Goal: Task Accomplishment & Management: Complete application form

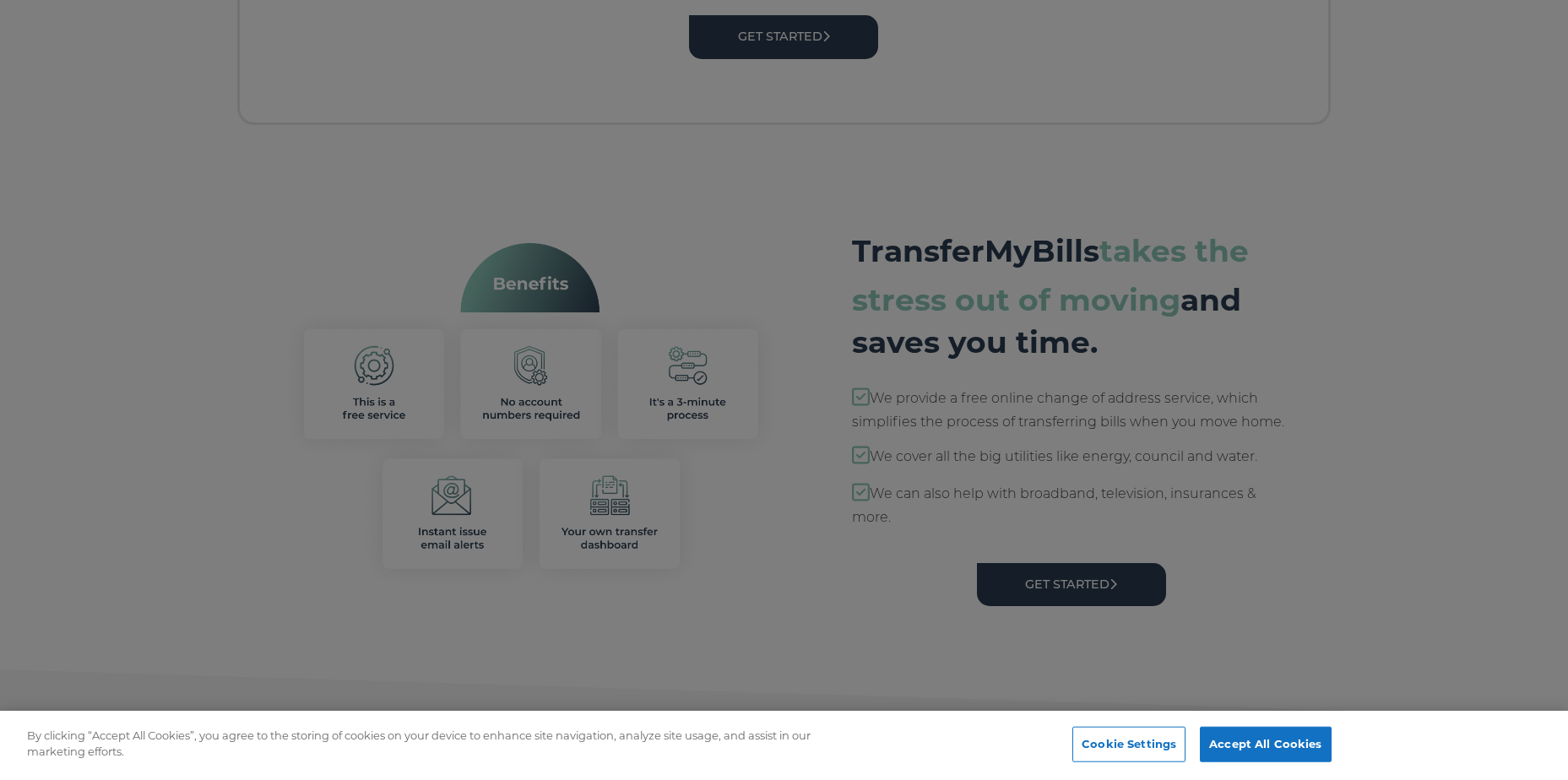
scroll to position [0, 12]
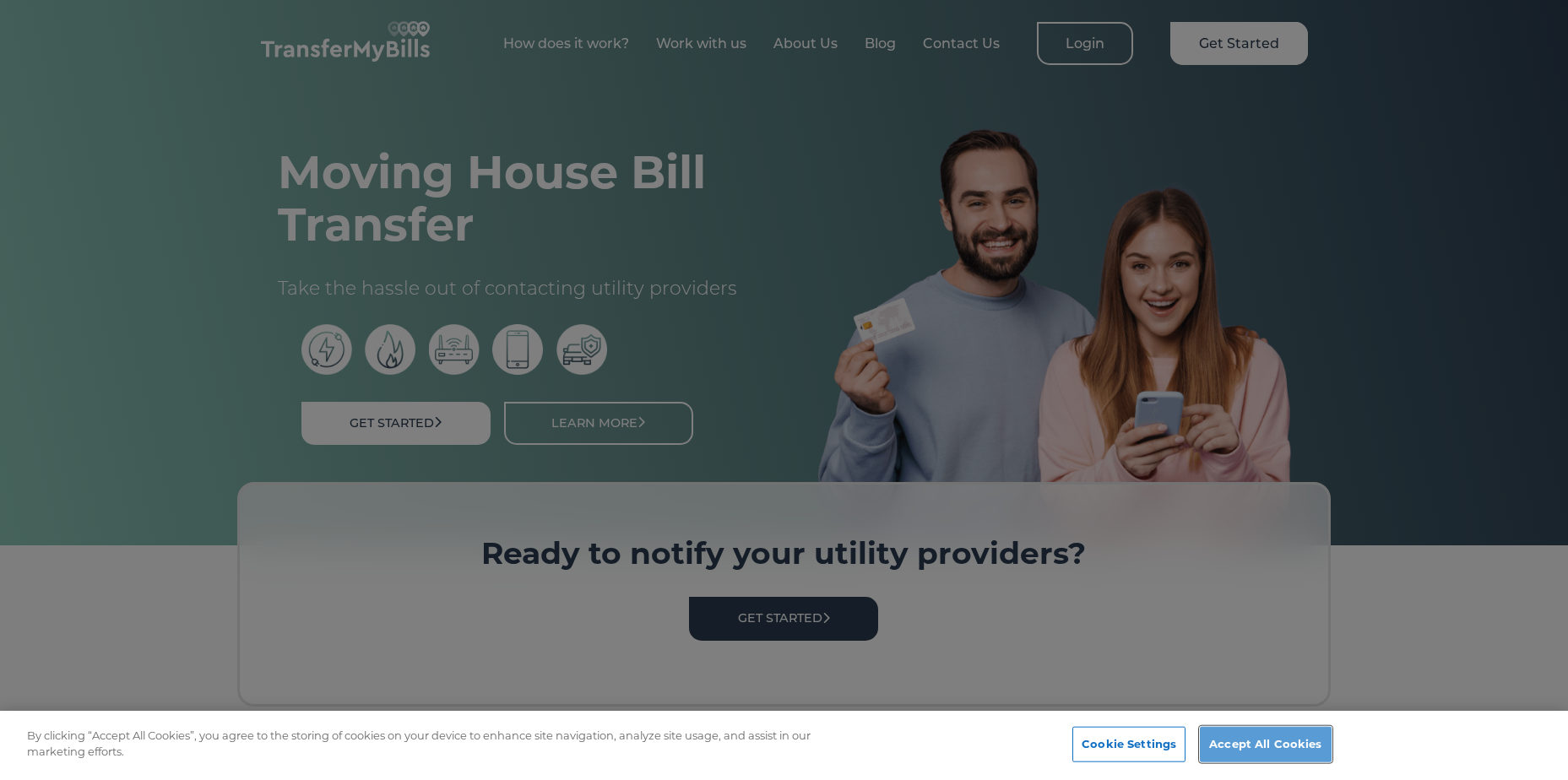
click at [1270, 736] on button "Accept All Cookies" at bounding box center [1265, 744] width 131 height 36
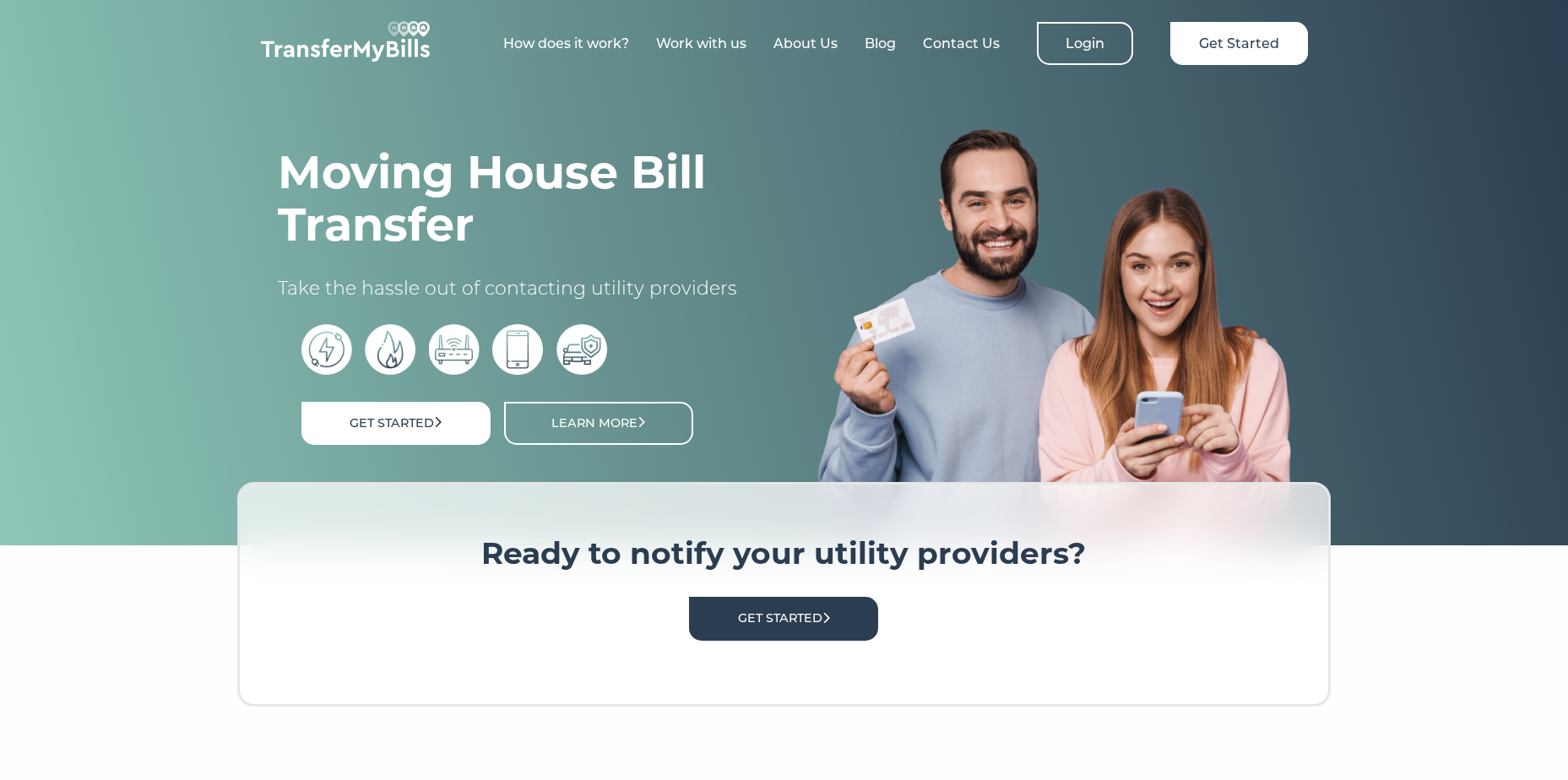
scroll to position [0, 0]
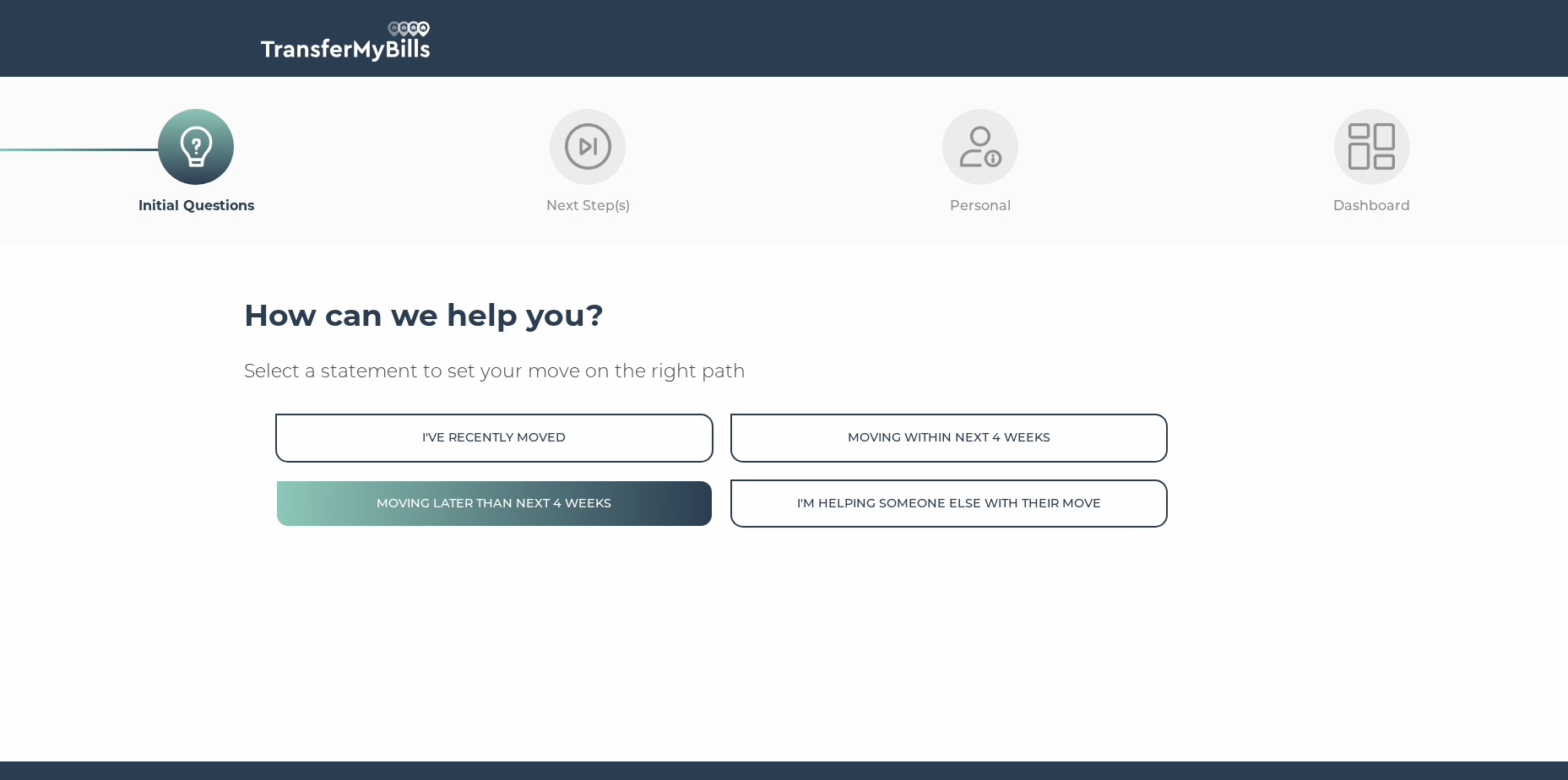
click at [631, 490] on button "Moving later than next 4 weeks" at bounding box center [494, 503] width 437 height 48
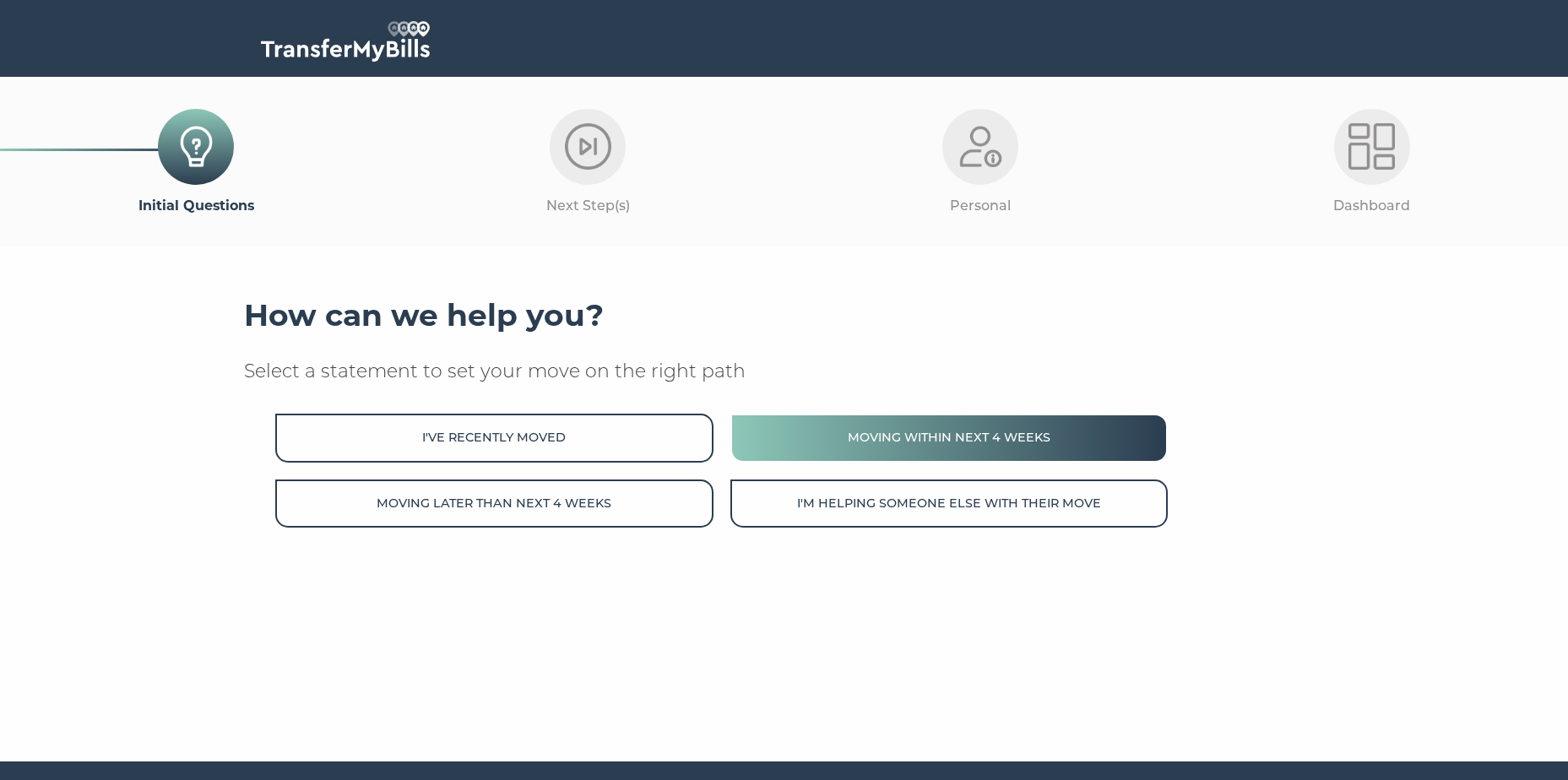
click at [923, 434] on button "Moving within next 4 weeks" at bounding box center [949, 437] width 437 height 48
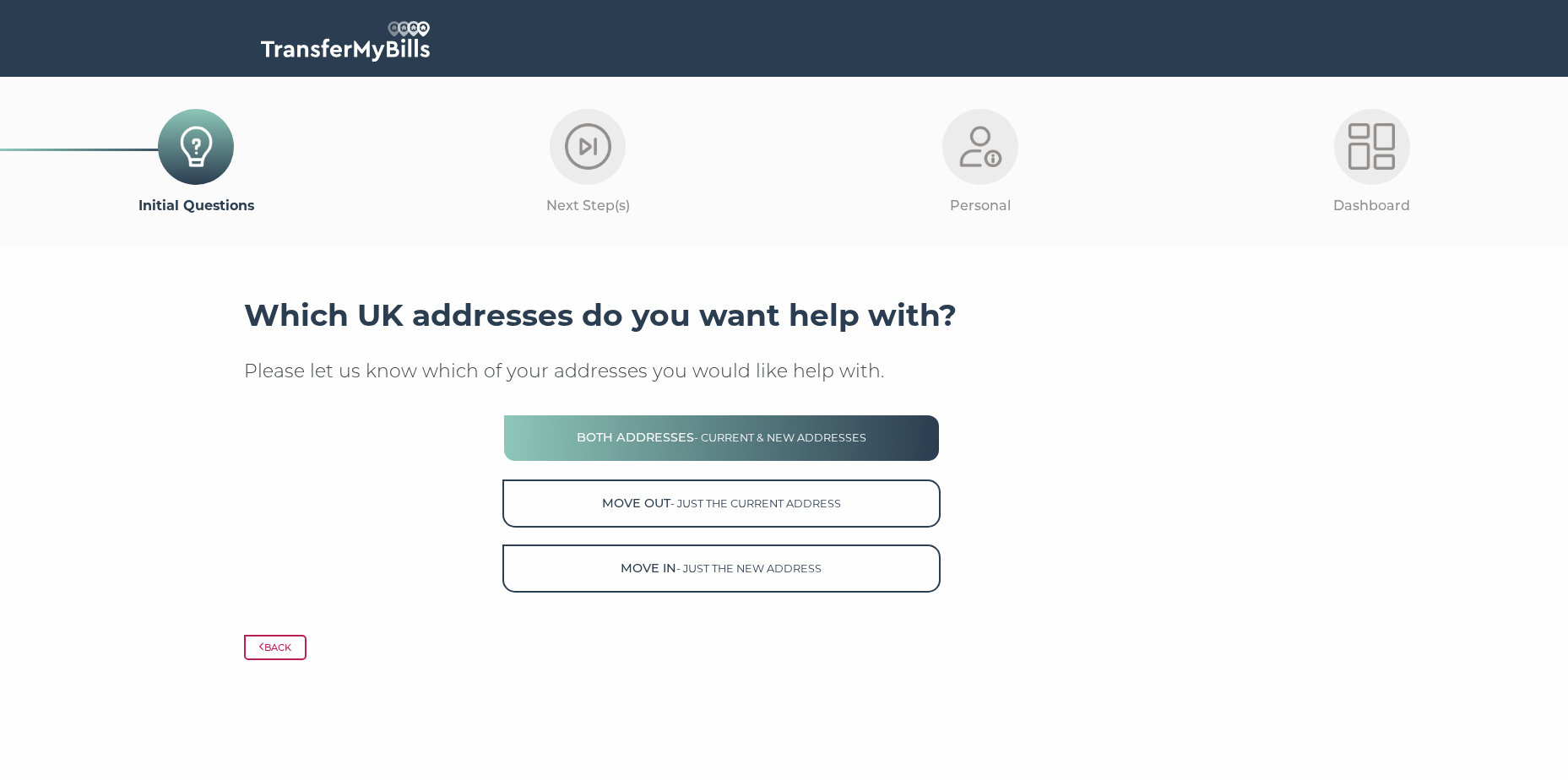
click at [886, 433] on button "Both Addresses - current & new addresses" at bounding box center [721, 437] width 437 height 48
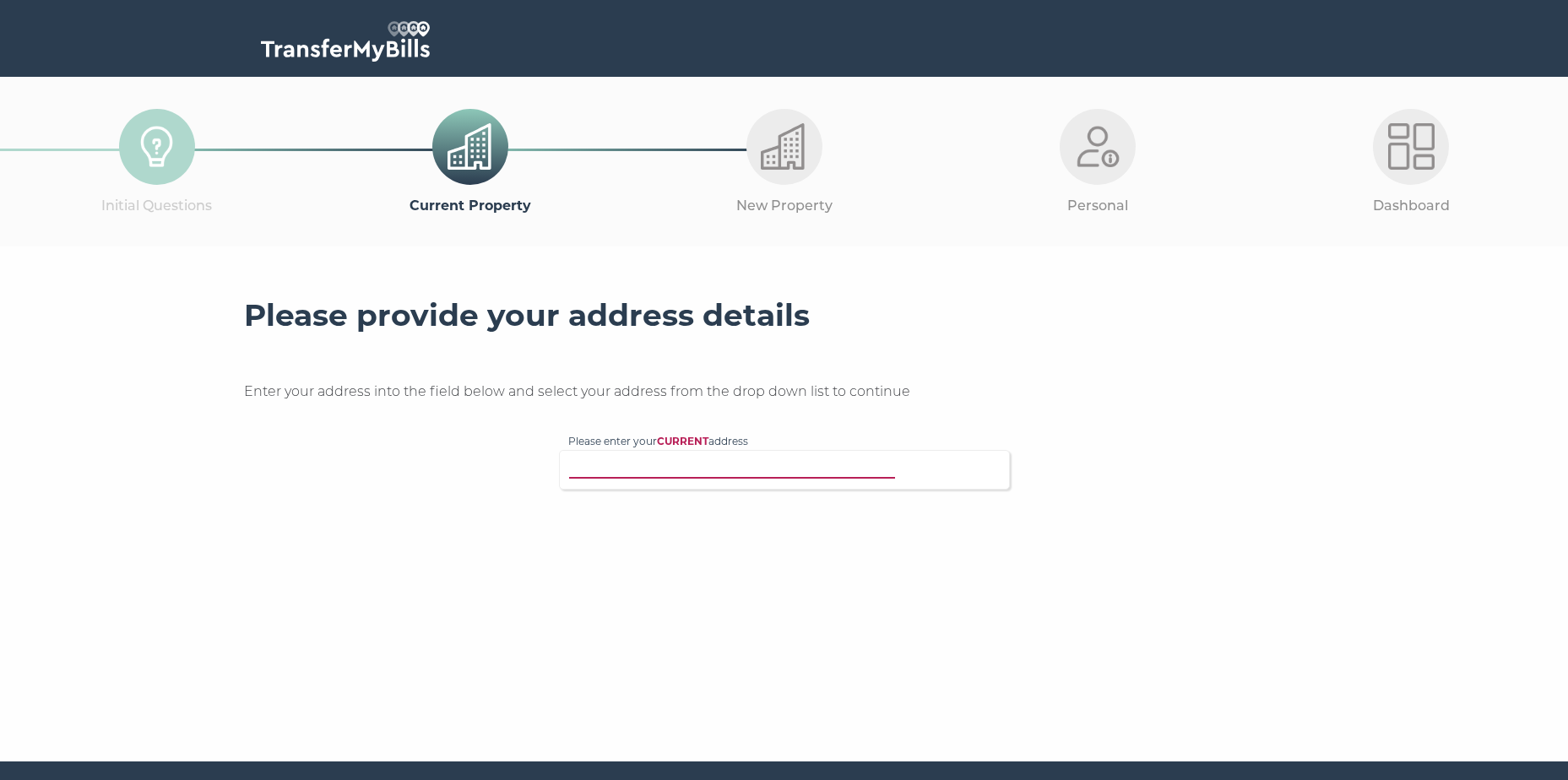
click at [745, 467] on input "Please enter your CURRENT address" at bounding box center [750, 467] width 363 height 17
type input "42 higher coombe"
click at [759, 493] on p "42 Higher Coombe Drive, Teignmouth, TQ14 9LS" at bounding box center [793, 502] width 415 height 20
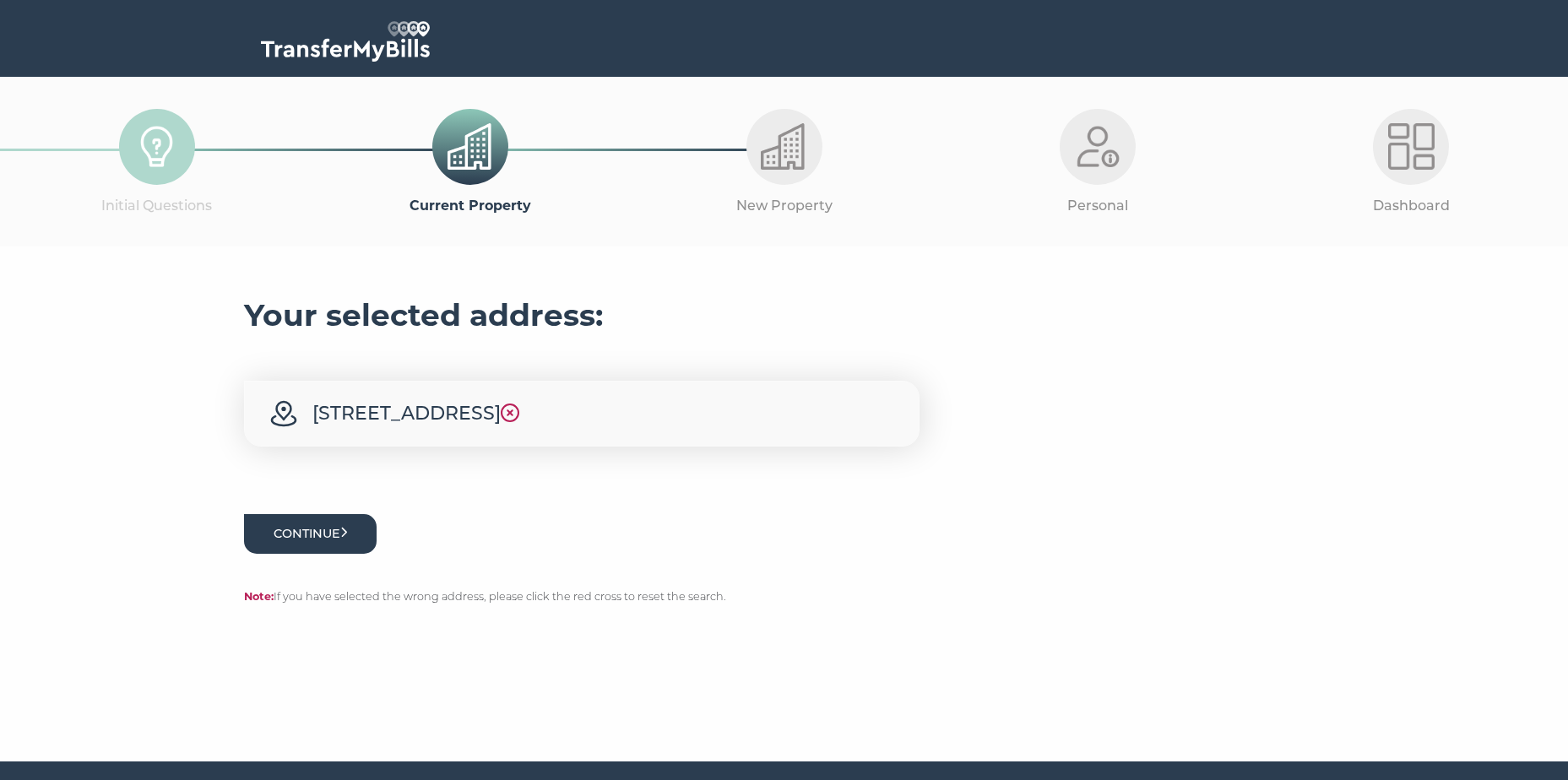
click at [305, 539] on button "Continue" at bounding box center [311, 533] width 134 height 40
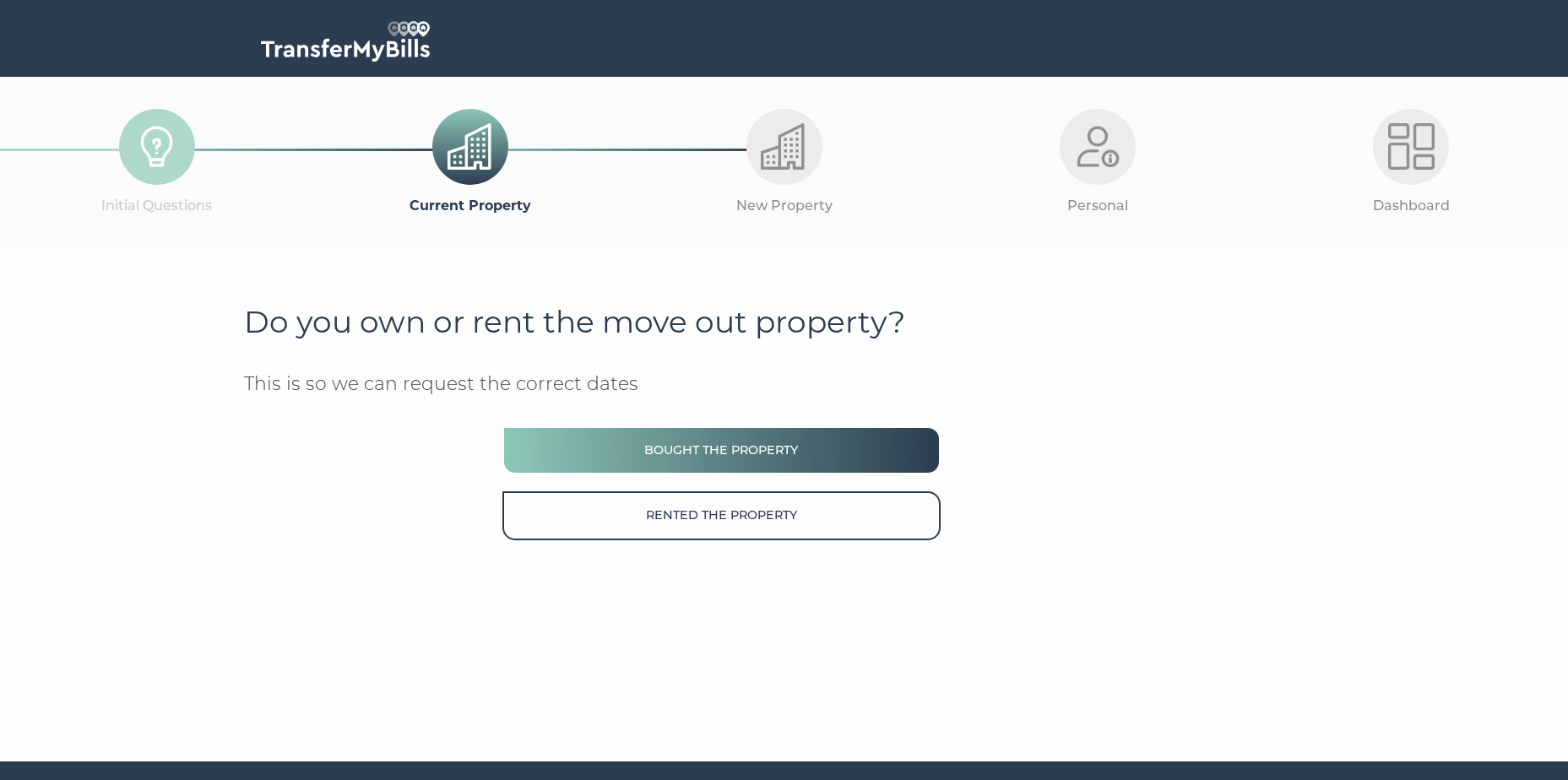
click at [725, 459] on button "Bought the property" at bounding box center [721, 451] width 437 height 48
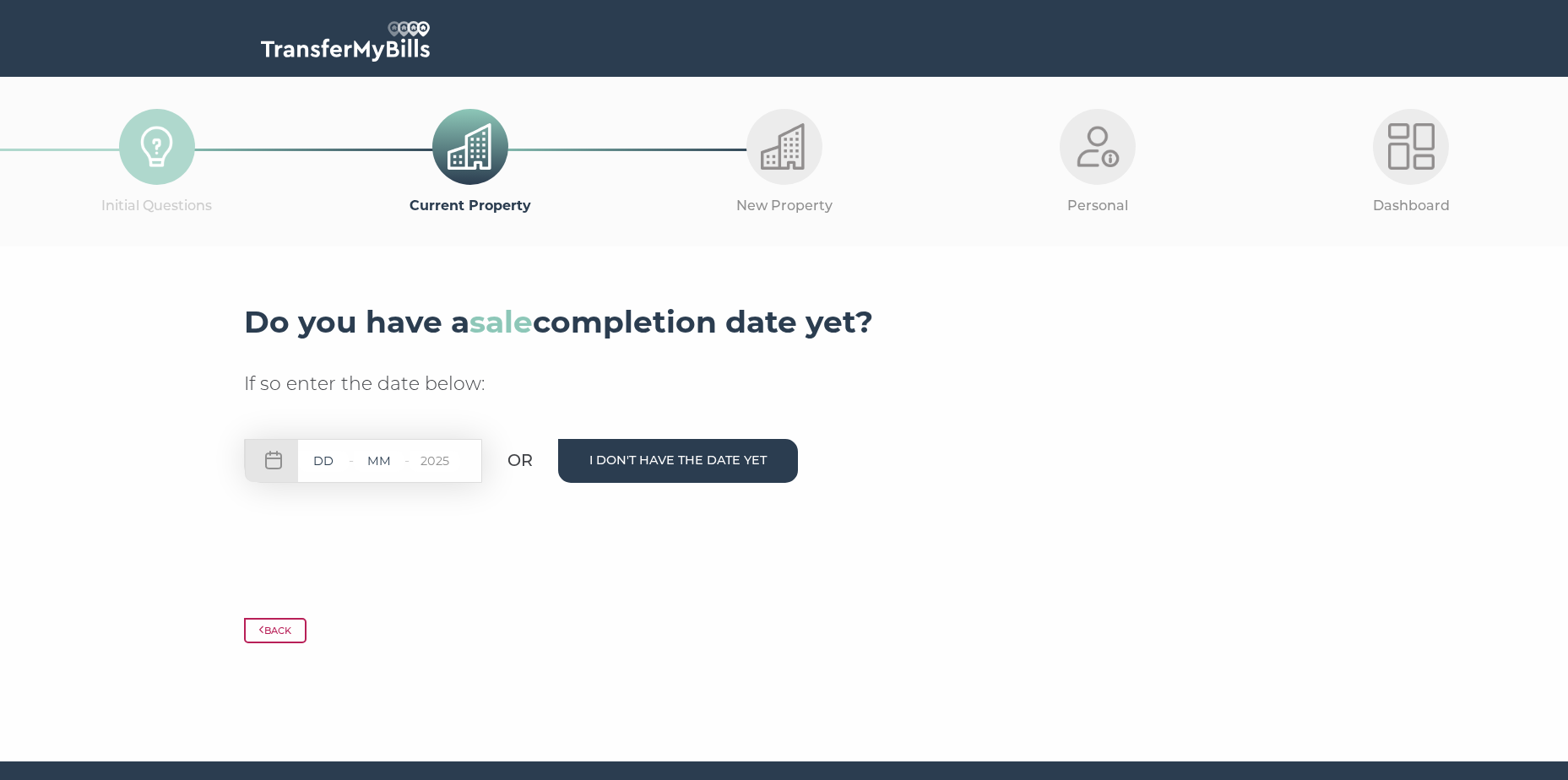
click at [726, 459] on button "I don't have the date yet" at bounding box center [678, 460] width 240 height 43
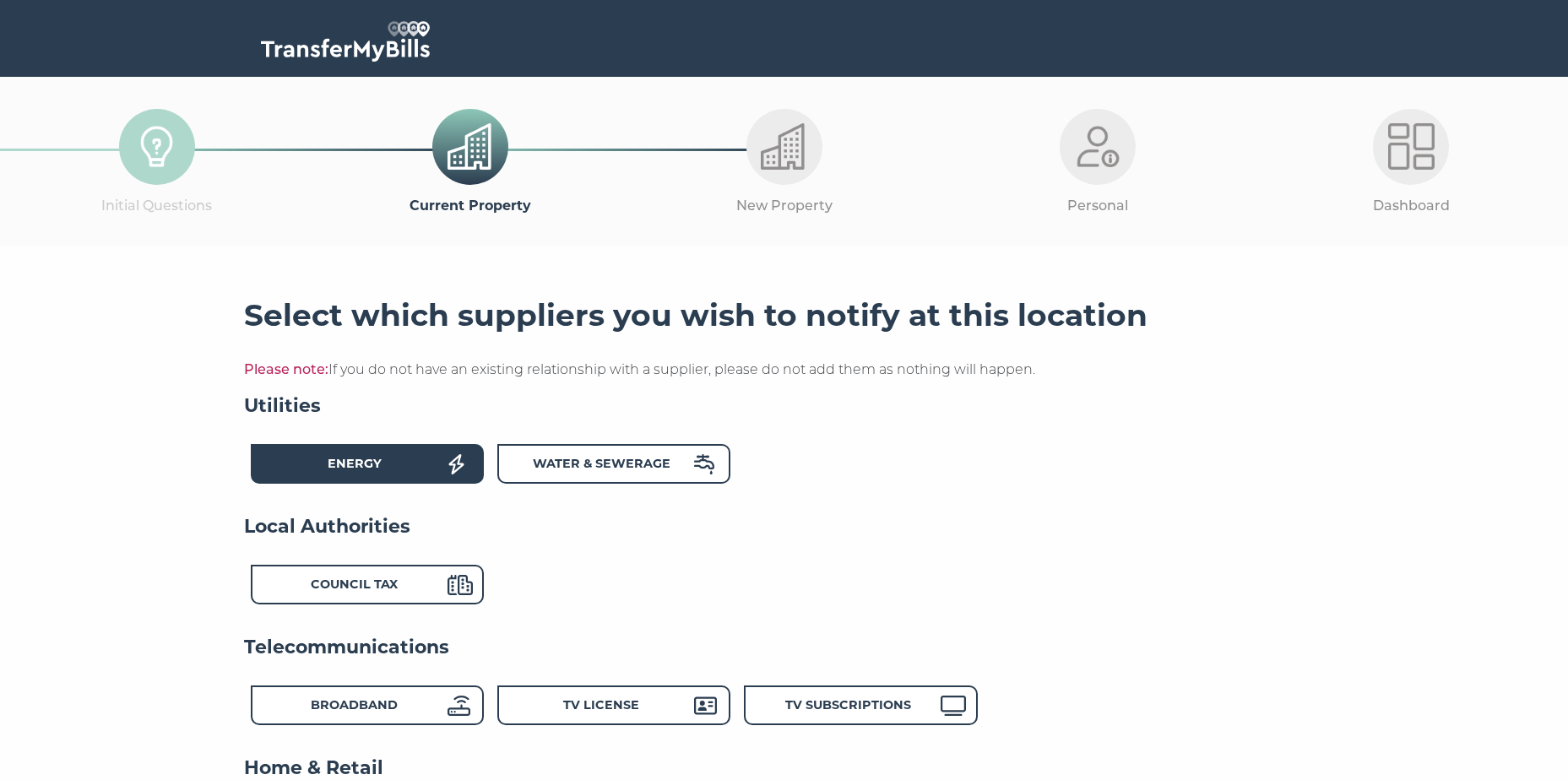
click at [413, 468] on div "Energy" at bounding box center [355, 466] width 186 height 24
click at [581, 457] on strong "Water & Sewerage" at bounding box center [601, 463] width 137 height 15
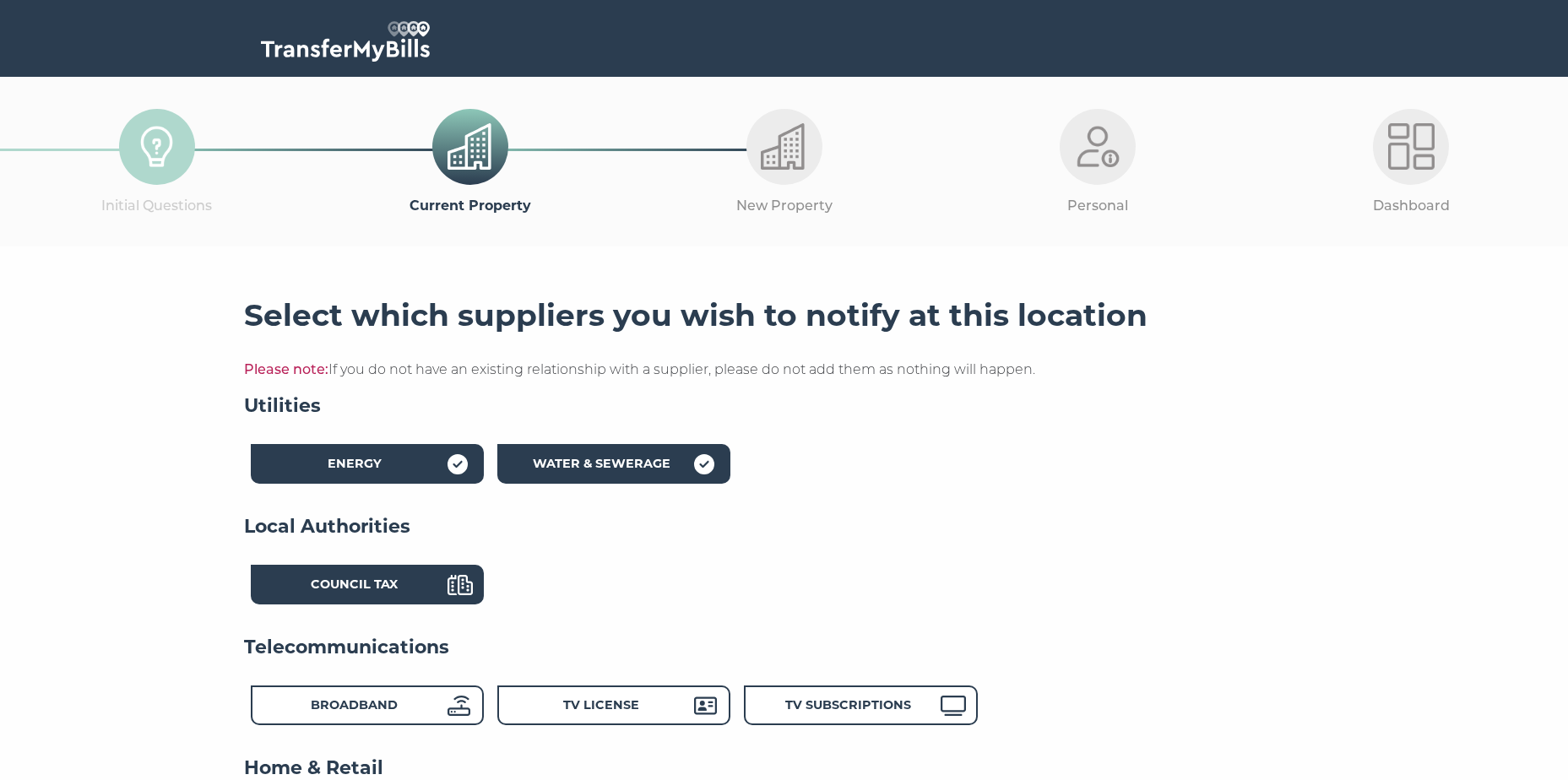
click at [412, 580] on div "Council Tax" at bounding box center [355, 586] width 186 height 24
click at [423, 711] on div "Broadband" at bounding box center [355, 707] width 186 height 24
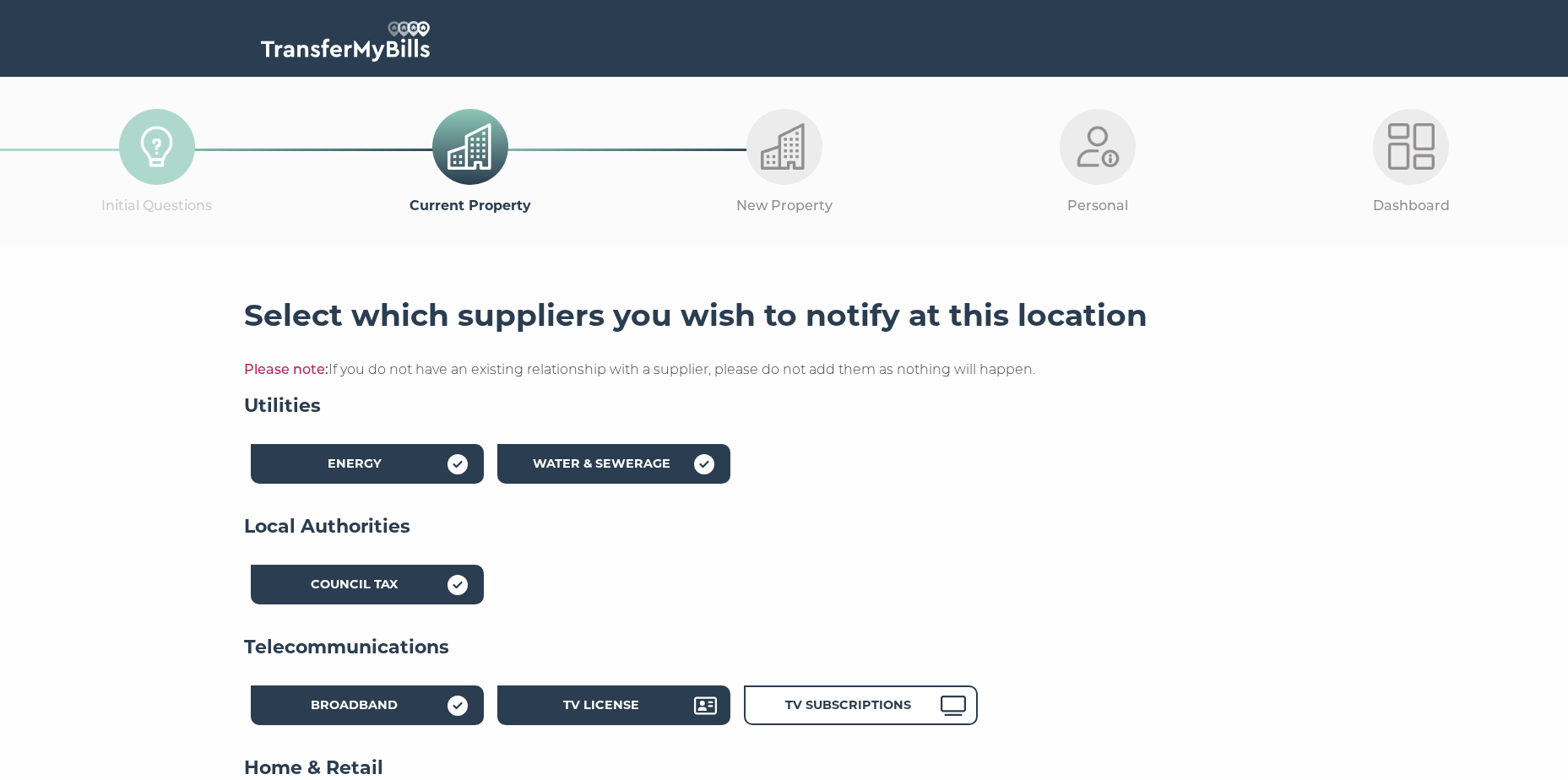
click at [632, 711] on strong "TV License" at bounding box center [600, 704] width 76 height 15
click at [783, 708] on div "TV Subscriptions" at bounding box center [847, 707] width 186 height 24
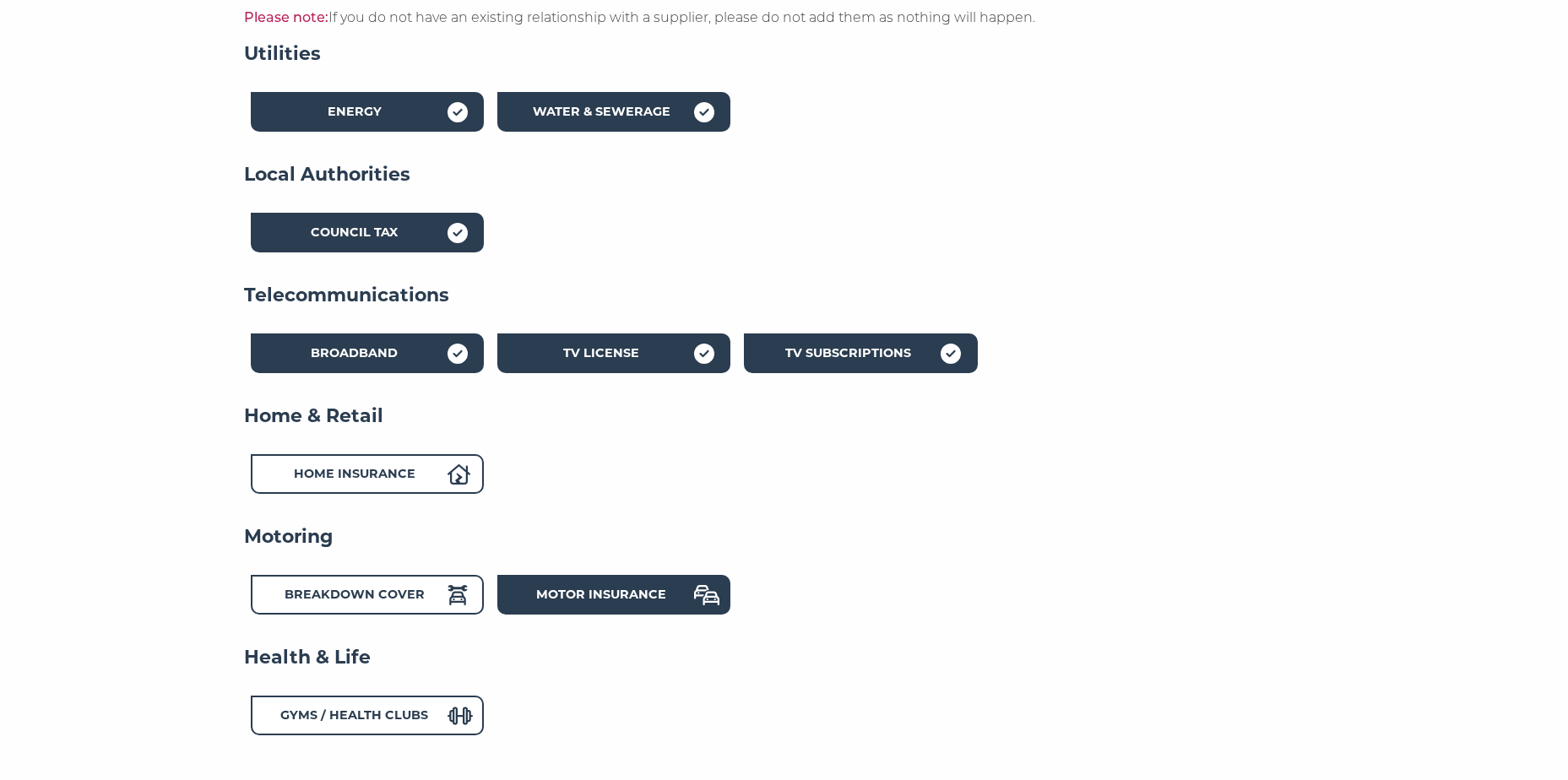
scroll to position [422, 0]
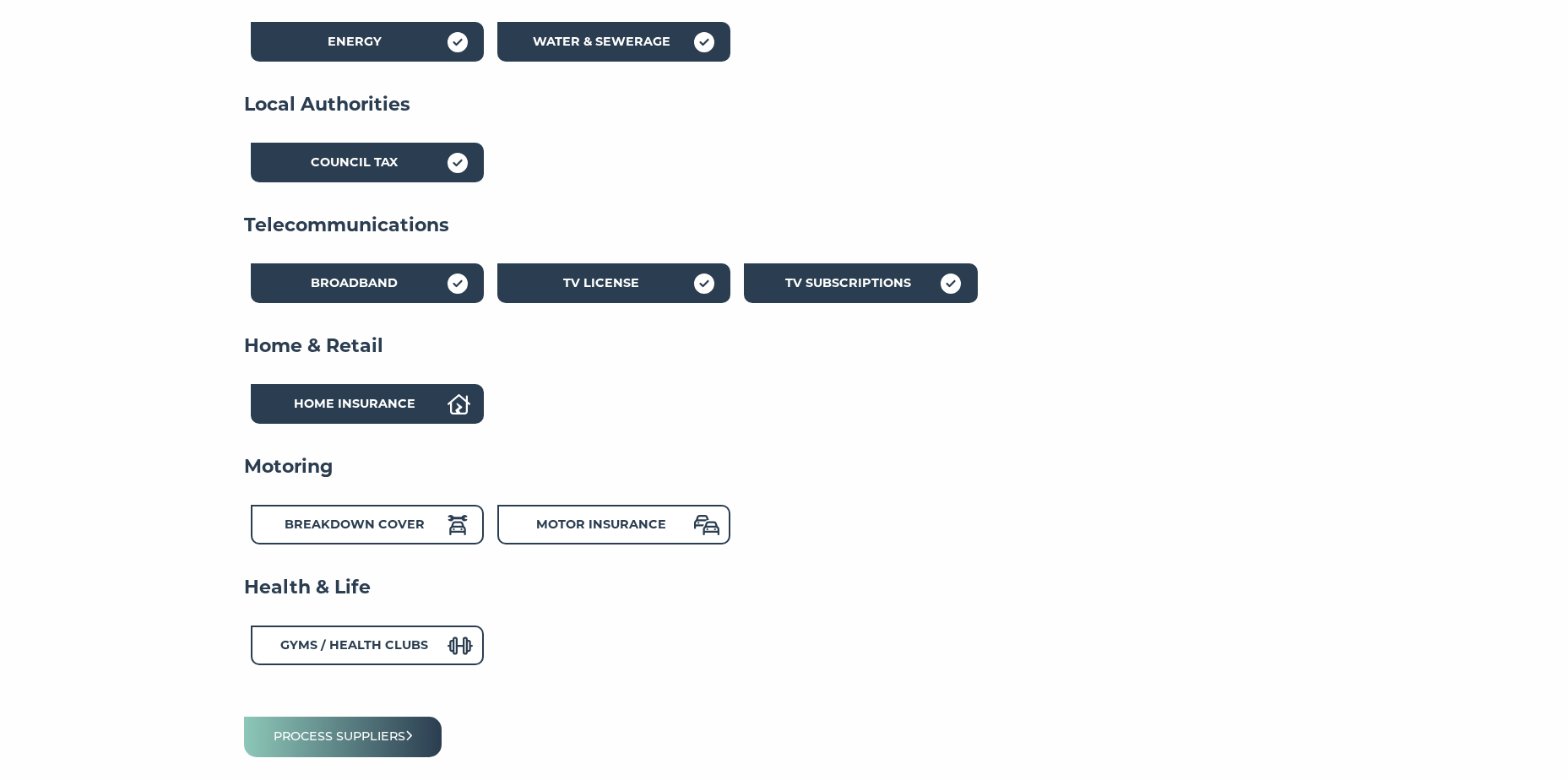
click at [406, 409] on strong "Home Insurance" at bounding box center [355, 403] width 121 height 15
click at [387, 524] on strong "Breakdown Cover" at bounding box center [354, 524] width 140 height 15
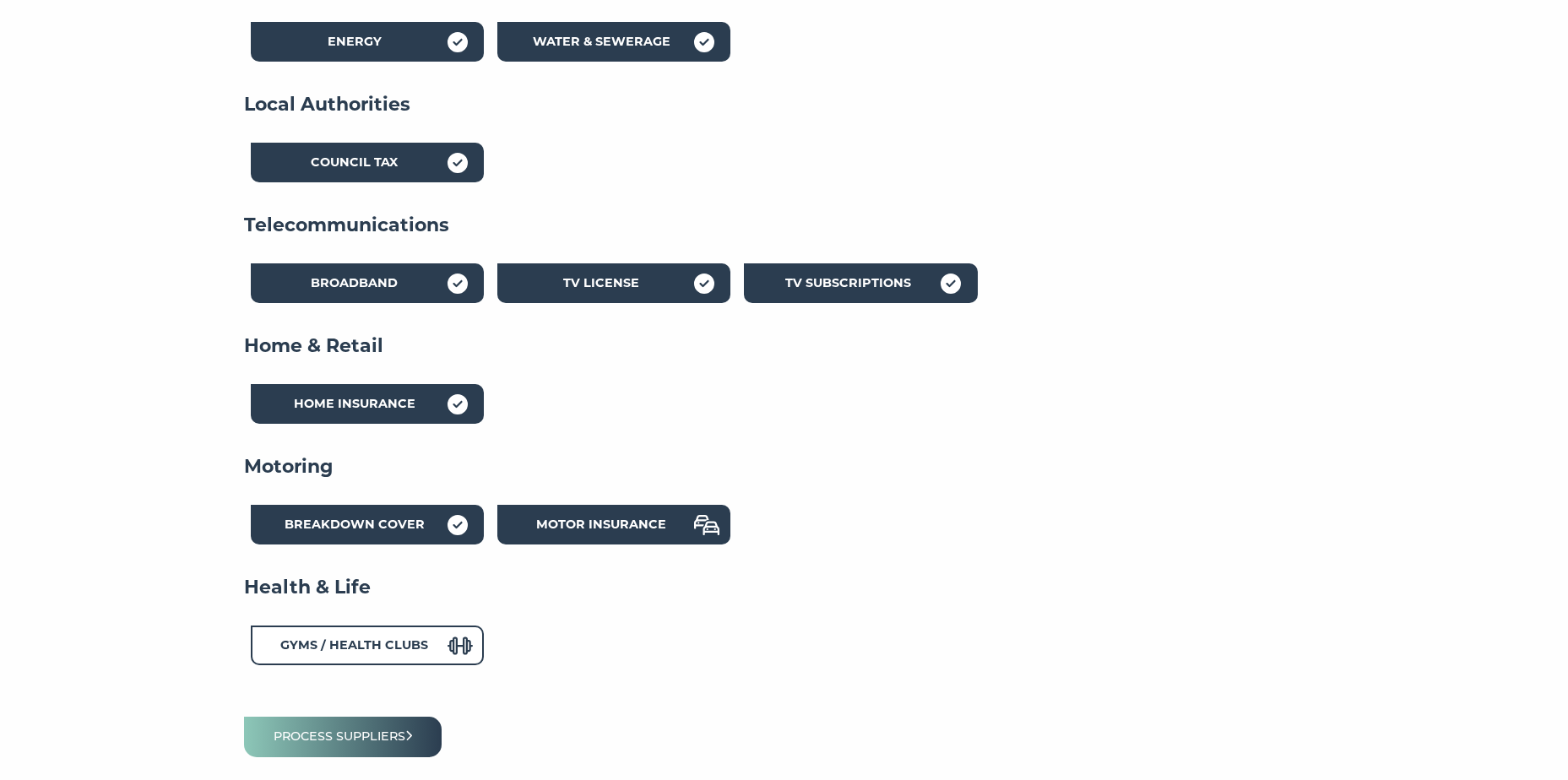
click at [591, 520] on strong "Motor Insurance" at bounding box center [601, 524] width 130 height 15
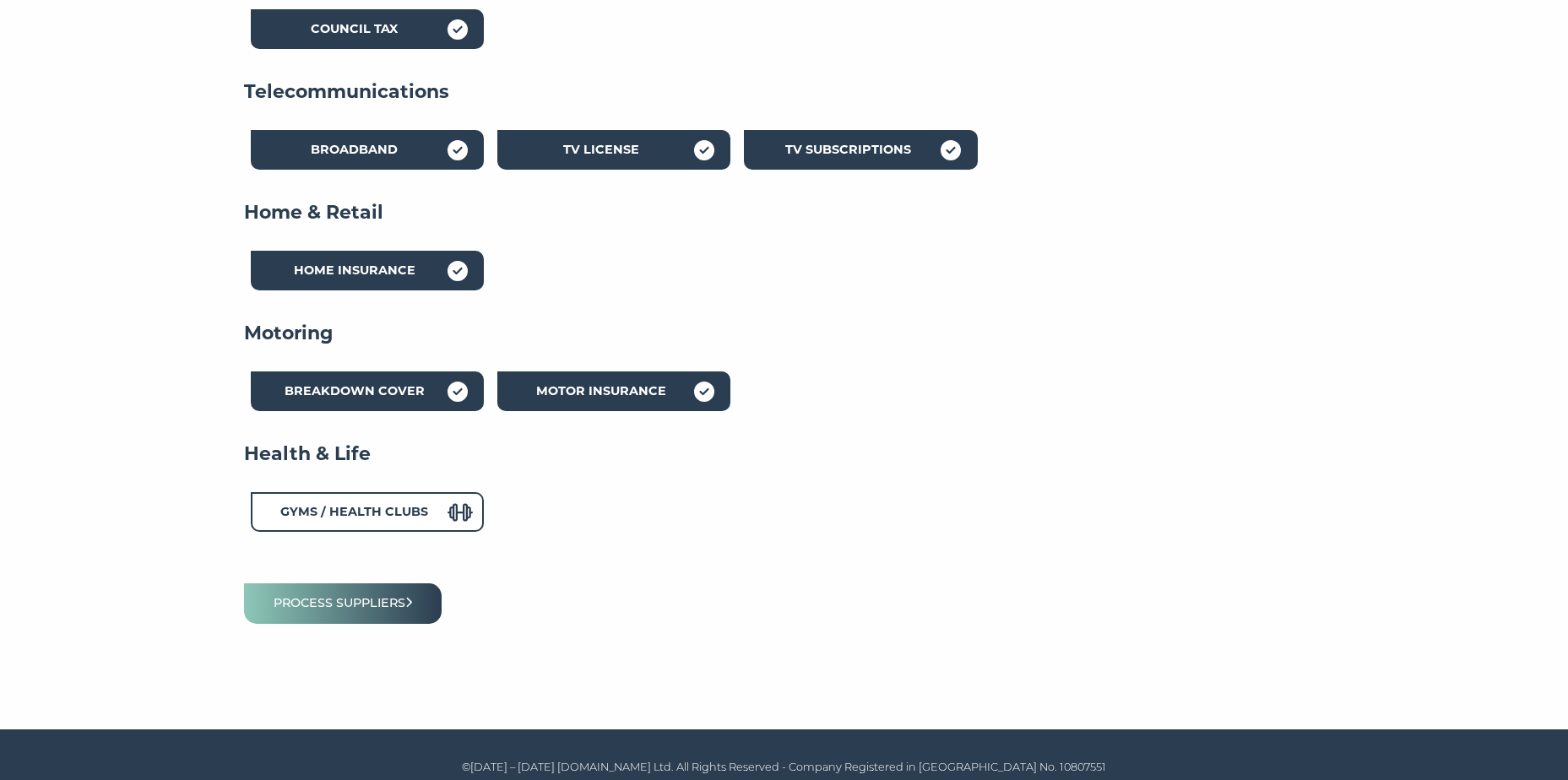
scroll to position [568, 0]
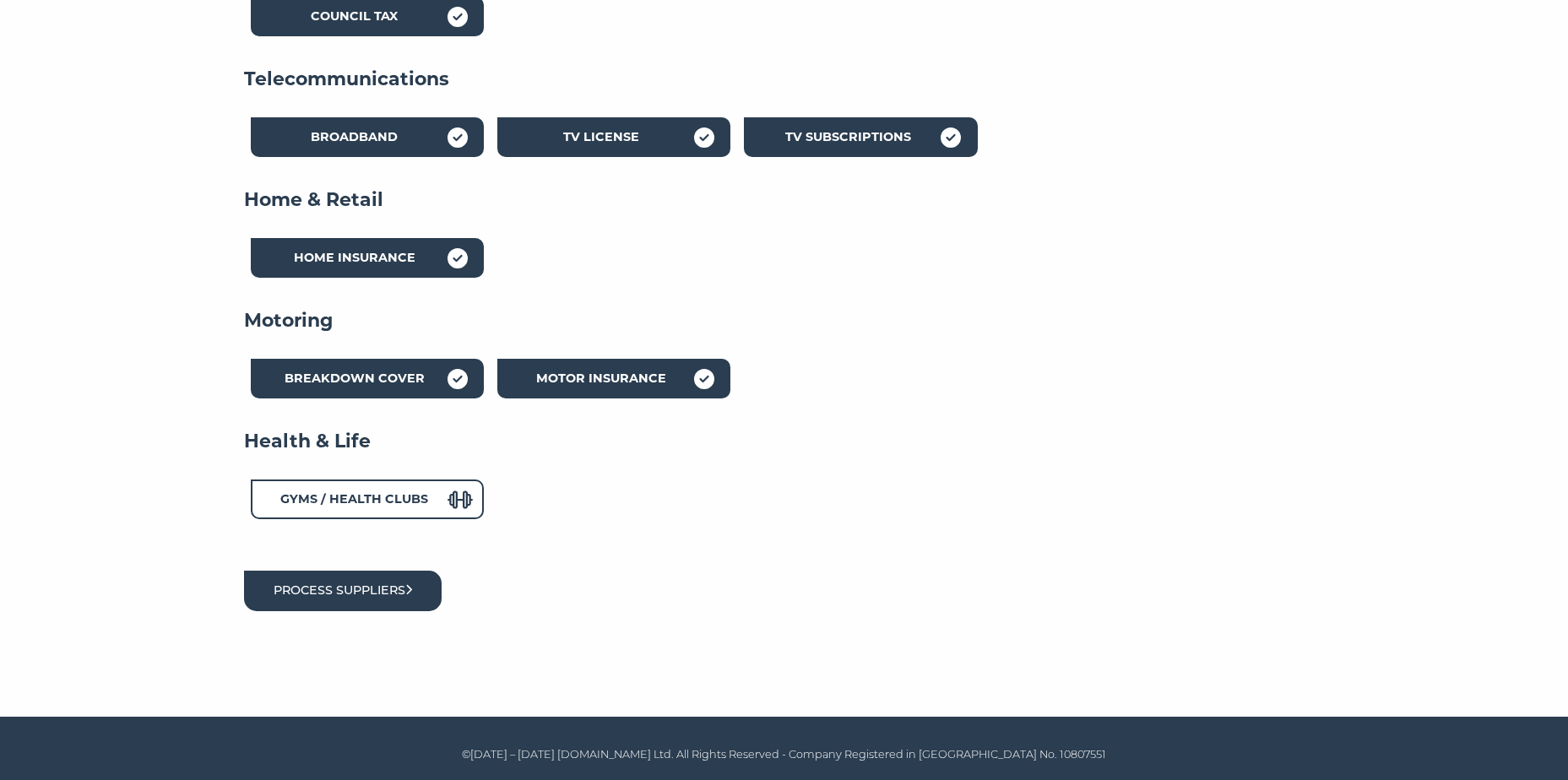
click at [381, 594] on button "Process suppliers" at bounding box center [343, 590] width 199 height 40
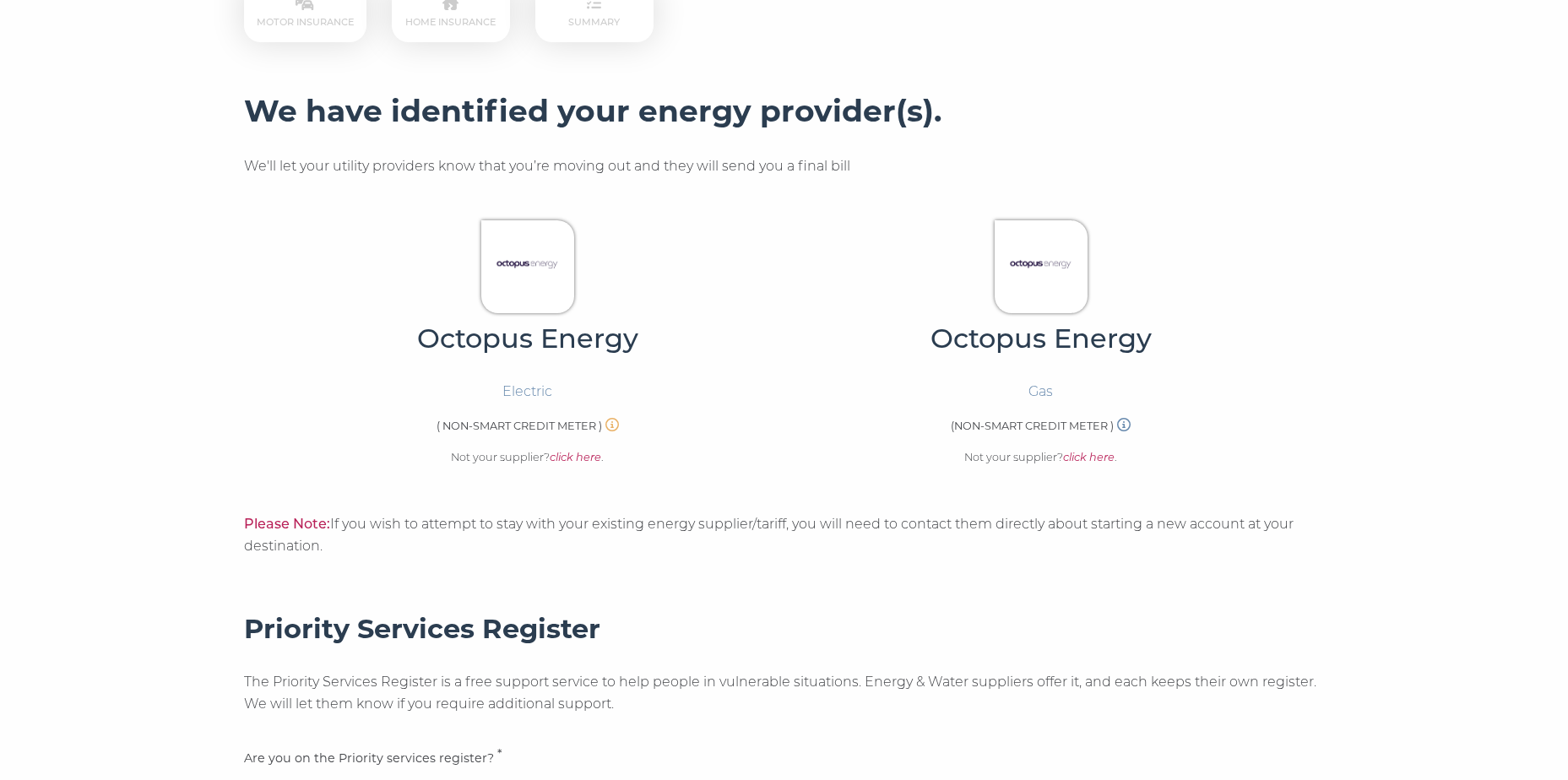
scroll to position [590, 0]
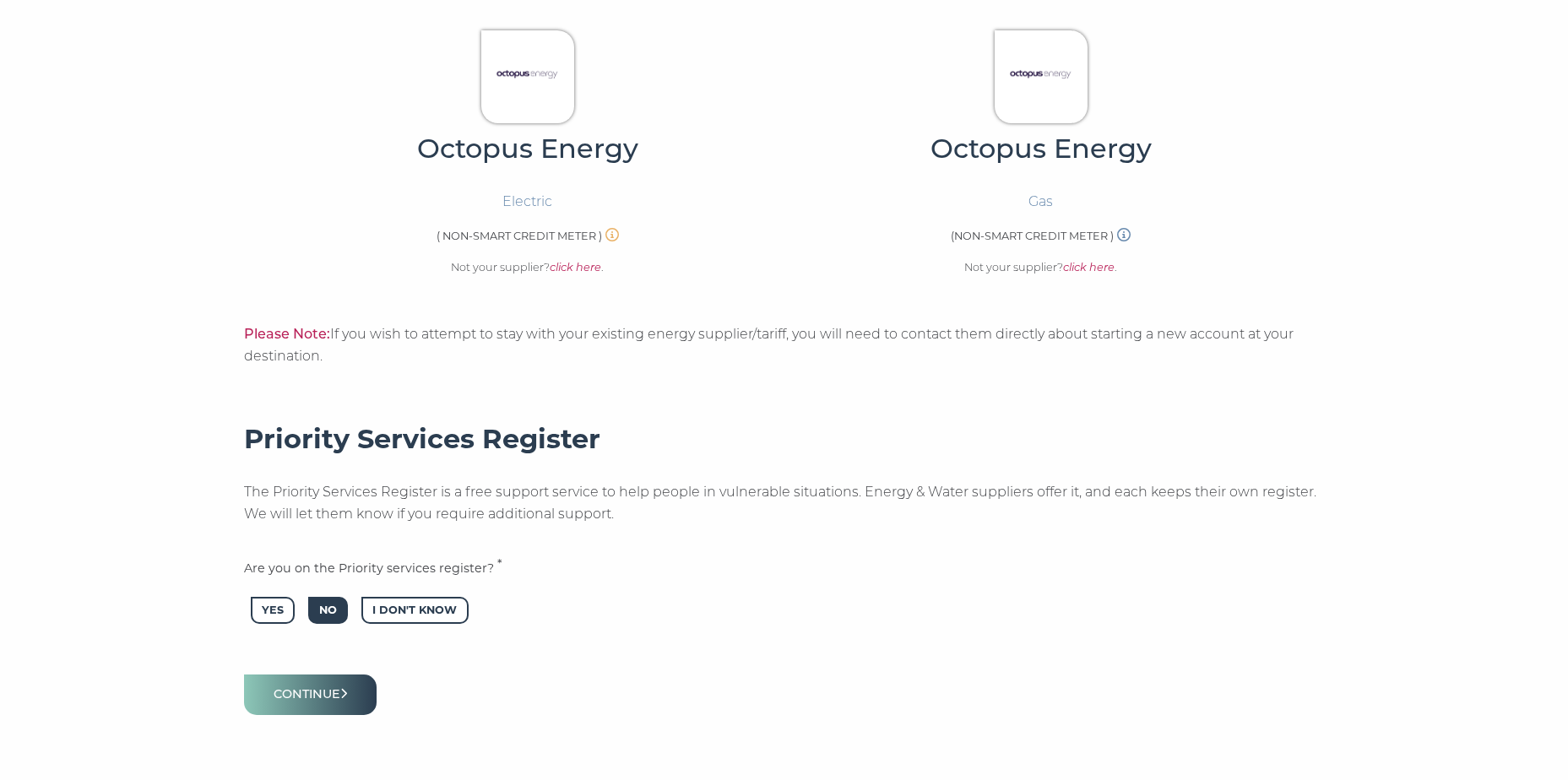
click at [331, 611] on span "No" at bounding box center [328, 610] width 40 height 28
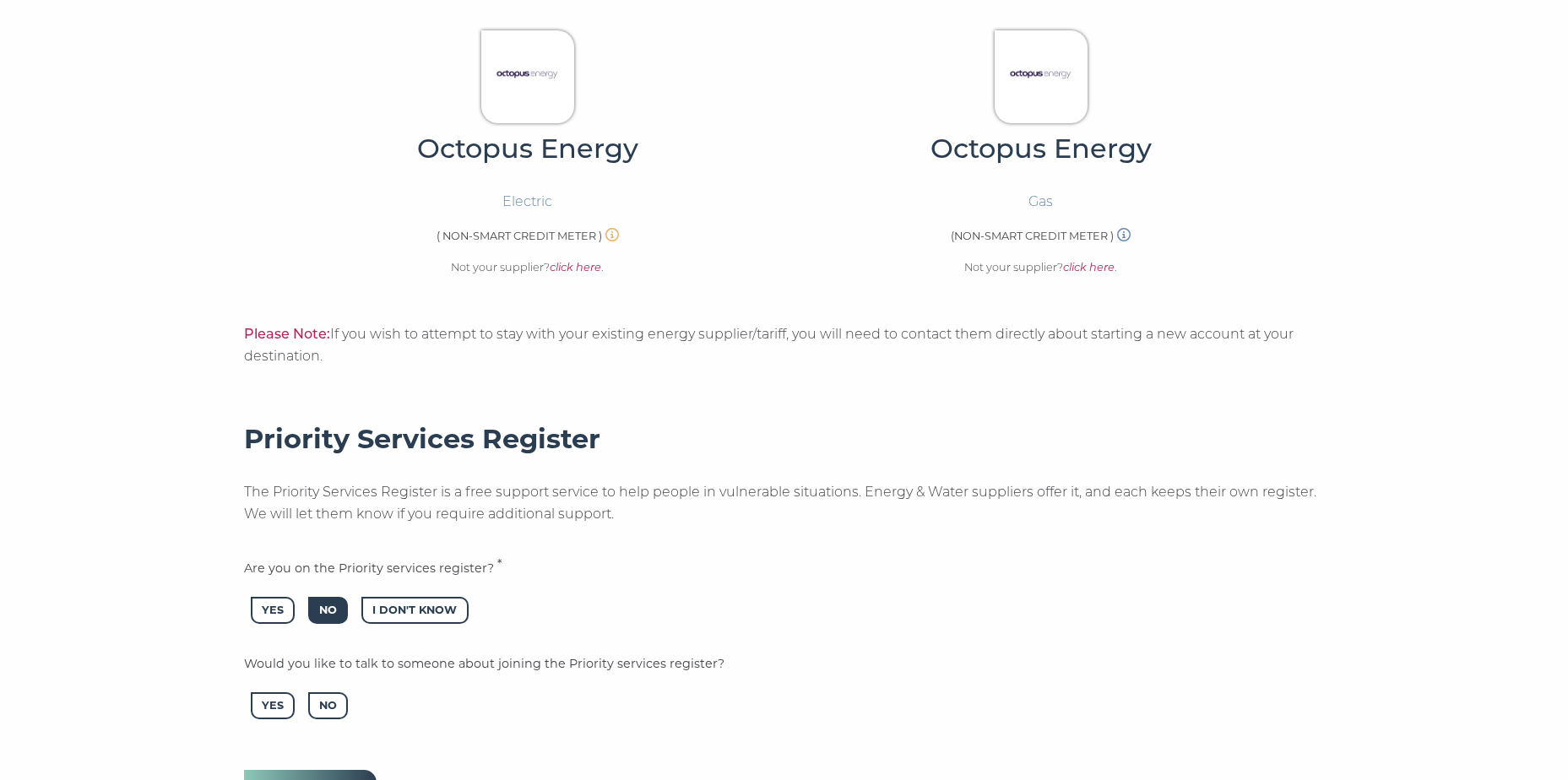
scroll to position [675, 0]
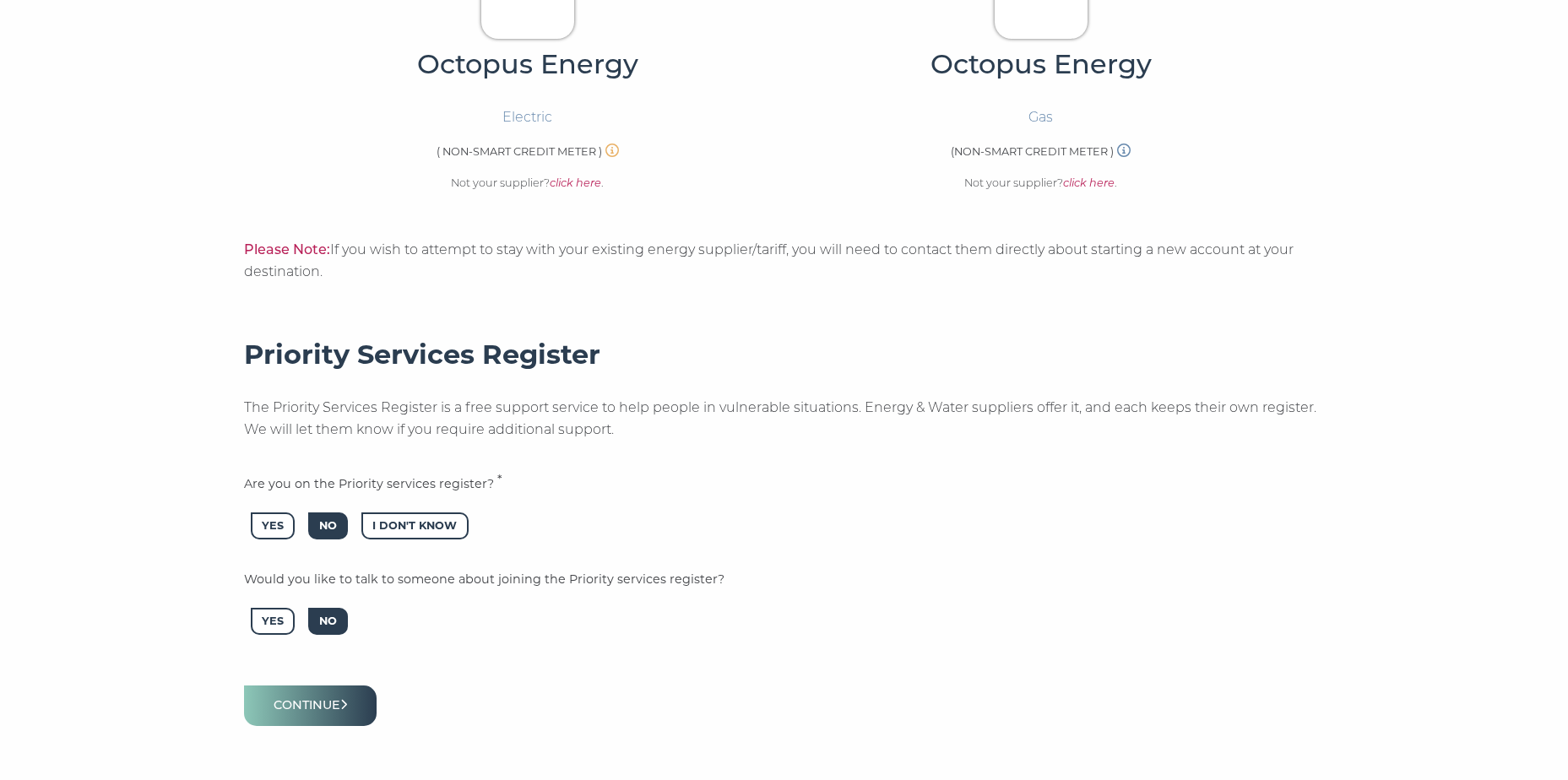
click at [331, 614] on span "No" at bounding box center [328, 621] width 40 height 28
click at [339, 706] on button "Continue" at bounding box center [311, 705] width 134 height 40
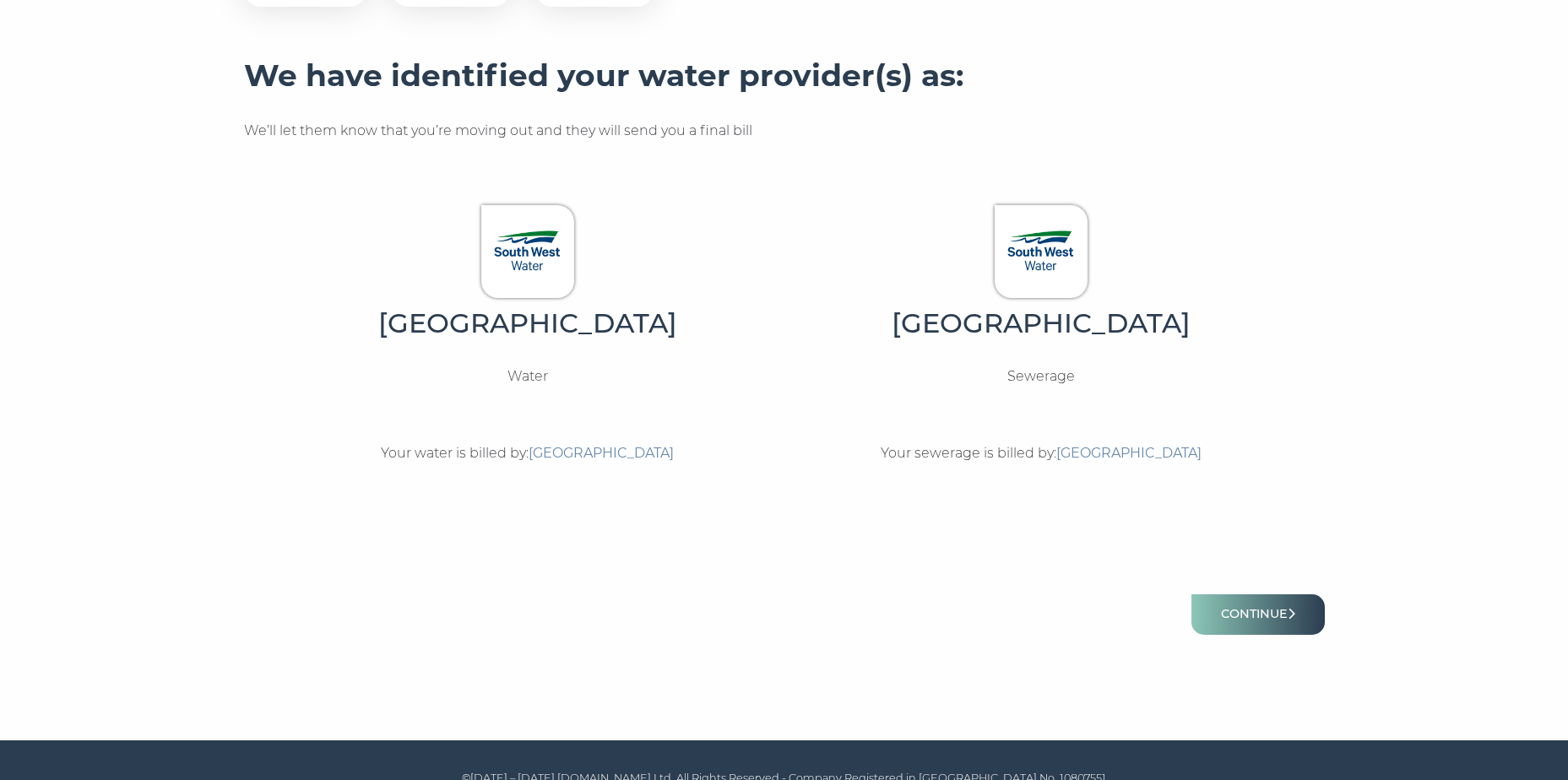
scroll to position [460, 0]
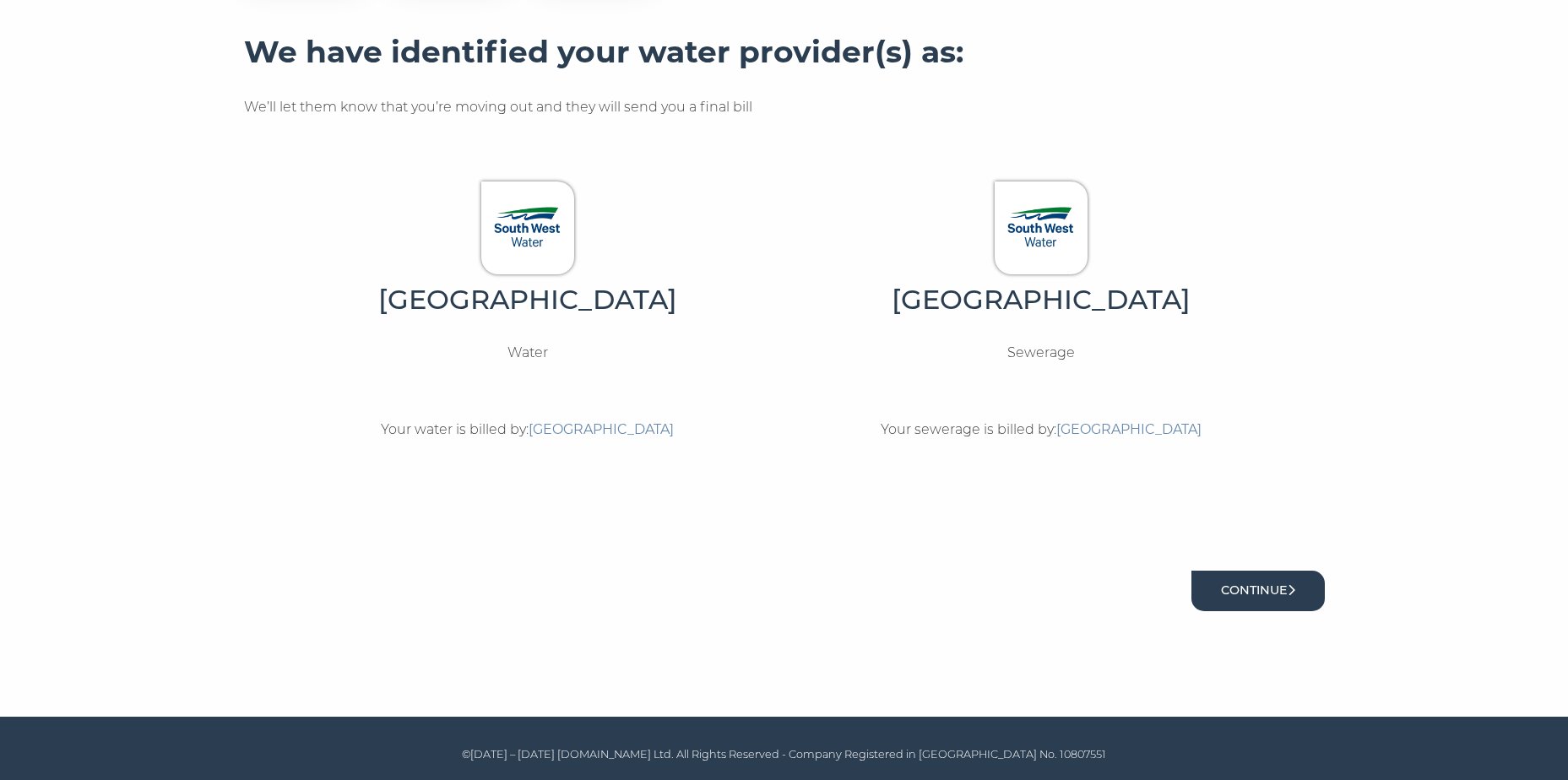
click at [1272, 596] on button "Continue" at bounding box center [1258, 590] width 134 height 40
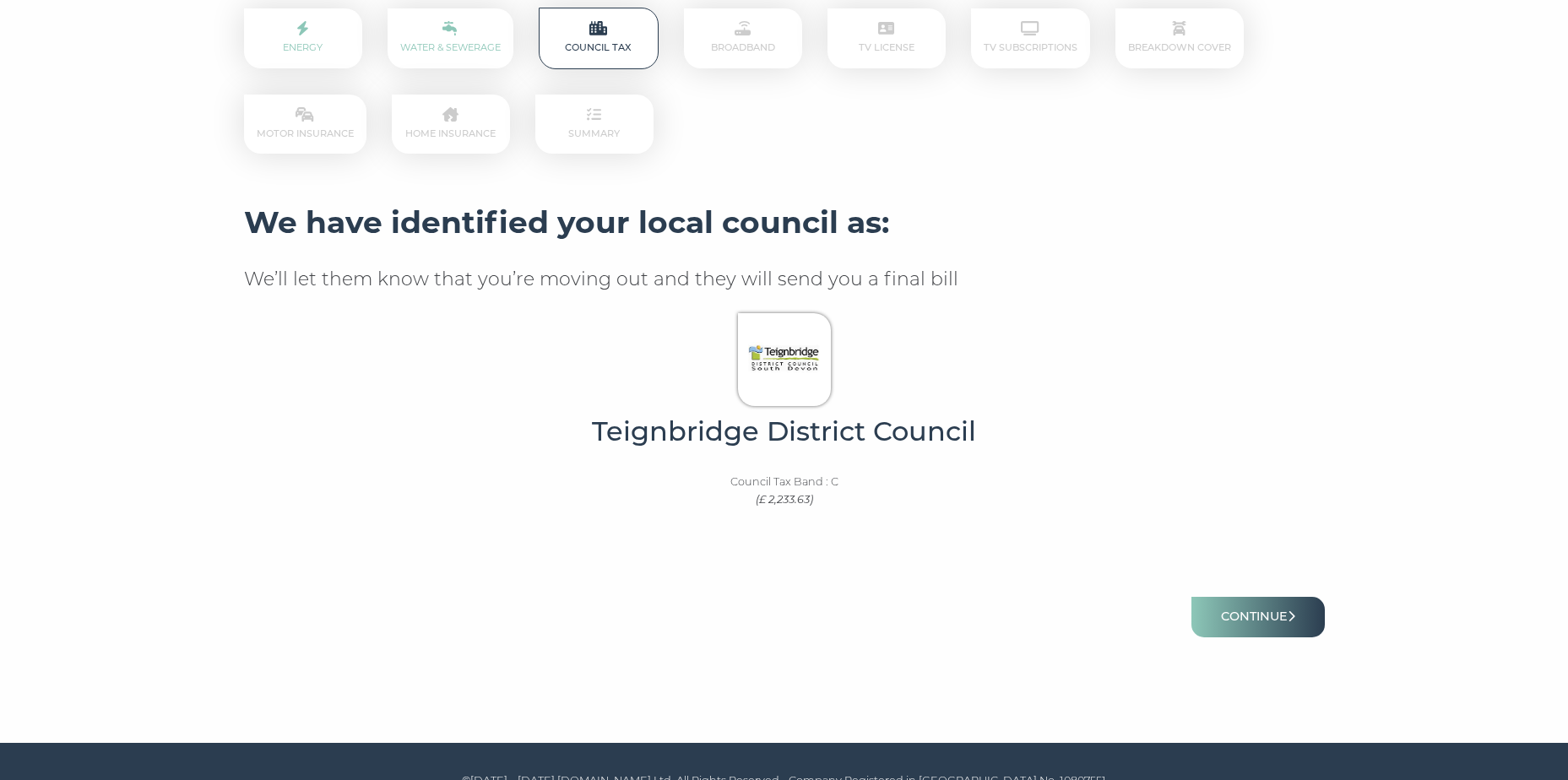
scroll to position [315, 0]
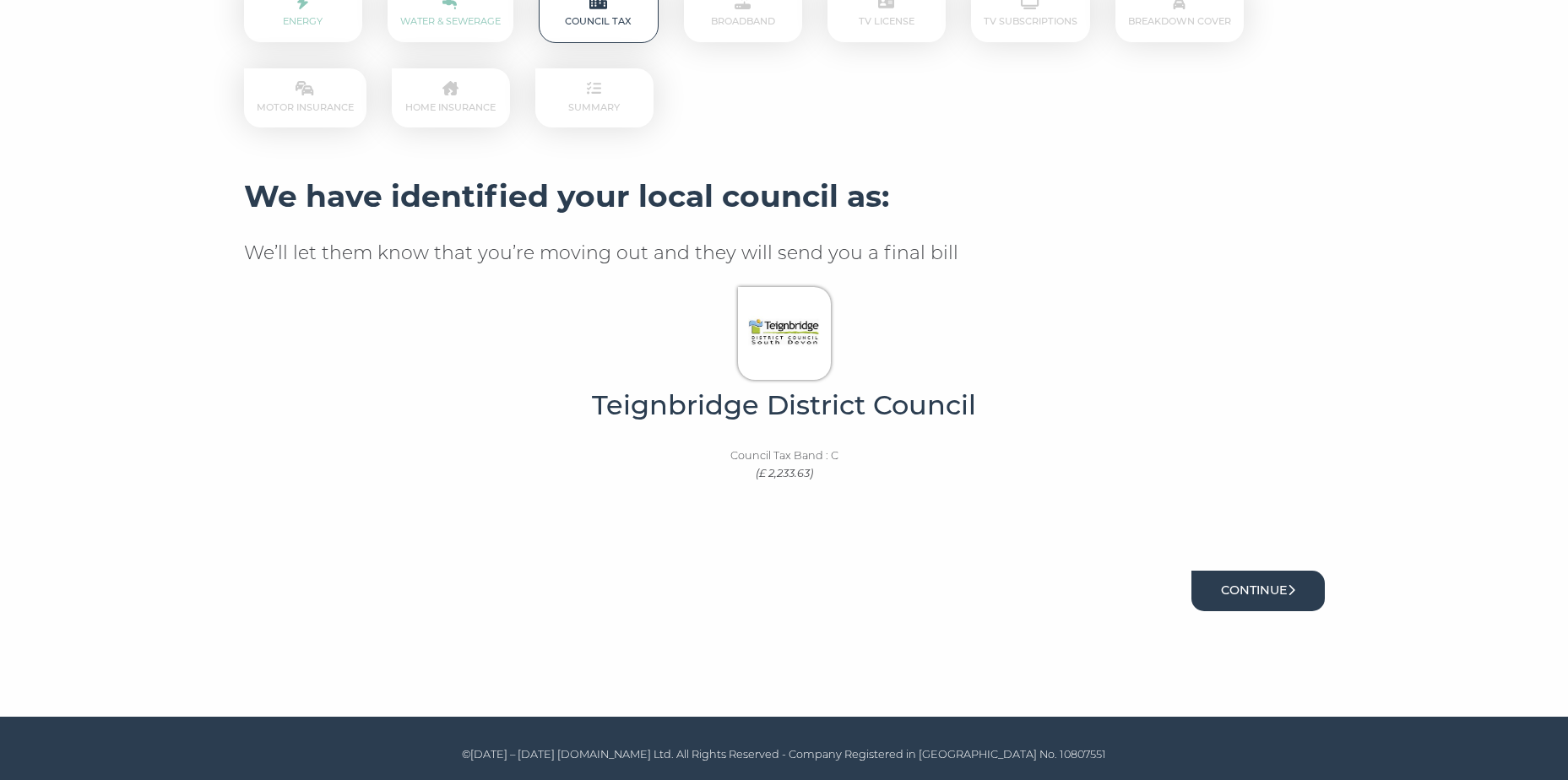
click at [1275, 590] on button "Continue" at bounding box center [1258, 590] width 134 height 40
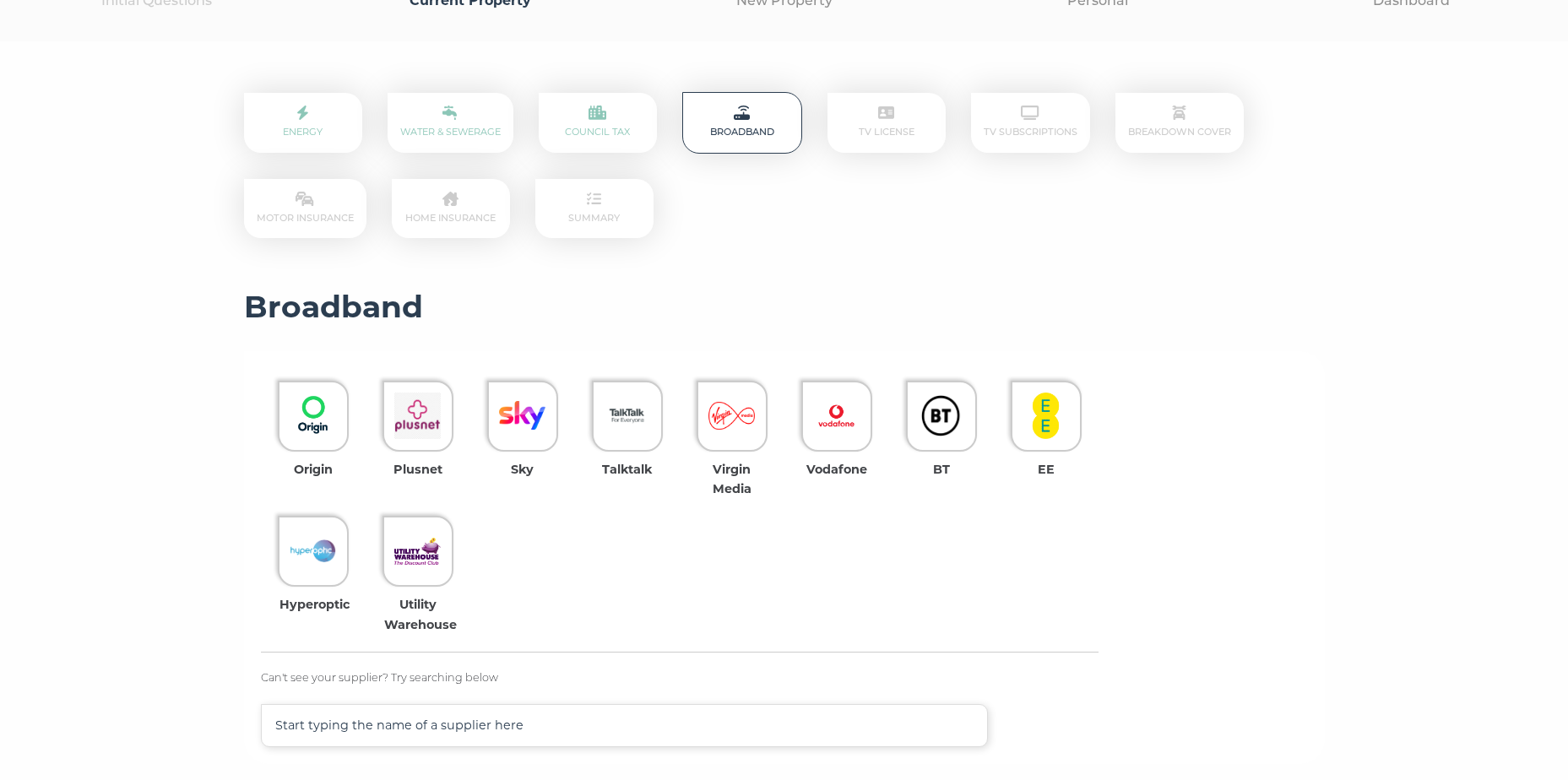
scroll to position [253, 0]
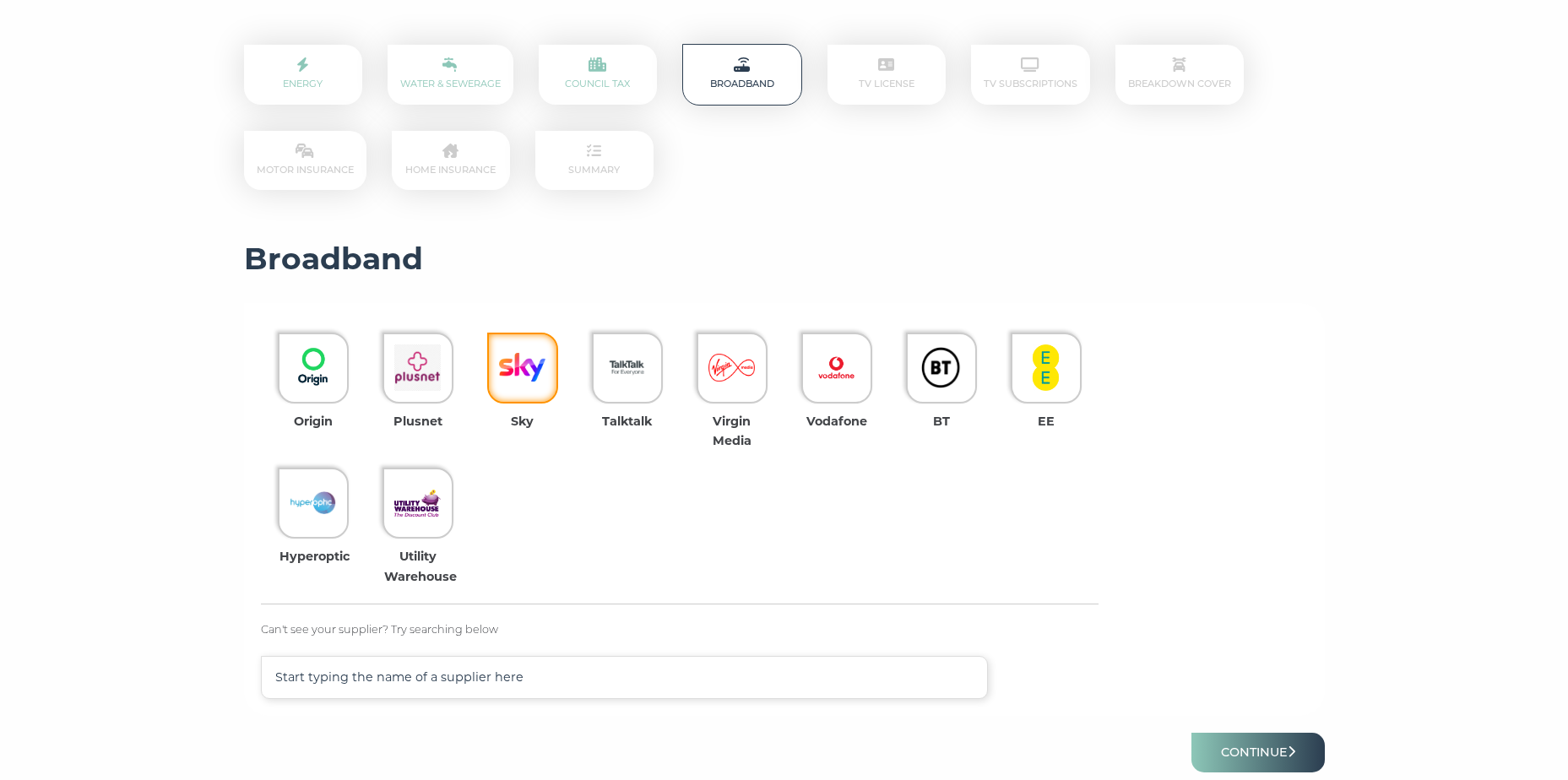
click at [510, 358] on img at bounding box center [522, 368] width 46 height 46
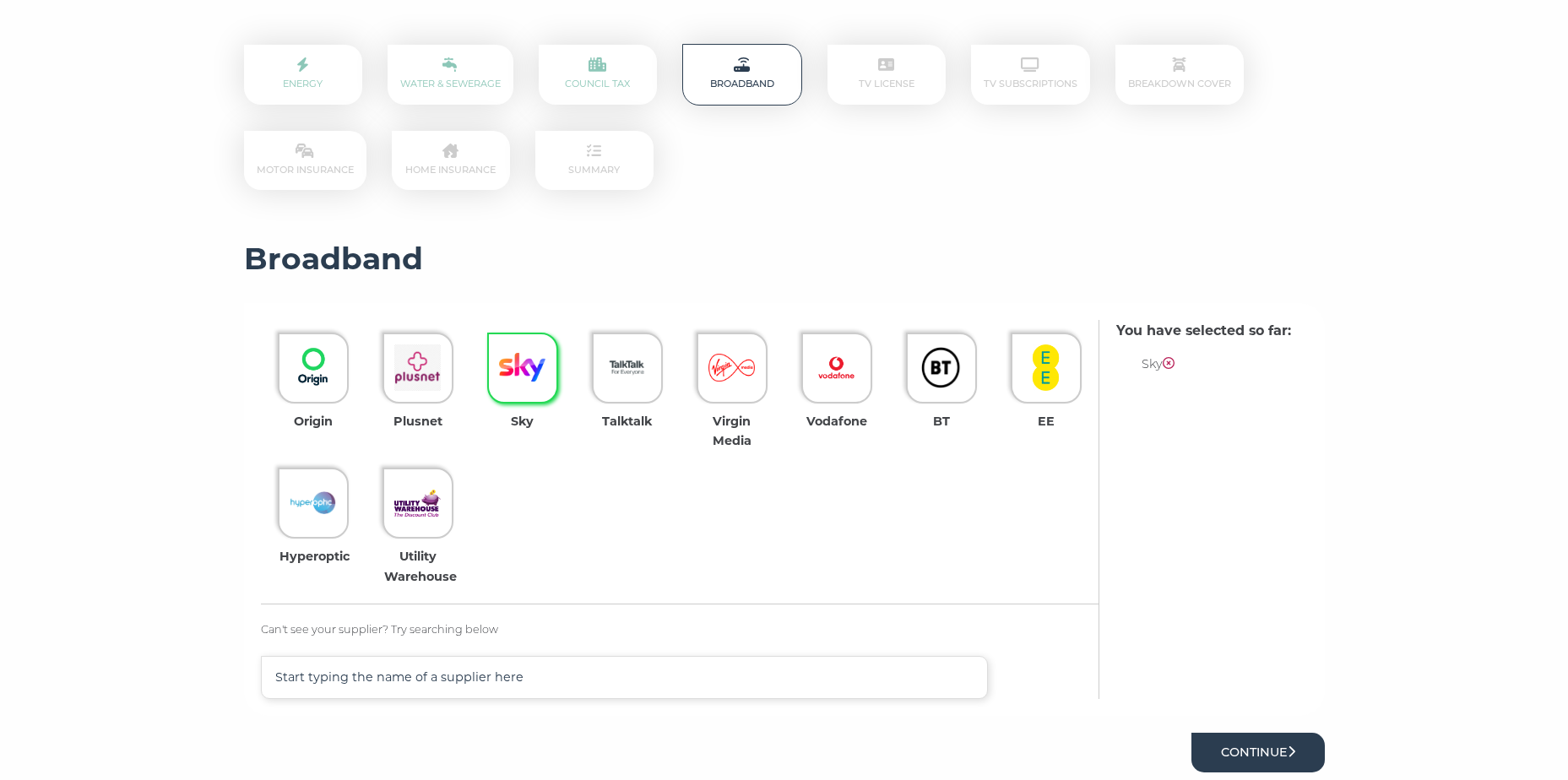
click at [1254, 752] on button "Continue" at bounding box center [1258, 752] width 134 height 40
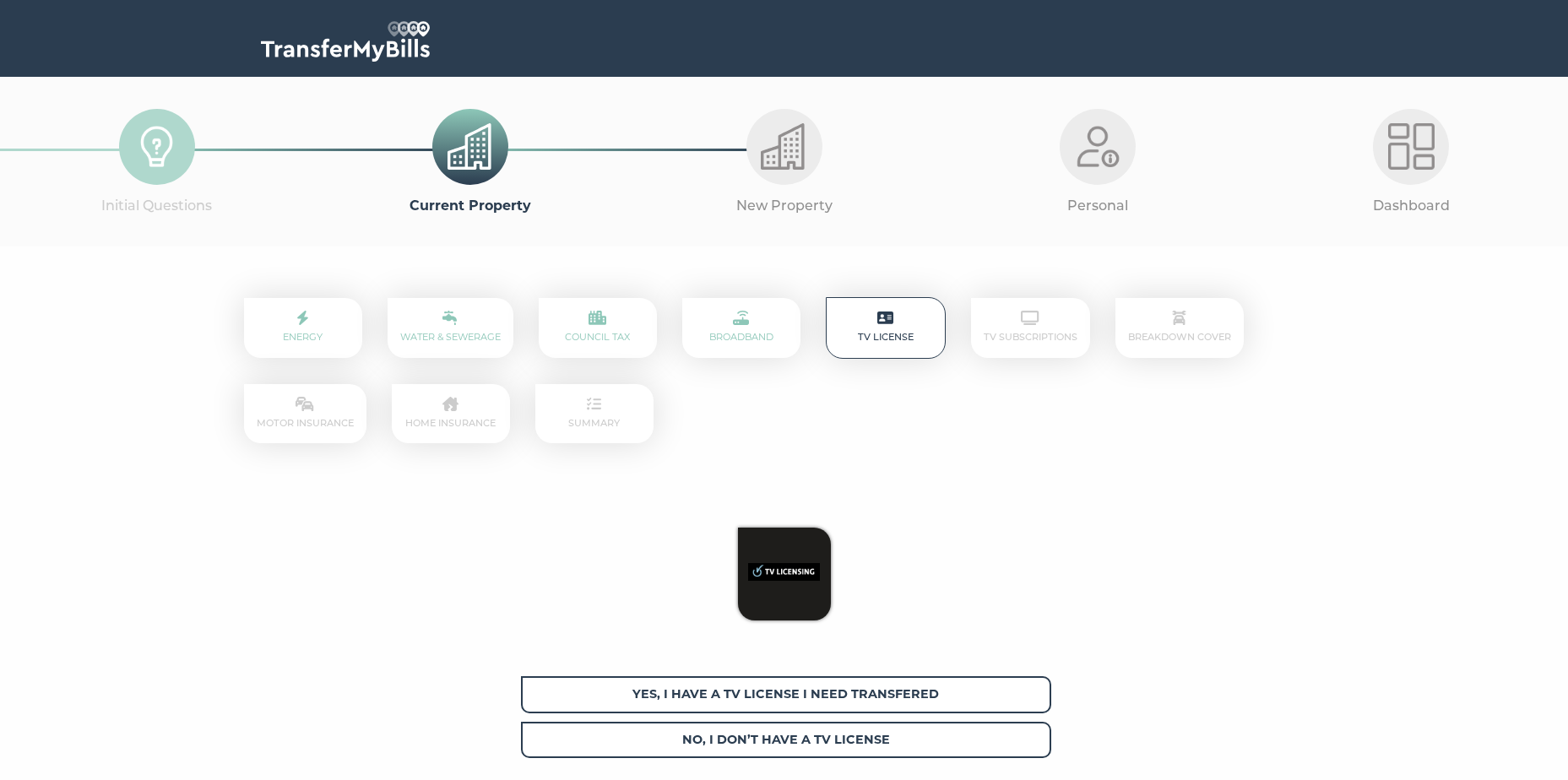
scroll to position [85, 0]
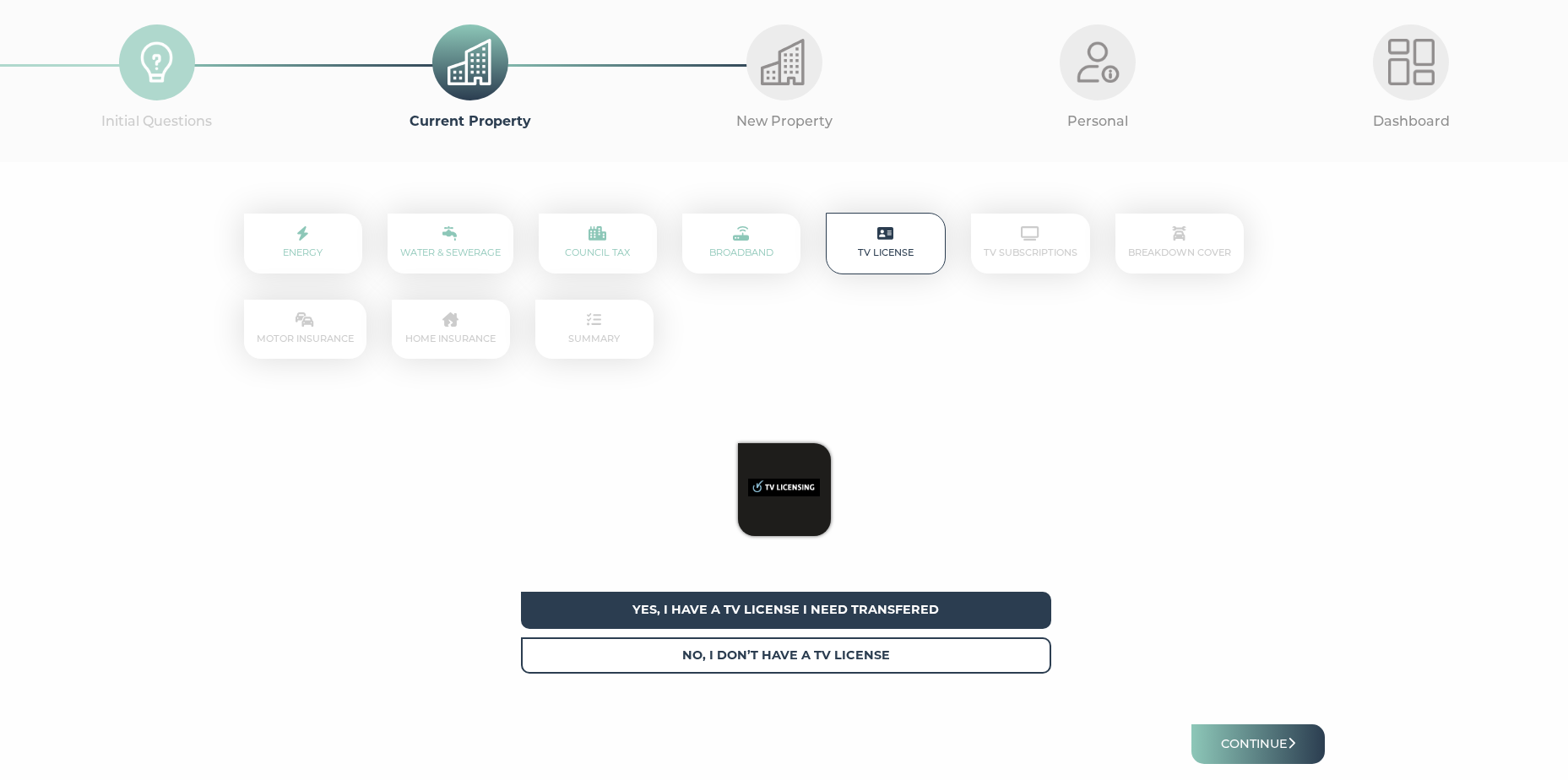
click at [924, 600] on span "Yes, I have a tv license I need transfered" at bounding box center [786, 609] width 530 height 37
click at [1242, 736] on button "Continue" at bounding box center [1258, 743] width 134 height 40
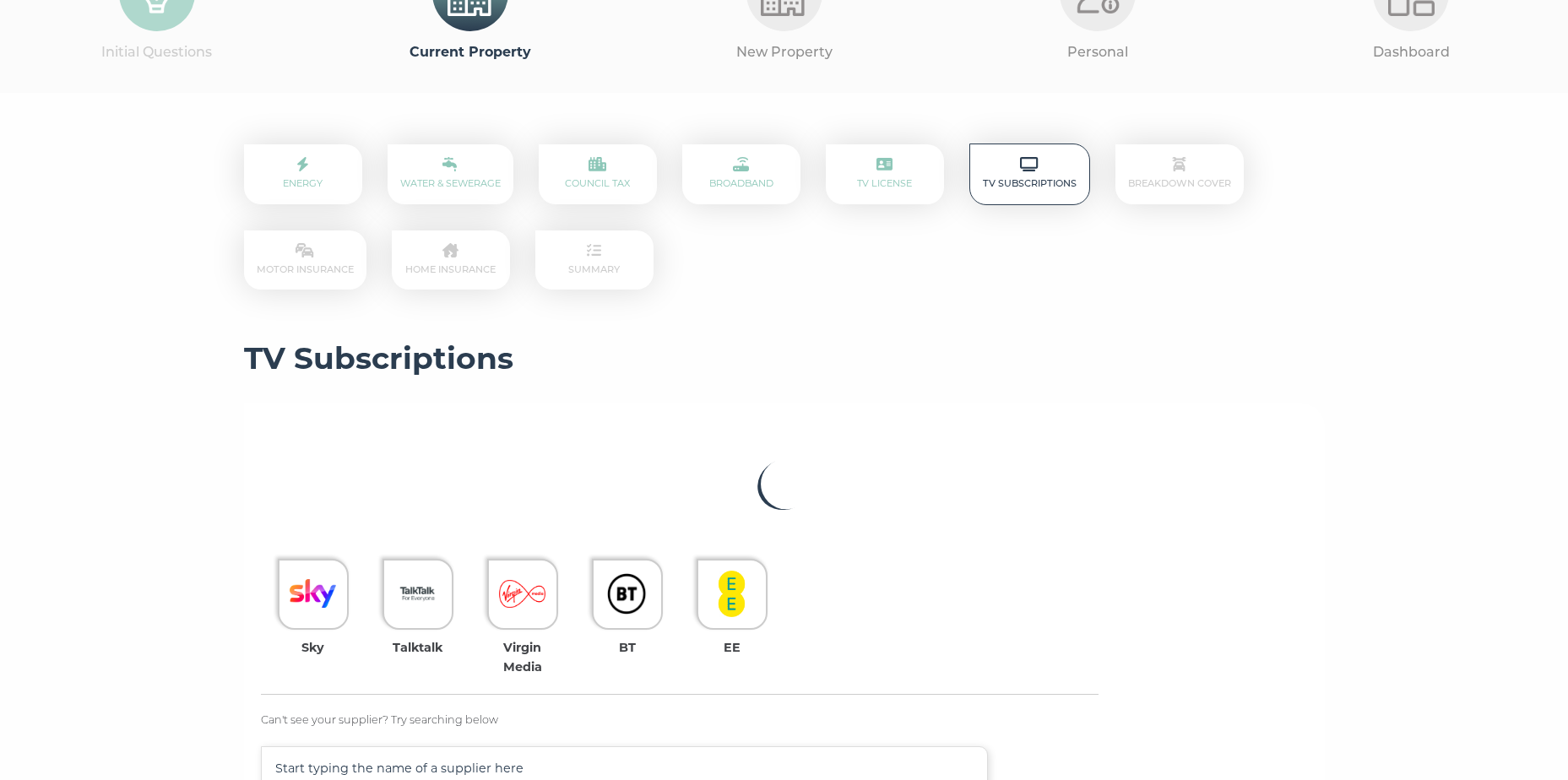
scroll to position [253, 0]
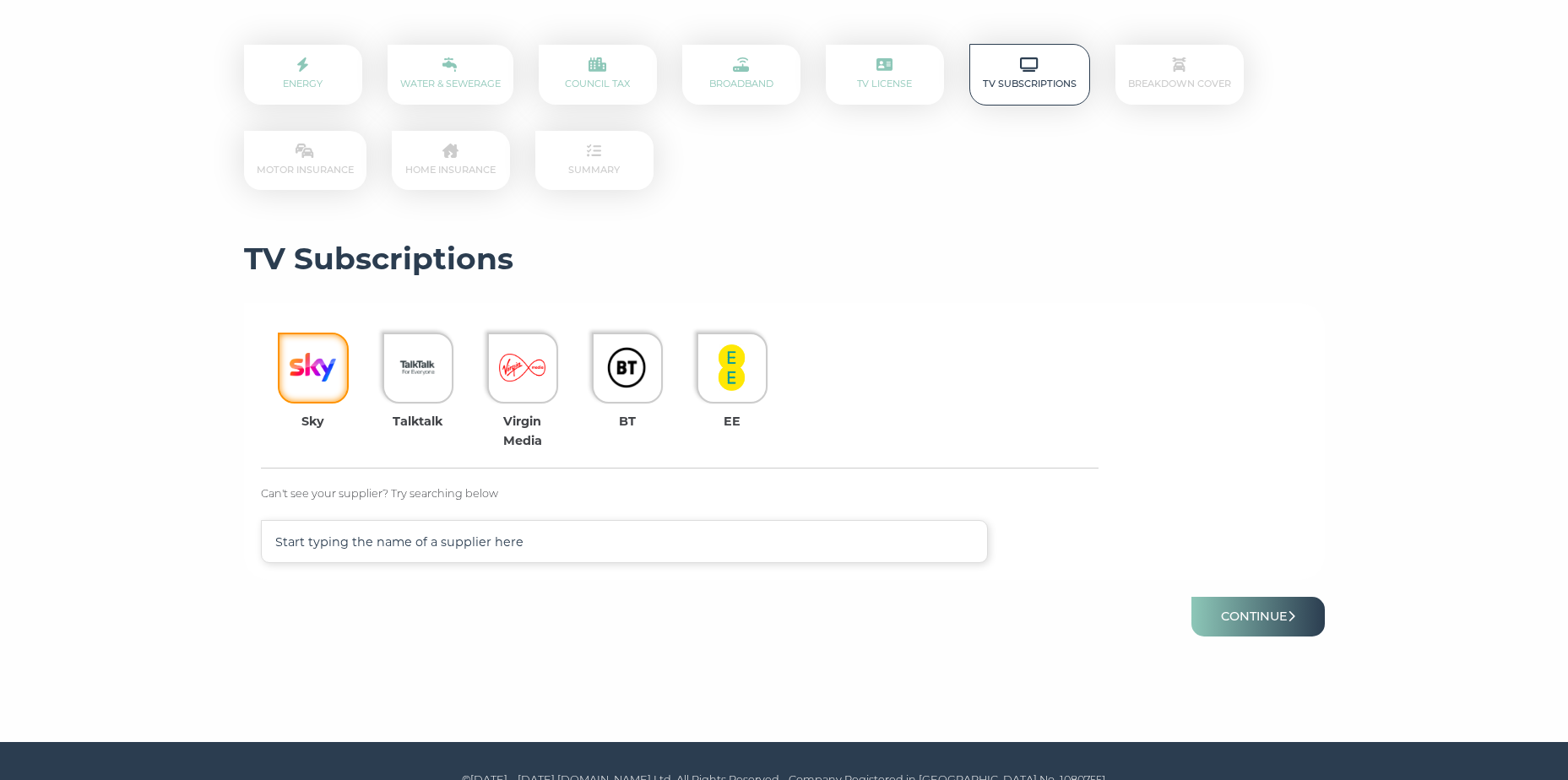
click at [319, 378] on img at bounding box center [313, 368] width 46 height 46
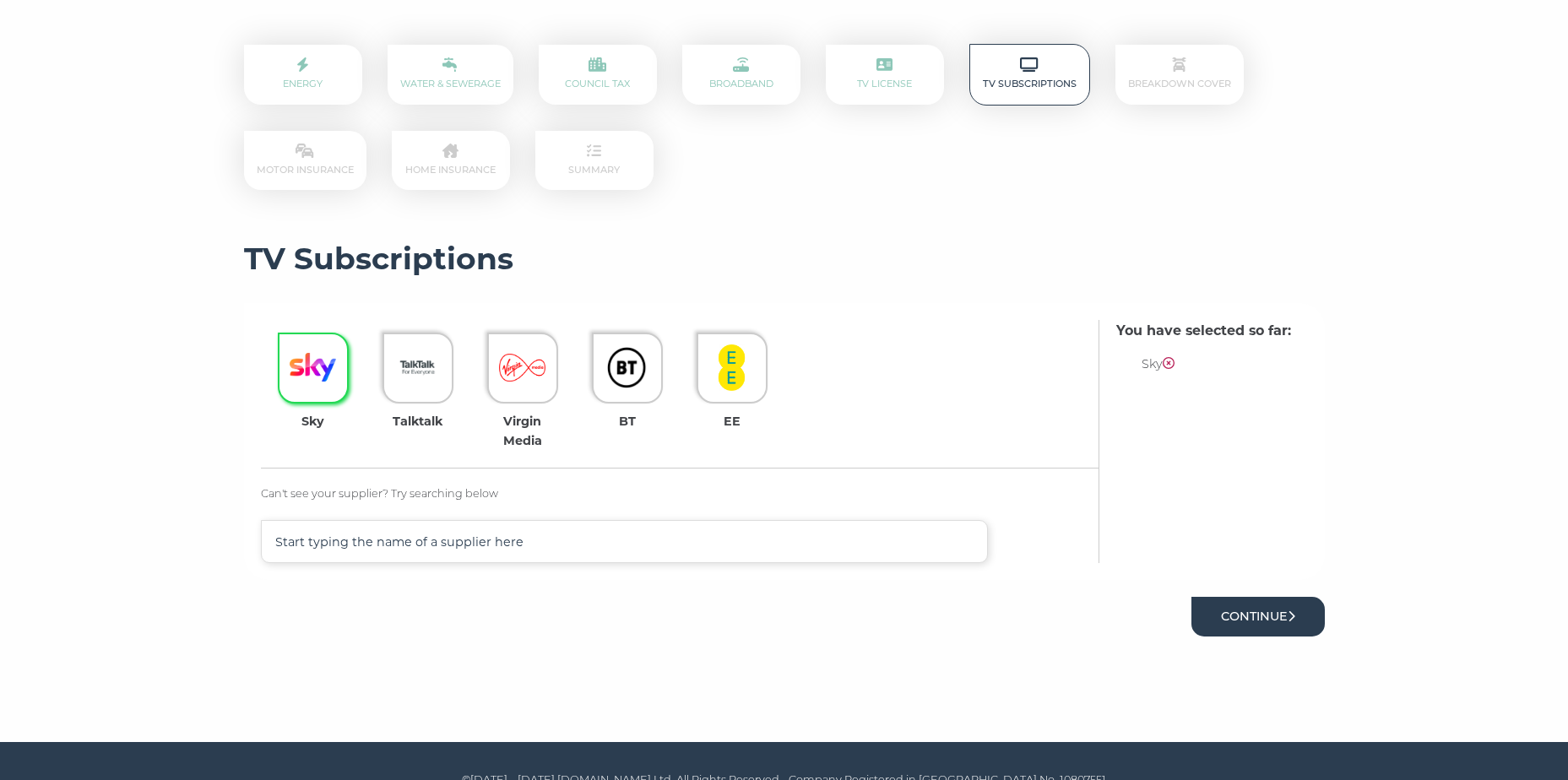
click at [1255, 628] on button "Continue" at bounding box center [1258, 616] width 134 height 40
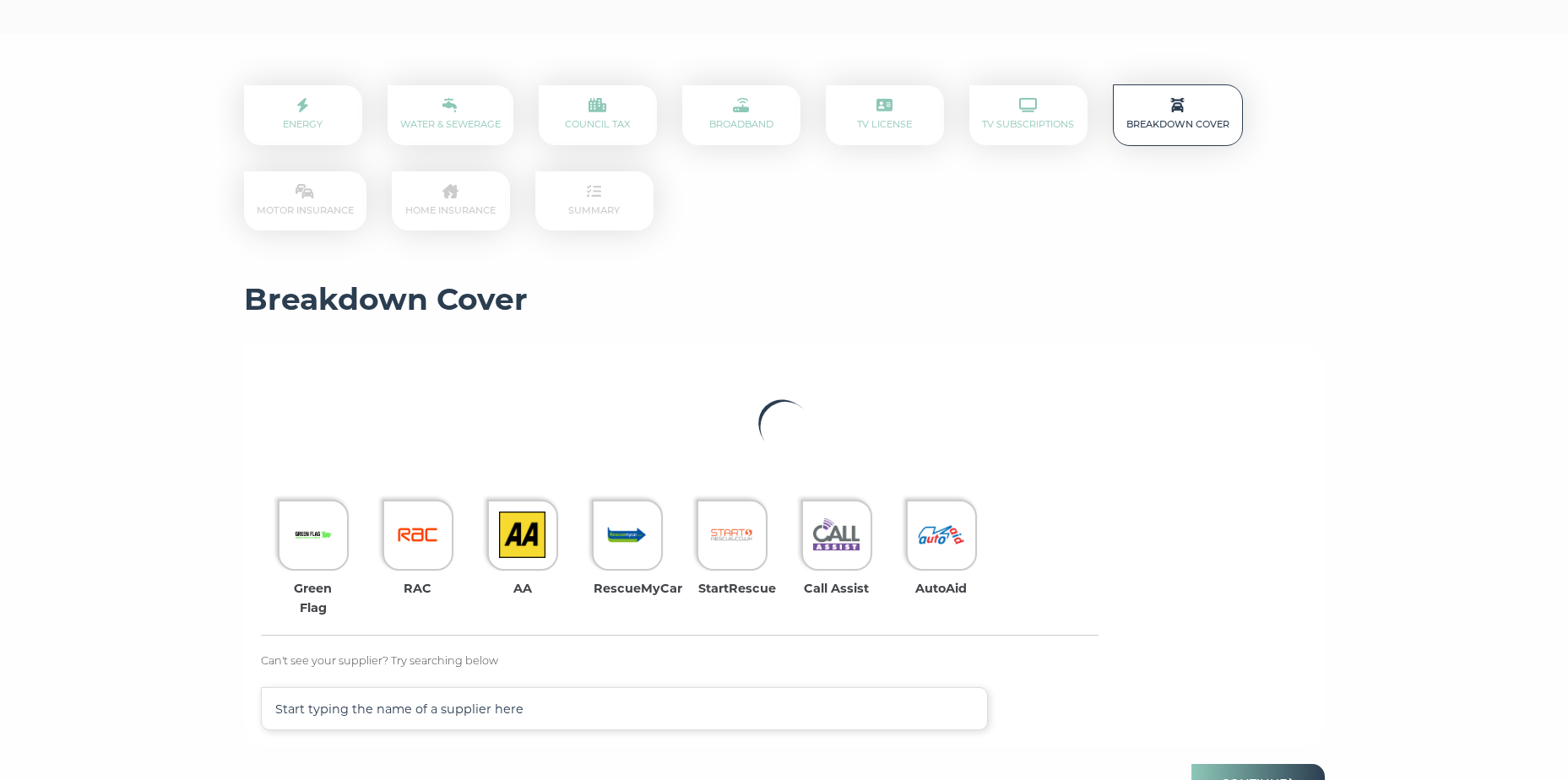
scroll to position [253, 0]
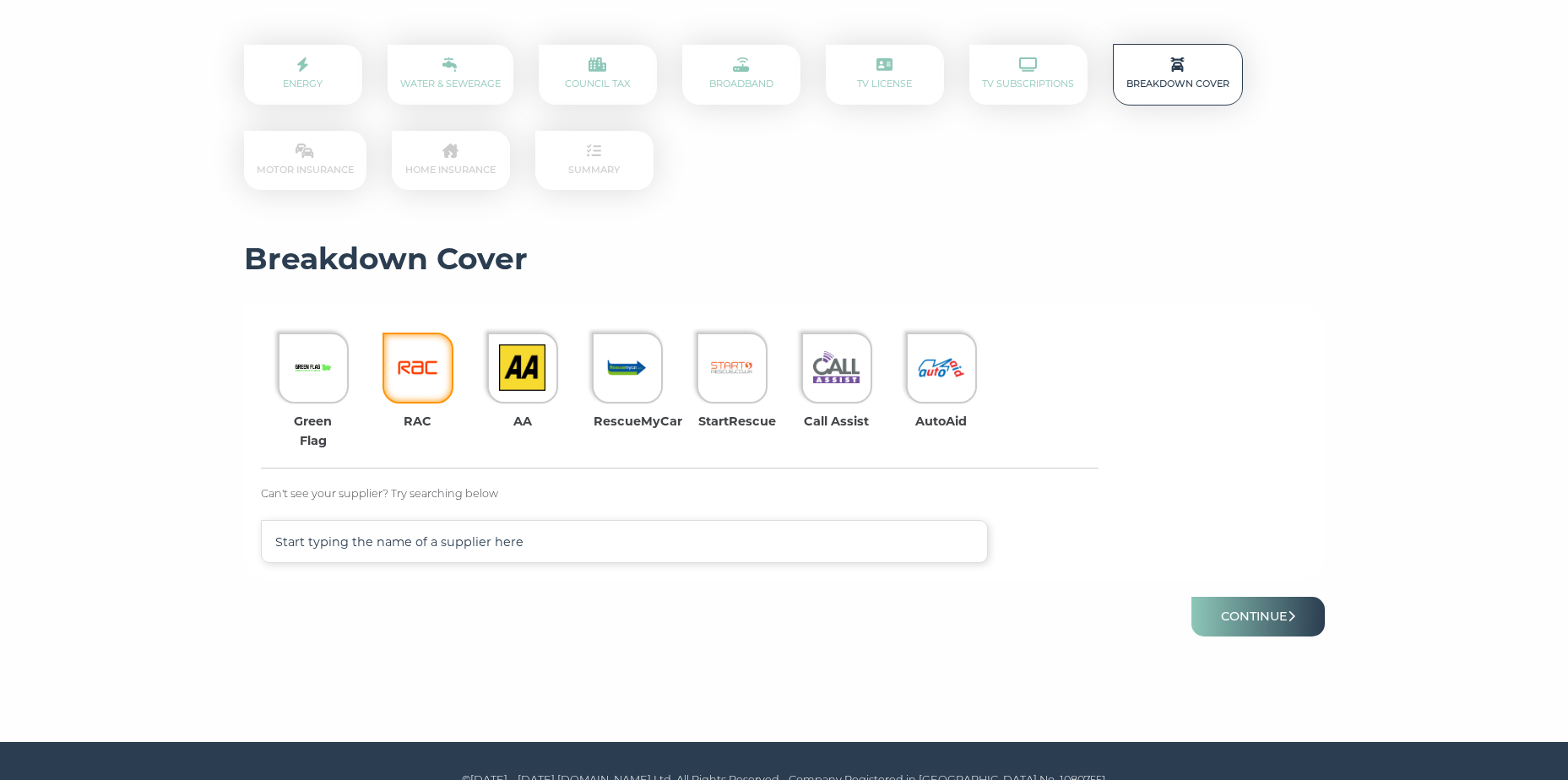
click at [426, 360] on img at bounding box center [418, 368] width 46 height 46
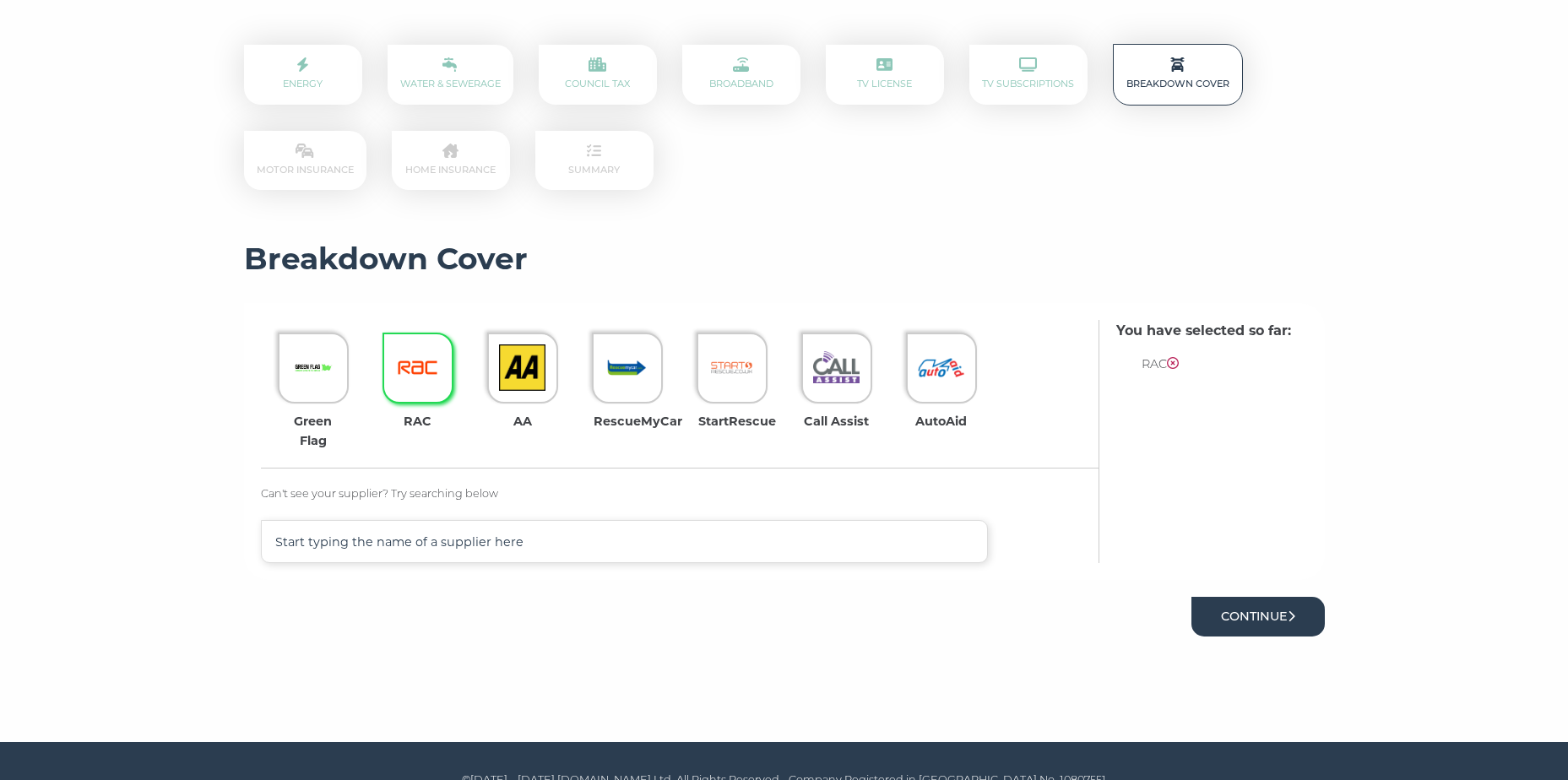
click at [1256, 605] on button "Continue" at bounding box center [1258, 616] width 134 height 40
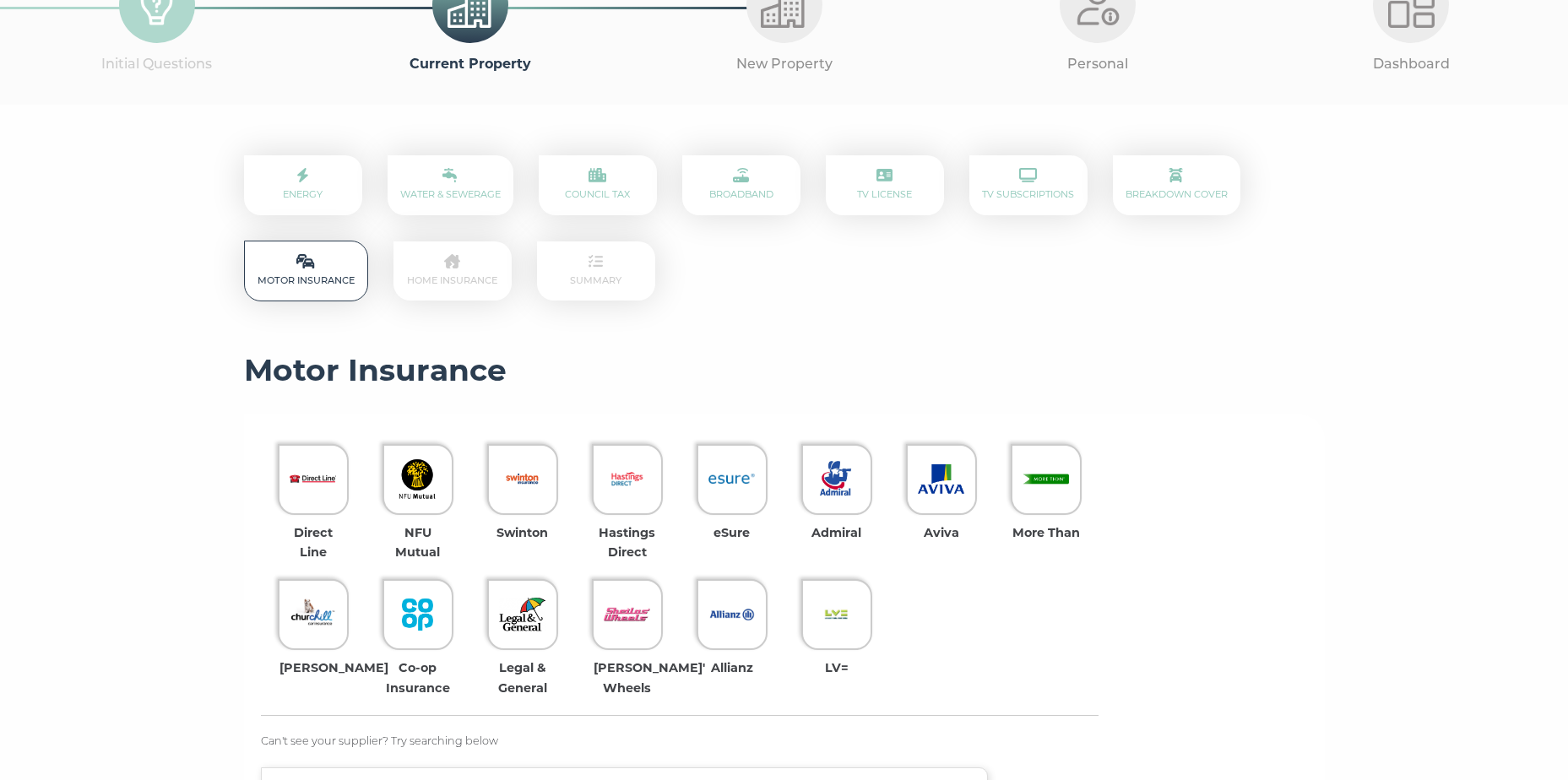
scroll to position [169, 0]
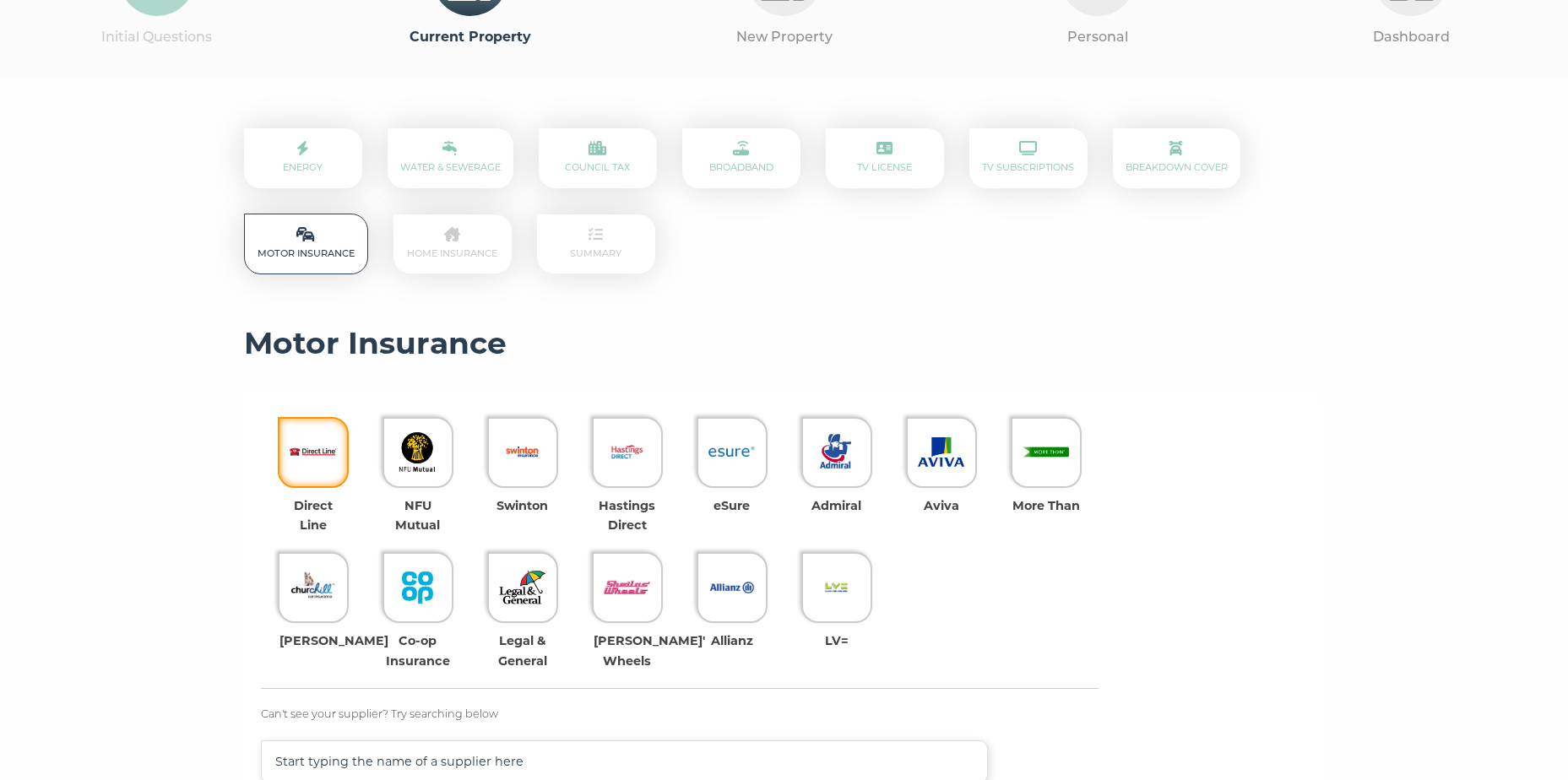
click at [328, 432] on img at bounding box center [313, 452] width 46 height 46
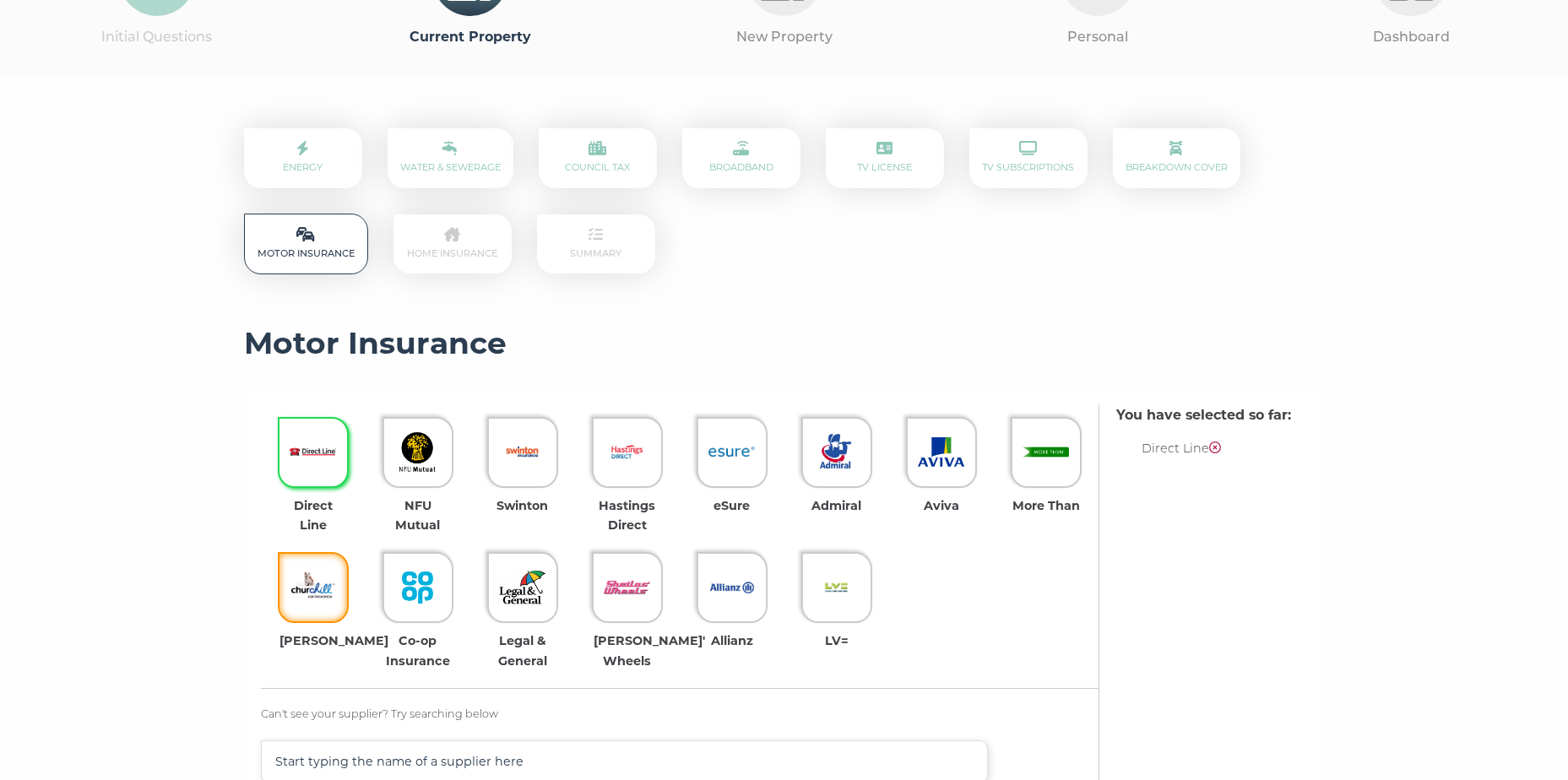
click at [322, 562] on div at bounding box center [314, 588] width 71 height 71
click at [327, 443] on img at bounding box center [313, 452] width 46 height 46
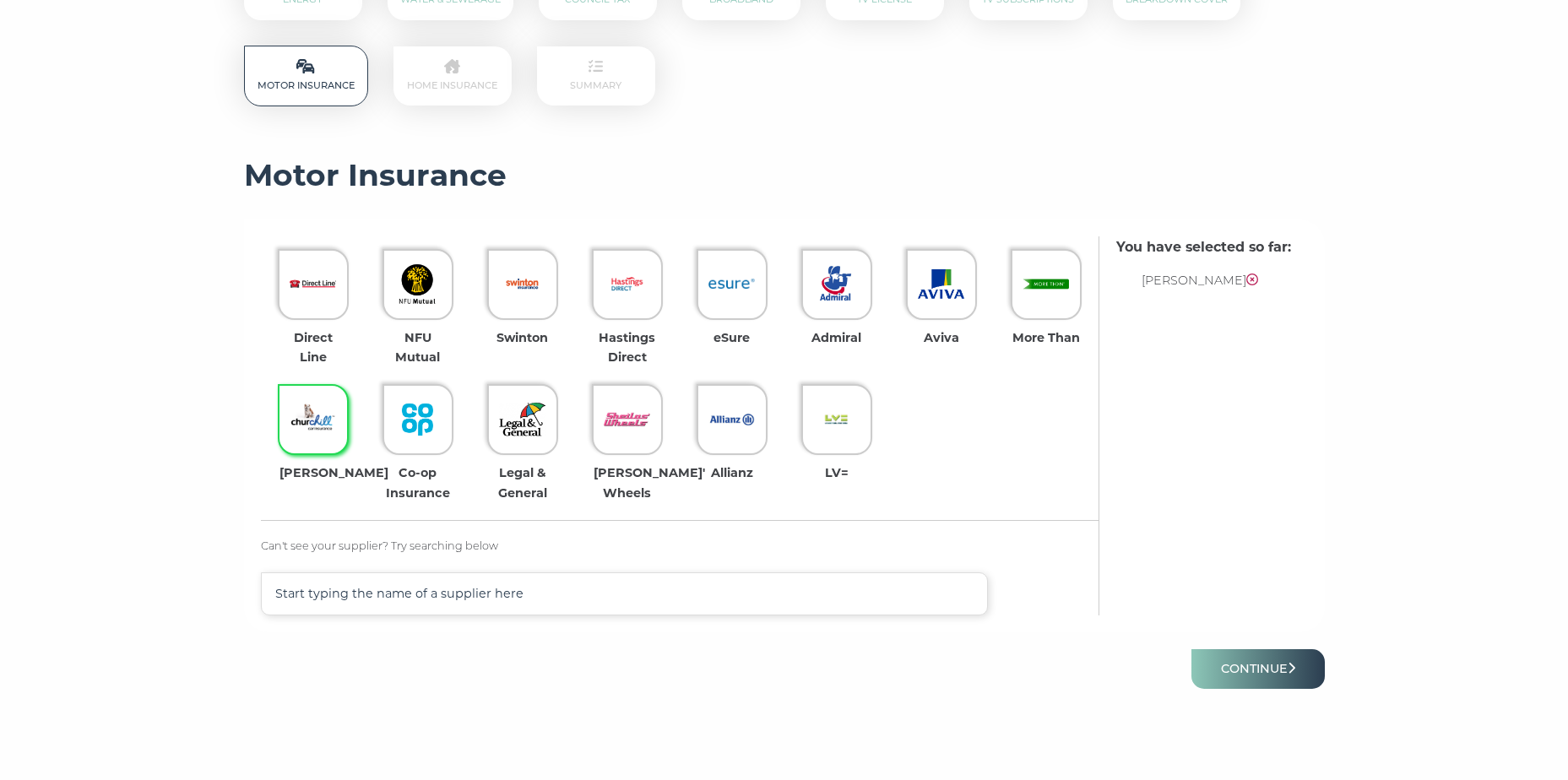
scroll to position [337, 0]
click at [1261, 655] on button "Continue" at bounding box center [1258, 668] width 134 height 40
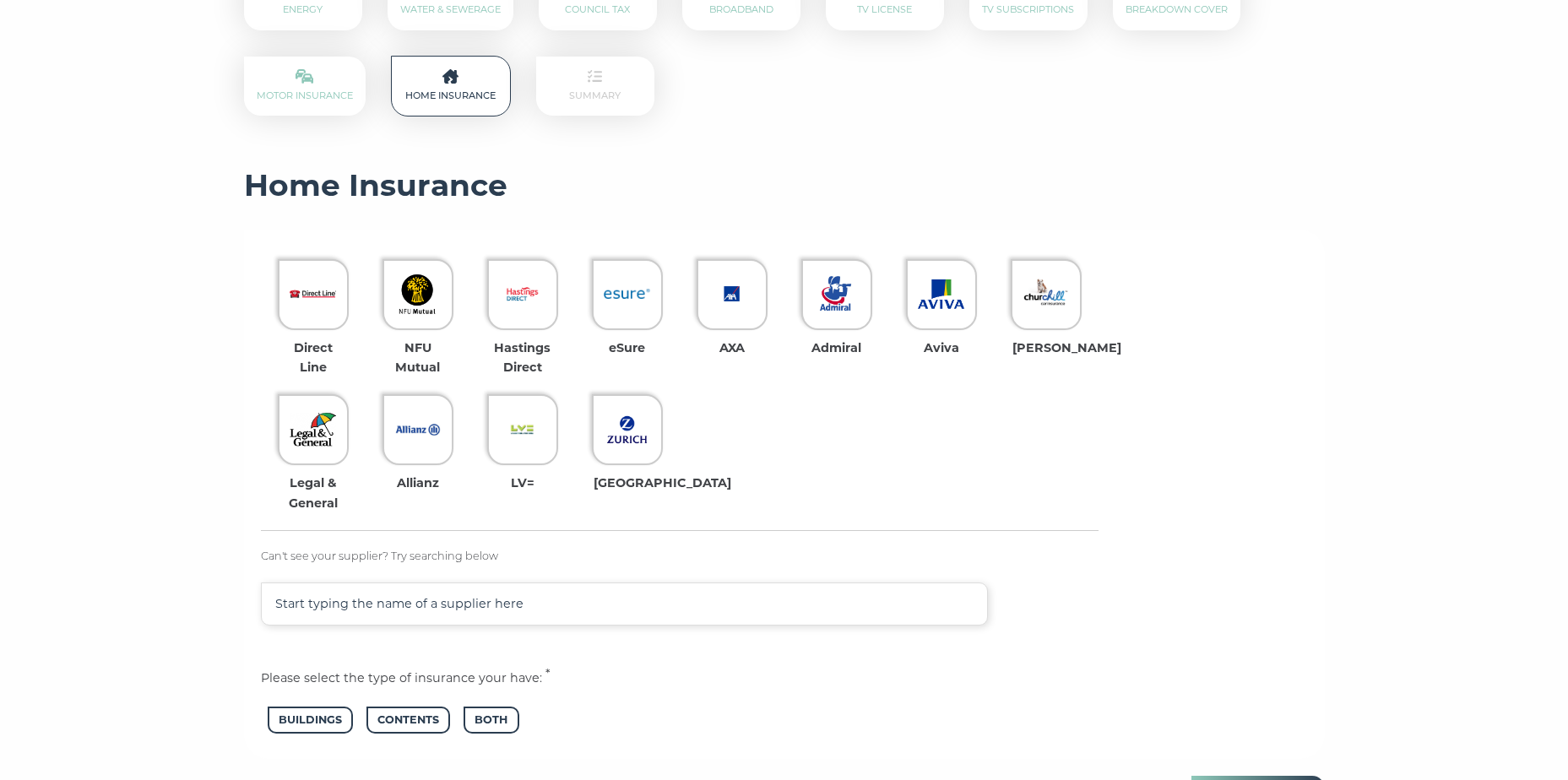
scroll to position [337, 0]
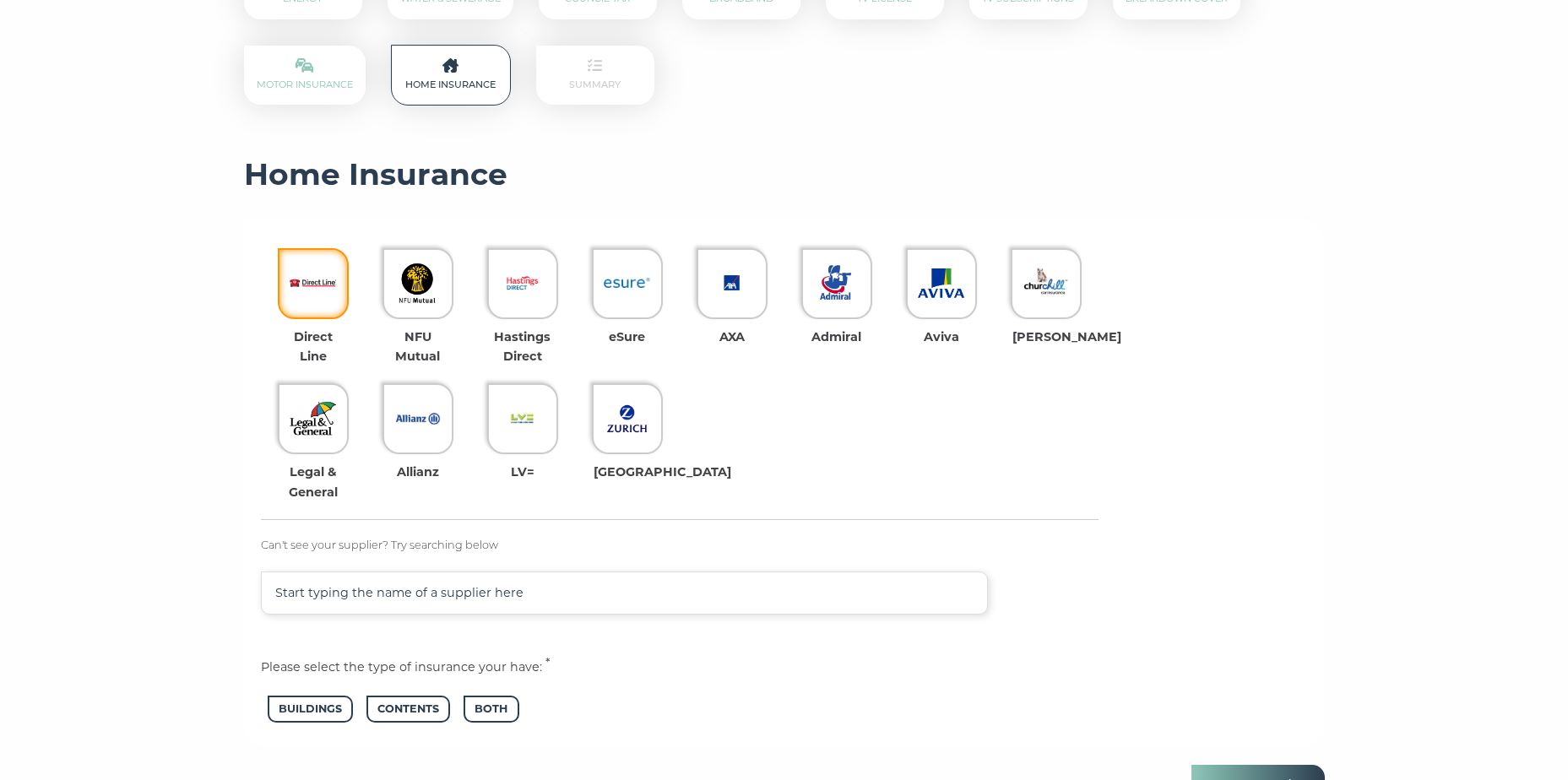
click at [344, 272] on div at bounding box center [314, 284] width 71 height 71
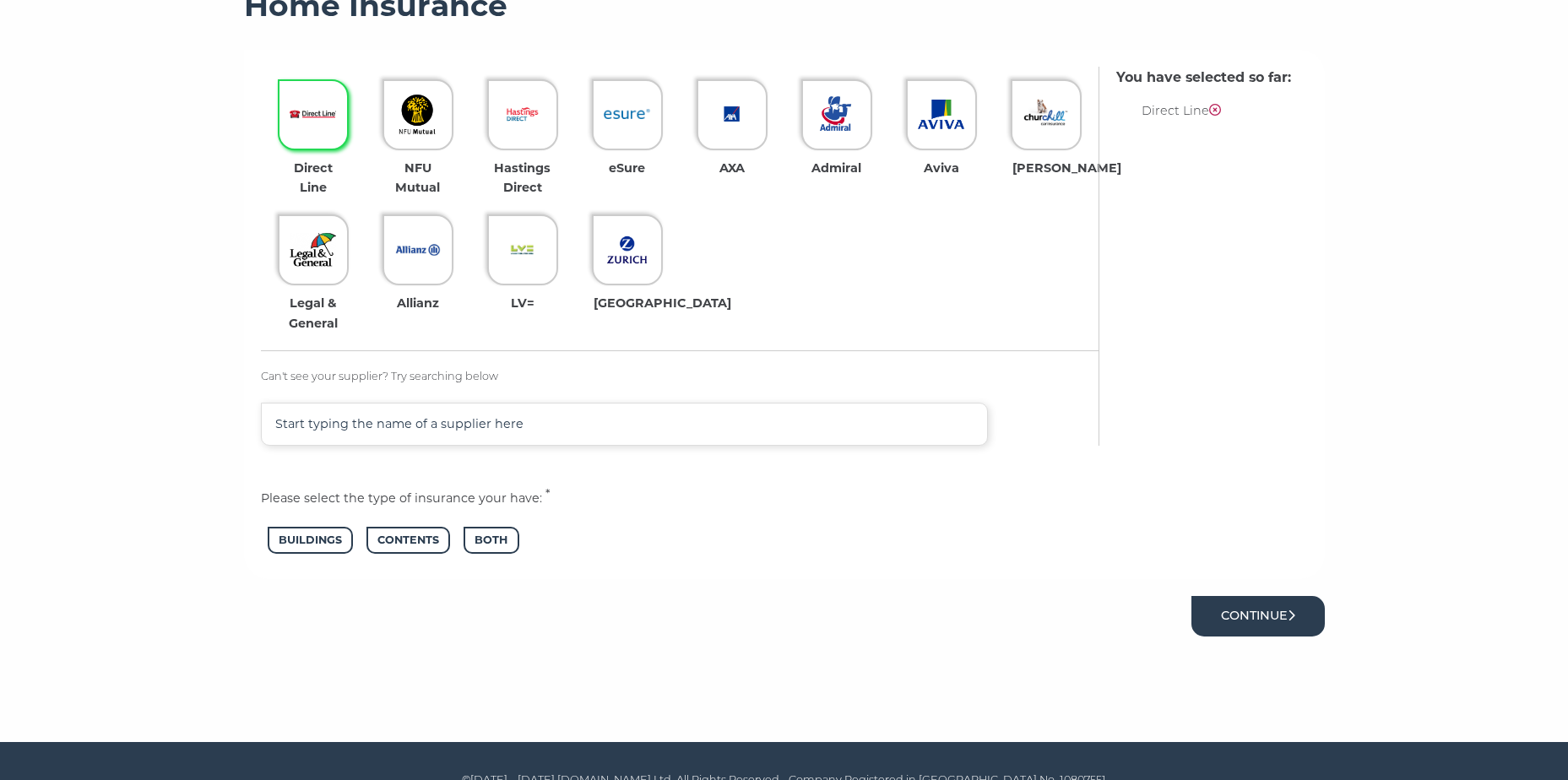
click at [1252, 623] on button "Continue" at bounding box center [1258, 615] width 134 height 40
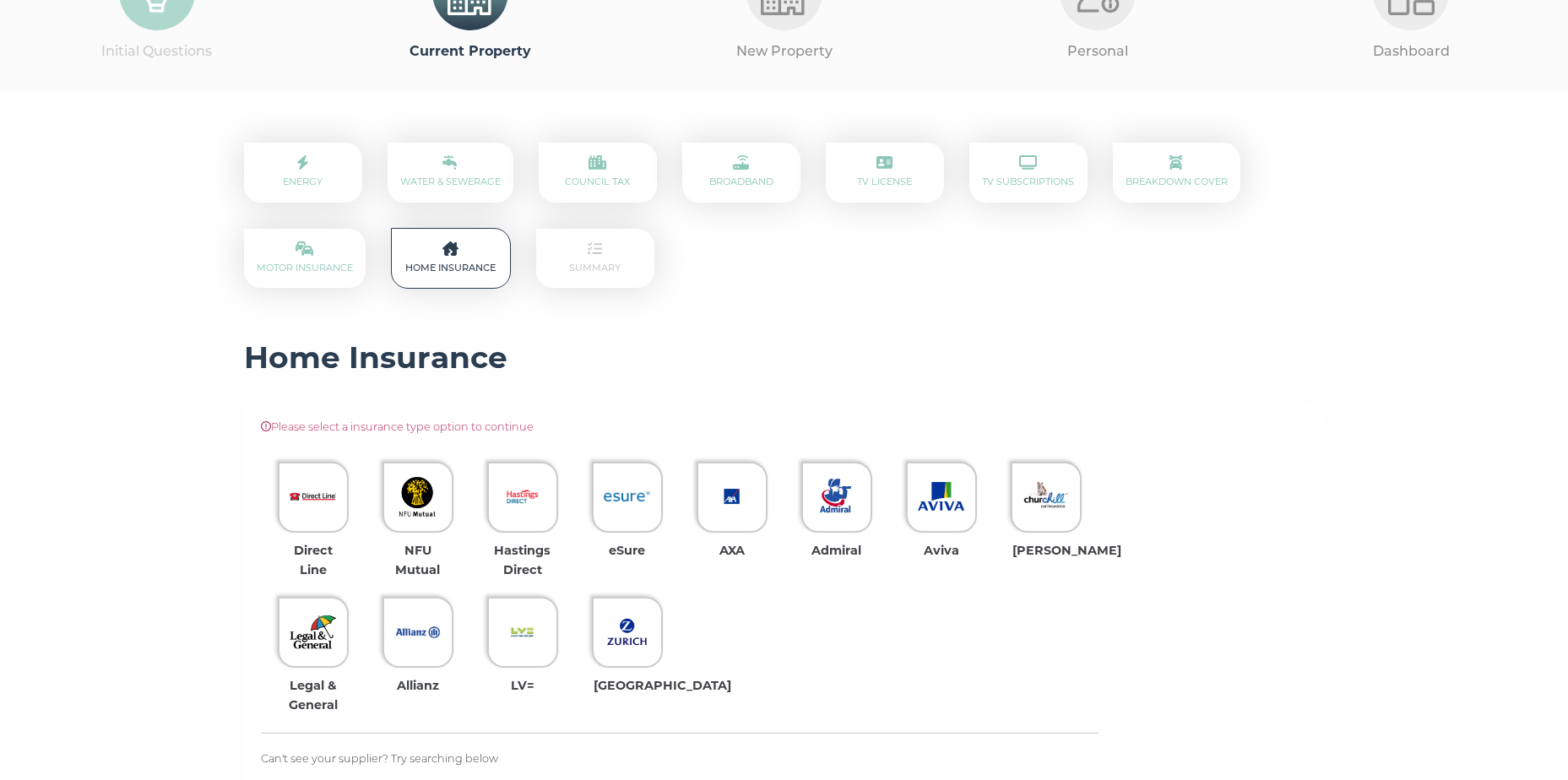
scroll to position [337, 0]
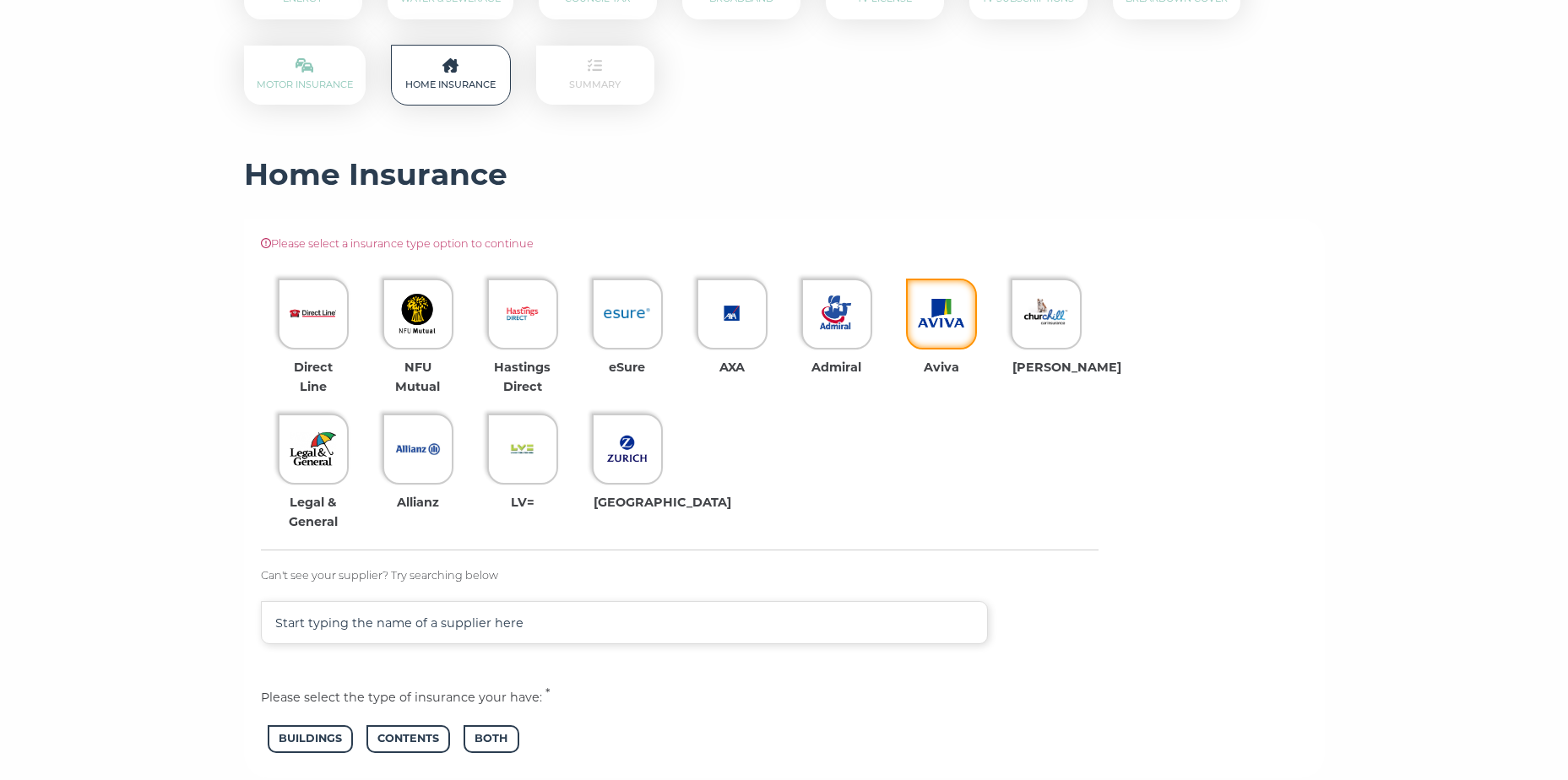
click at [951, 306] on img at bounding box center [941, 313] width 46 height 46
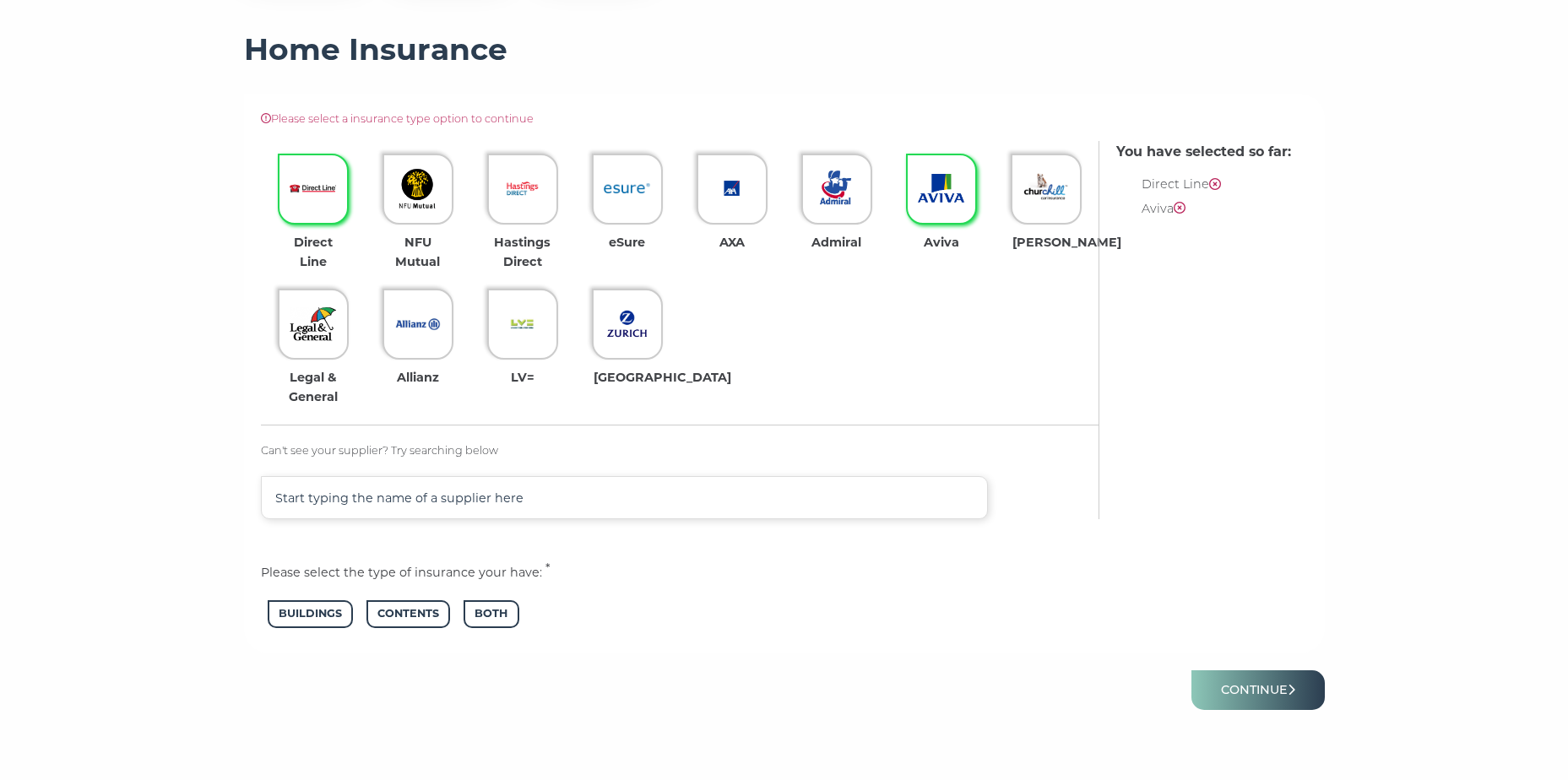
scroll to position [507, 0]
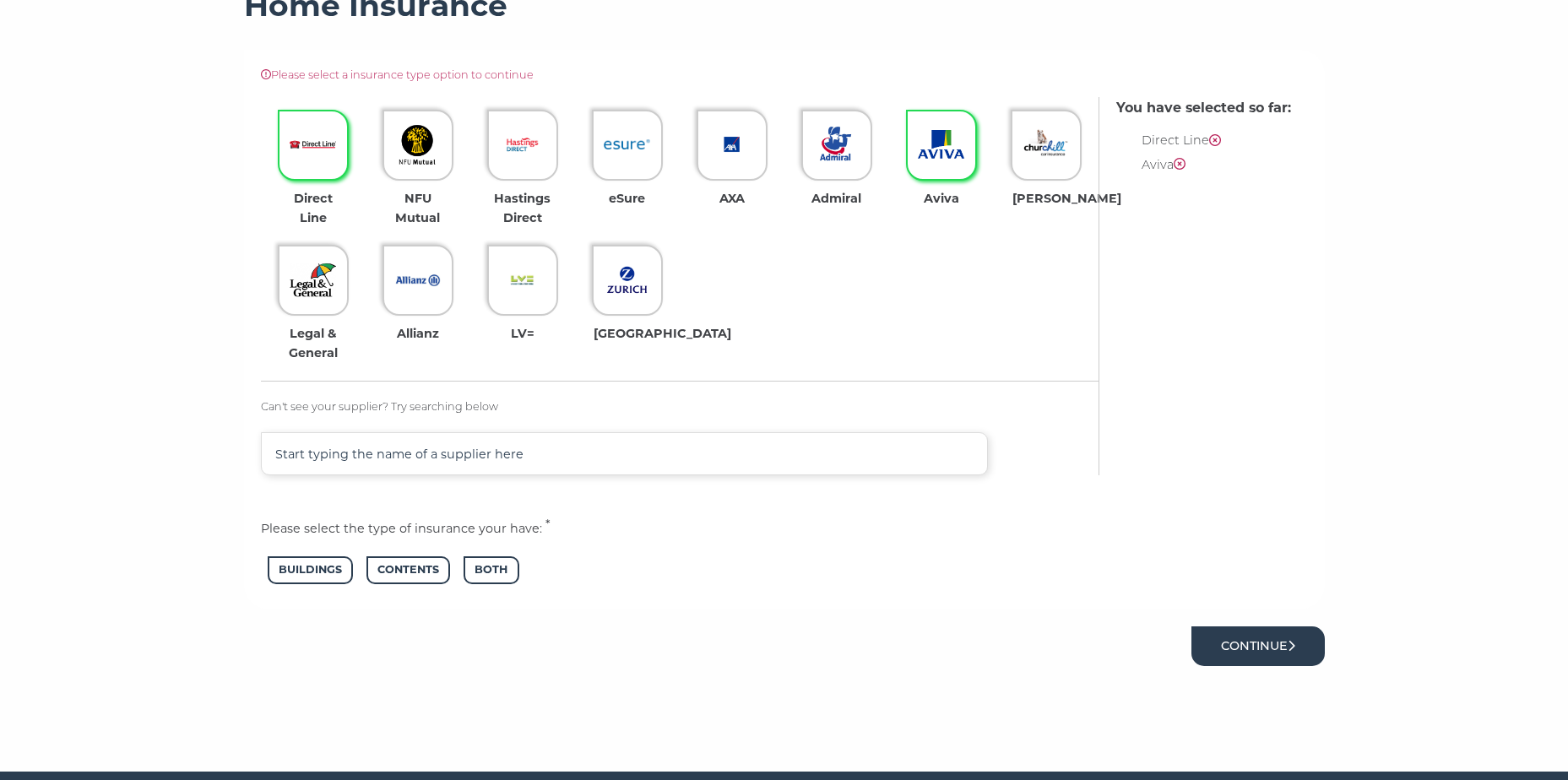
click at [1289, 655] on button "Continue" at bounding box center [1258, 646] width 134 height 40
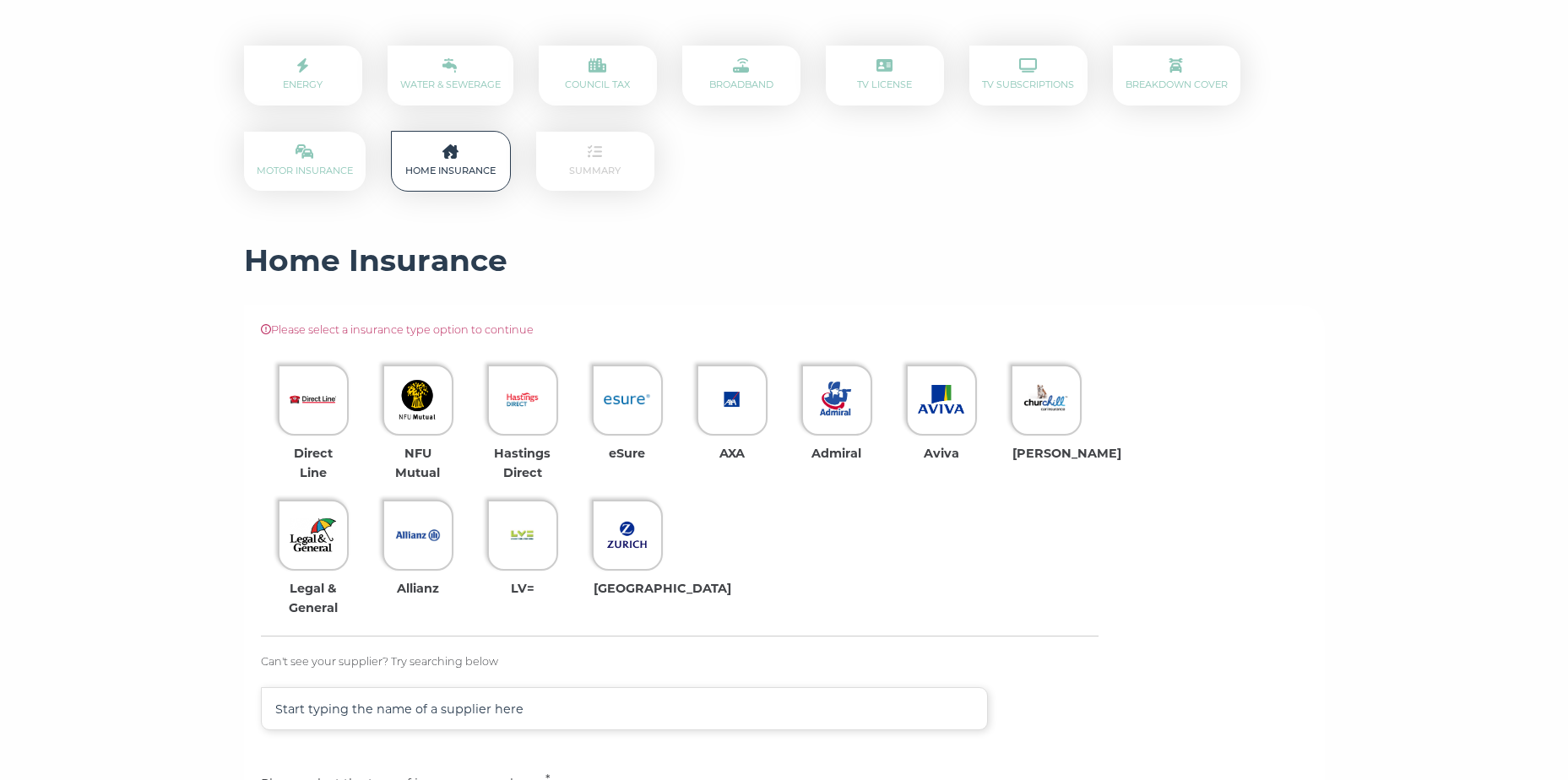
scroll to position [253, 0]
click at [927, 384] on img at bounding box center [941, 398] width 46 height 46
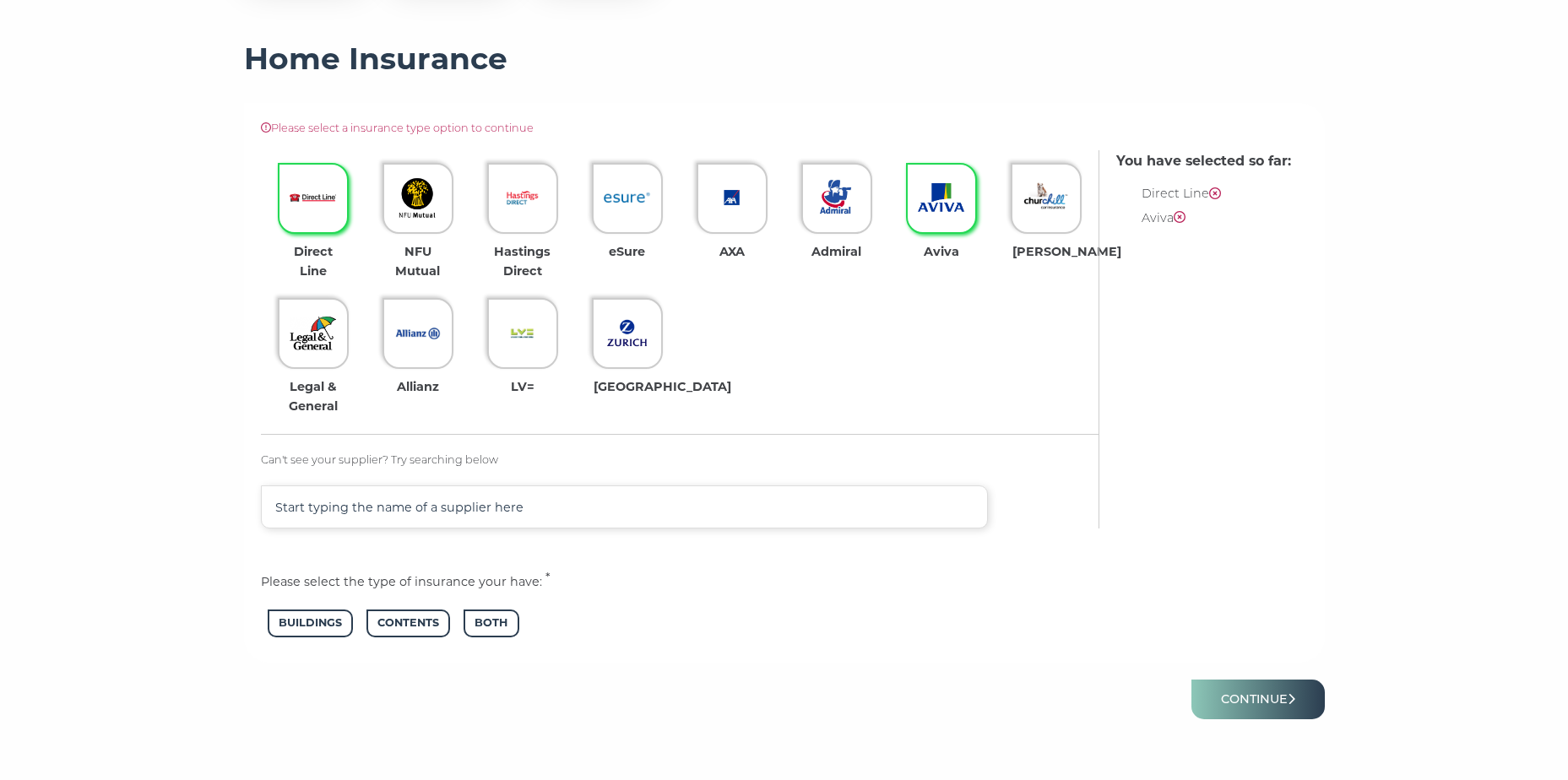
scroll to position [507, 0]
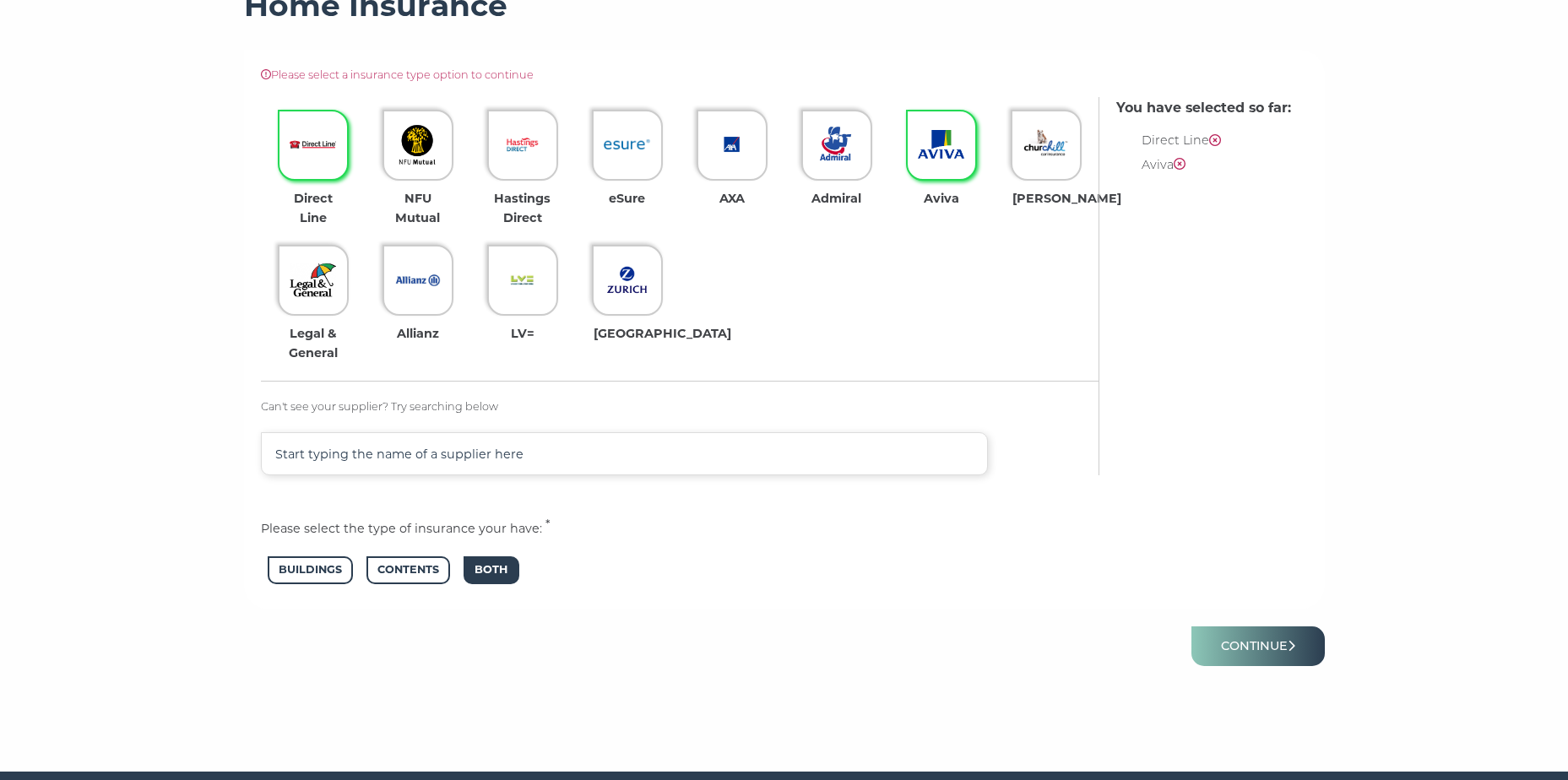
click at [498, 573] on span "Both" at bounding box center [491, 570] width 55 height 28
click at [319, 166] on img at bounding box center [313, 144] width 46 height 46
click at [1282, 636] on button "Continue" at bounding box center [1258, 646] width 134 height 40
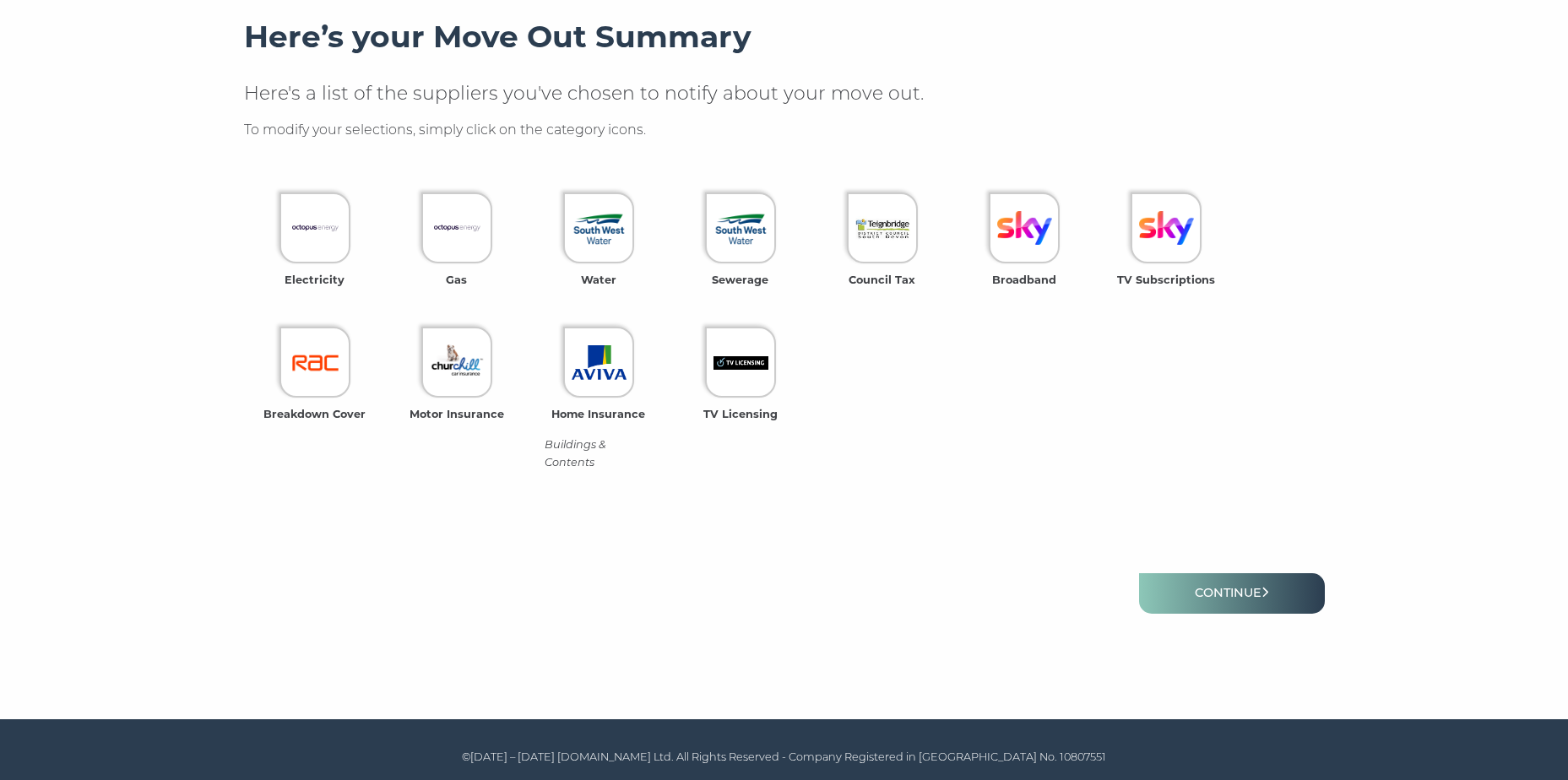
scroll to position [477, 0]
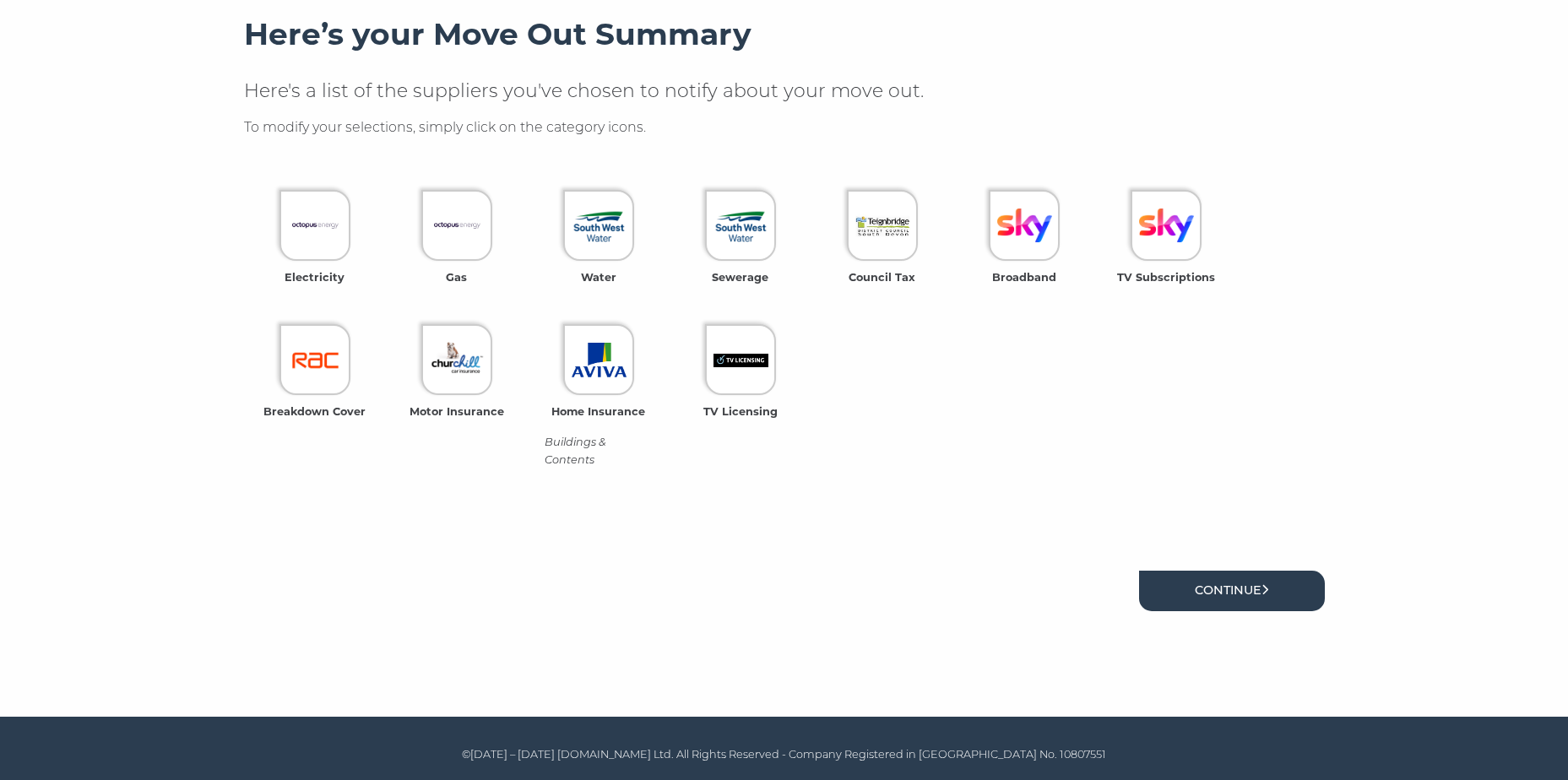
click at [1257, 593] on link "Continue" at bounding box center [1232, 590] width 186 height 40
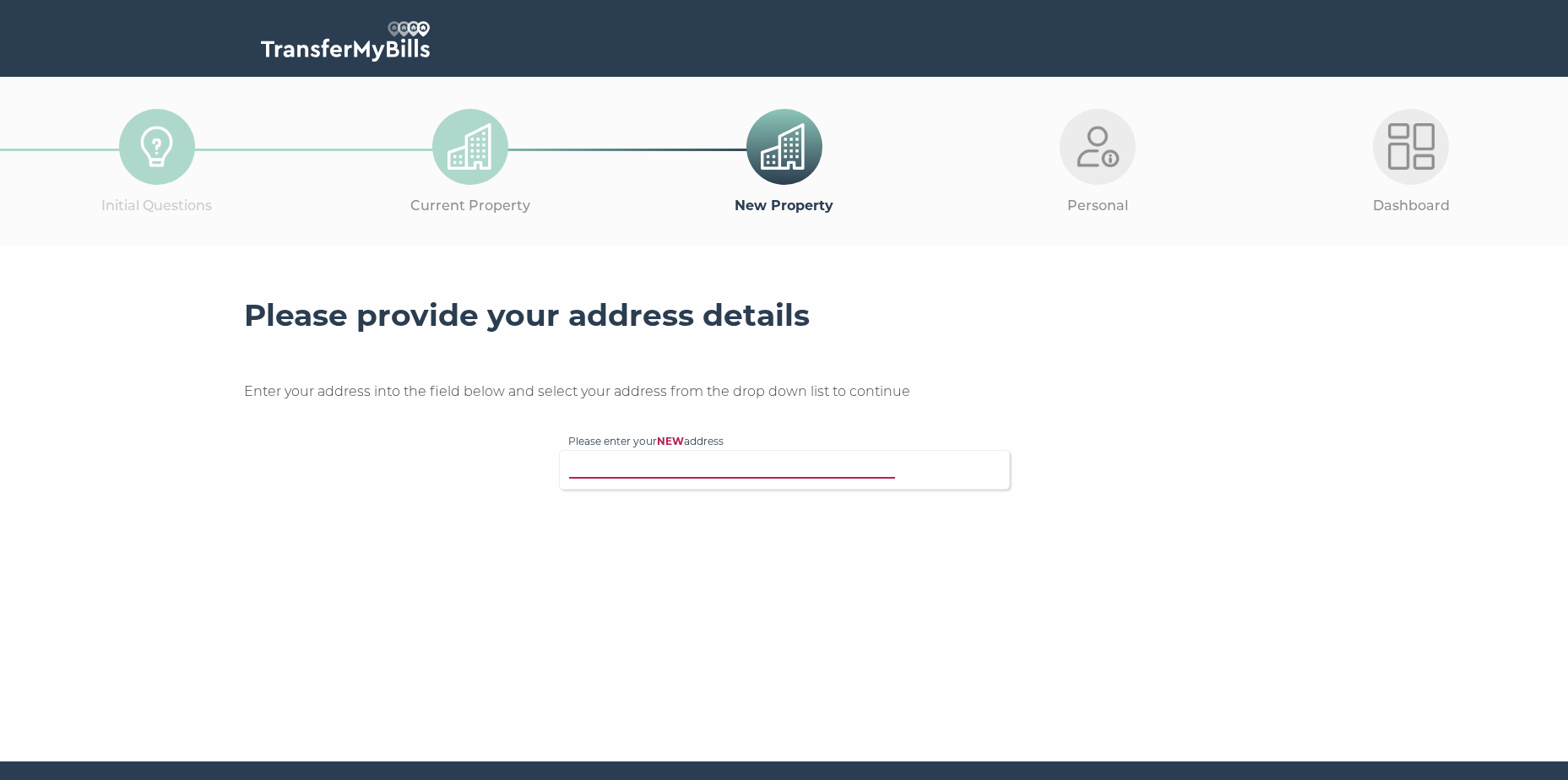
click at [789, 467] on input "Please enter your NEW address" at bounding box center [750, 467] width 363 height 17
type input "19 Calm Water"
click at [767, 496] on p "[STREET_ADDRESS]" at bounding box center [793, 502] width 415 height 20
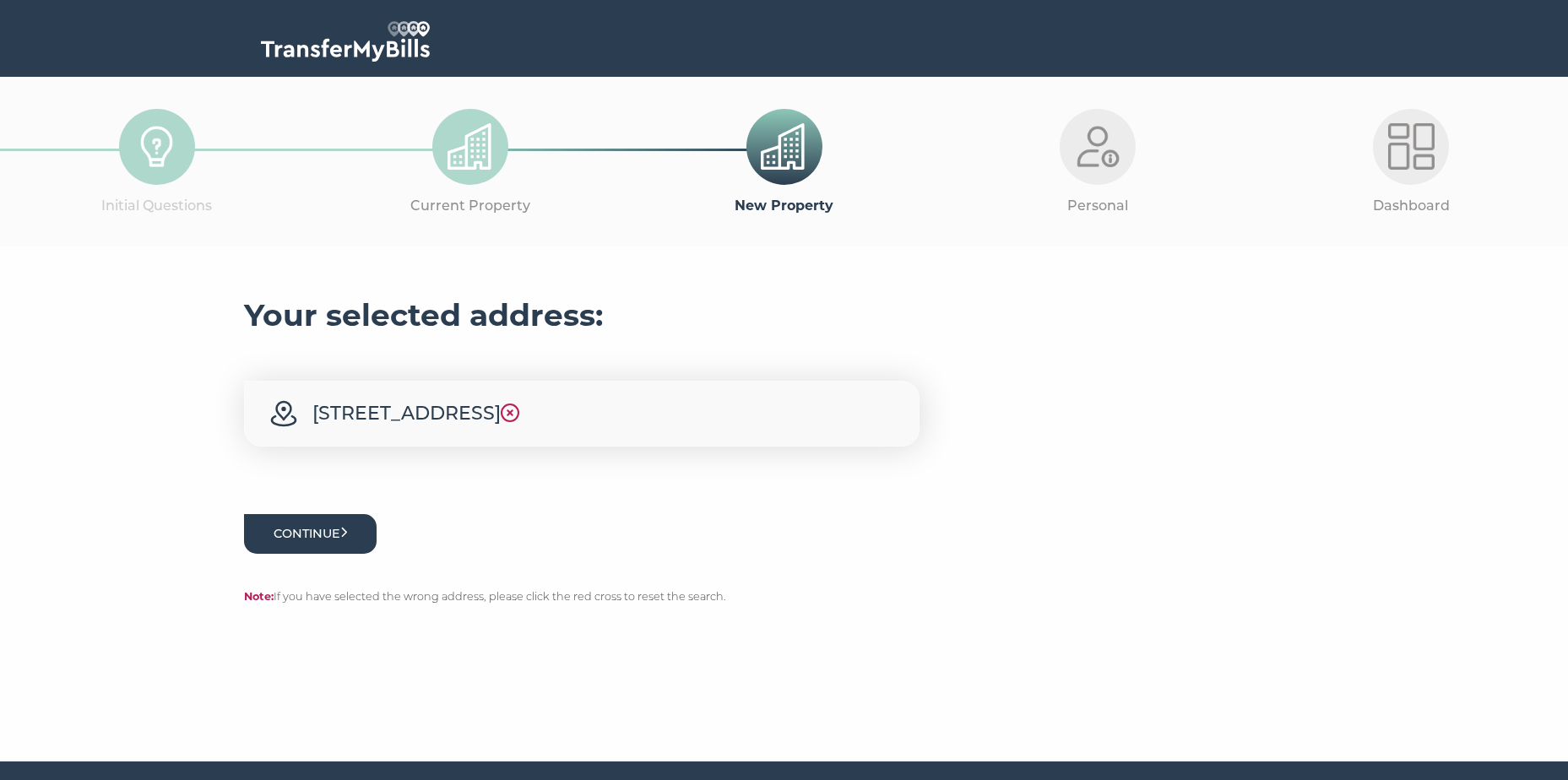
click at [283, 523] on button "Continue" at bounding box center [311, 533] width 134 height 40
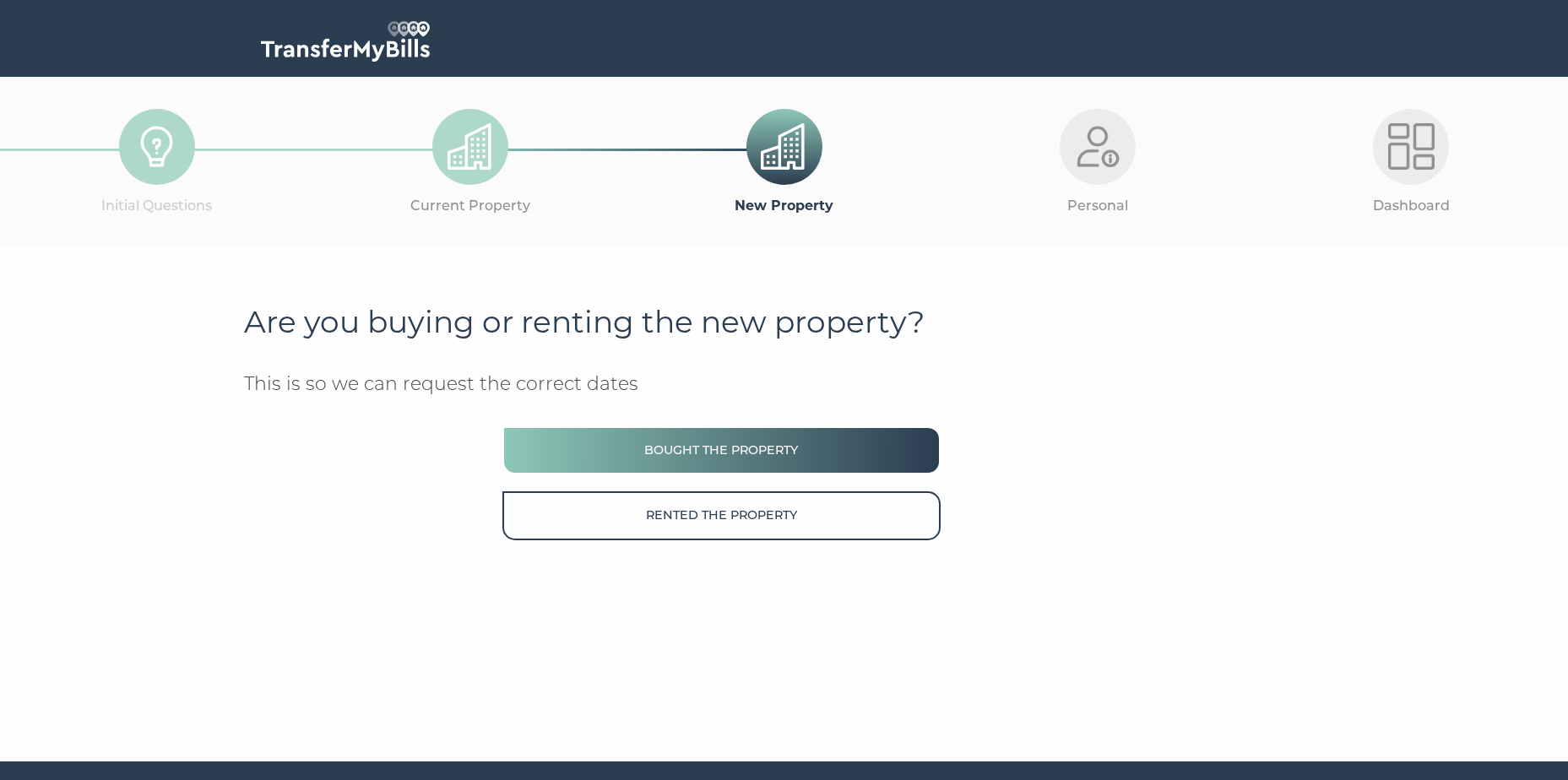
click at [787, 459] on button "Bought the property" at bounding box center [721, 451] width 437 height 48
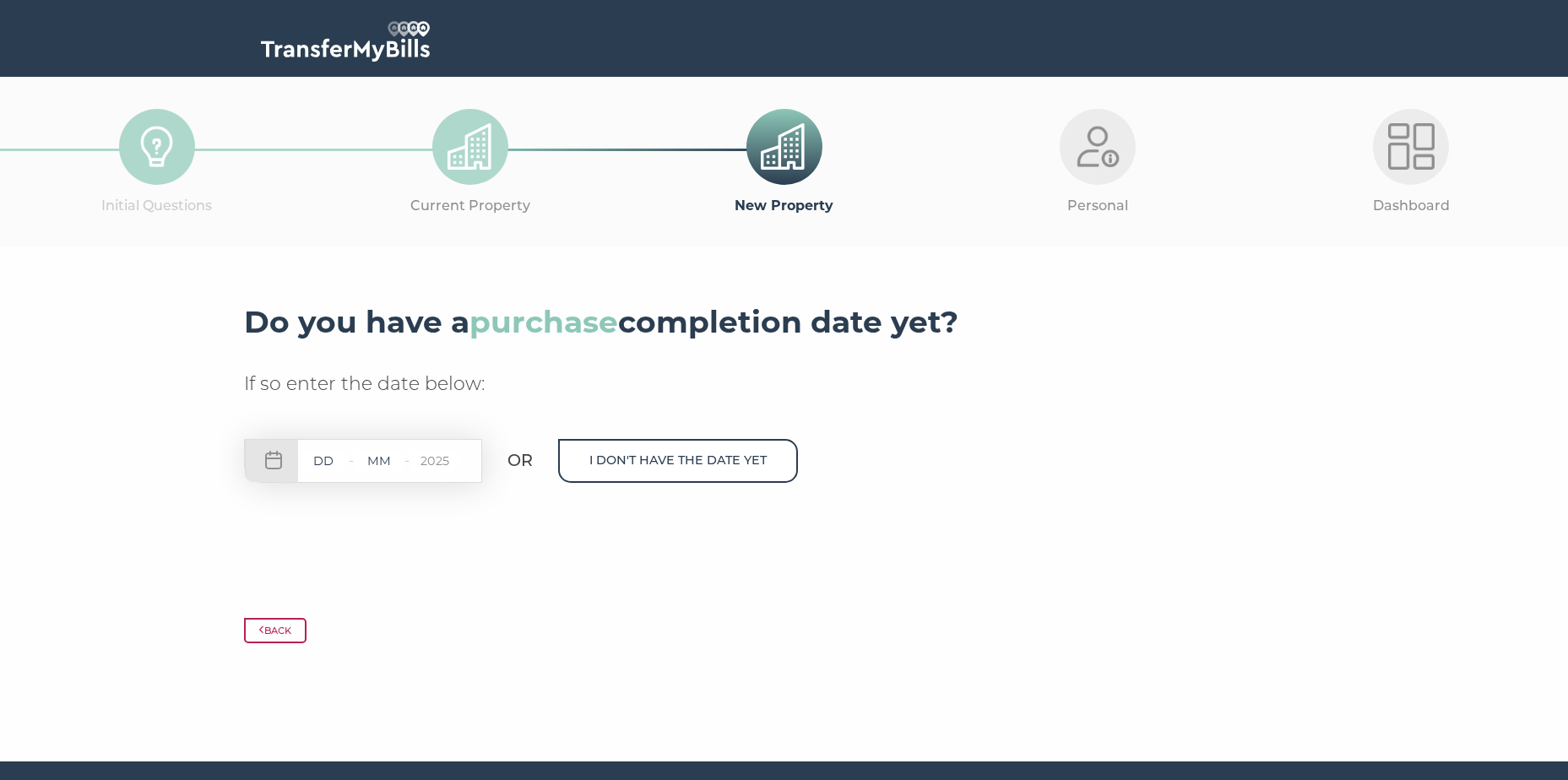
click at [787, 459] on button "I don't have the date yet" at bounding box center [678, 460] width 240 height 43
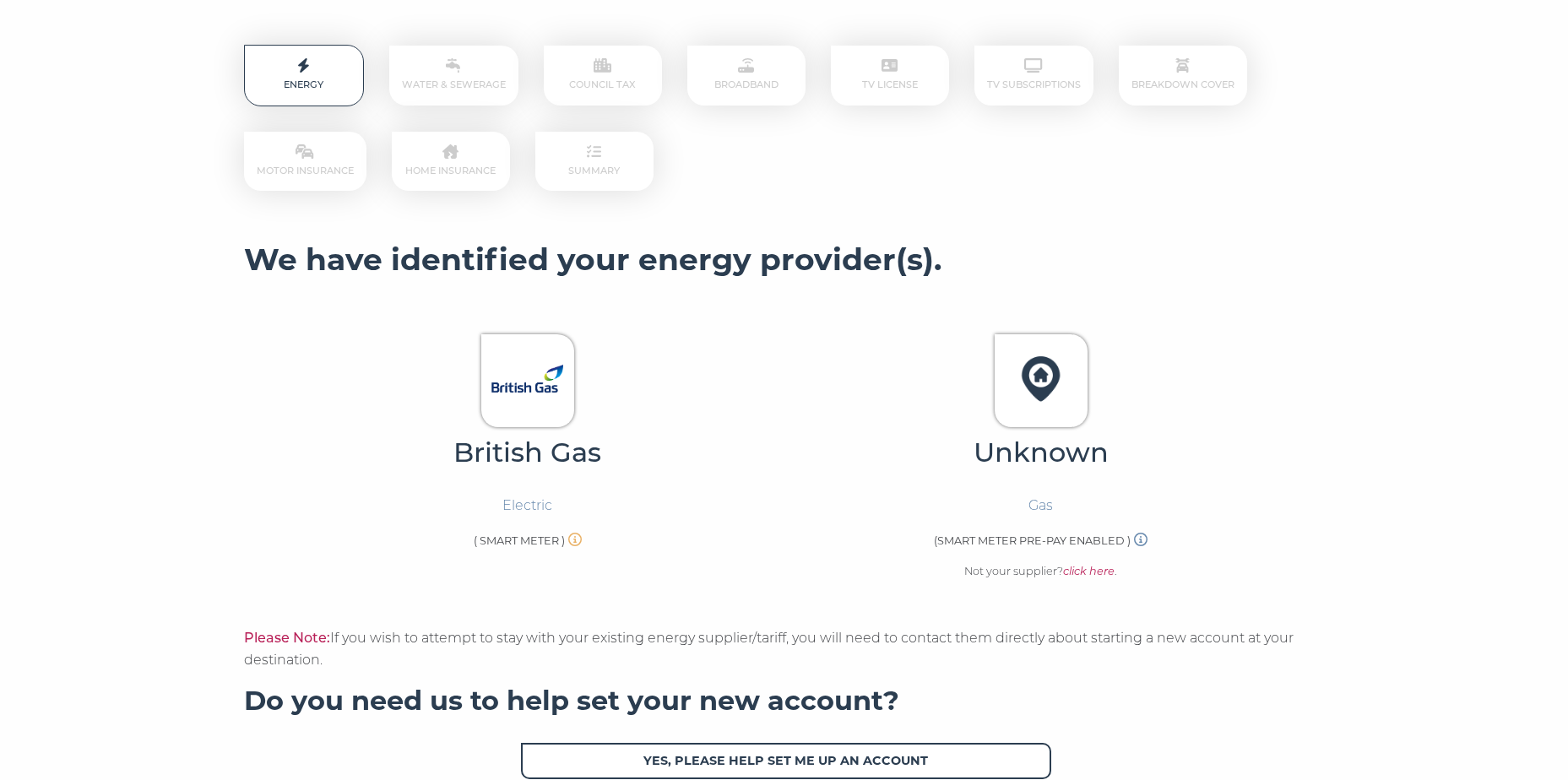
scroll to position [253, 0]
click at [538, 387] on img at bounding box center [527, 378] width 72 height 72
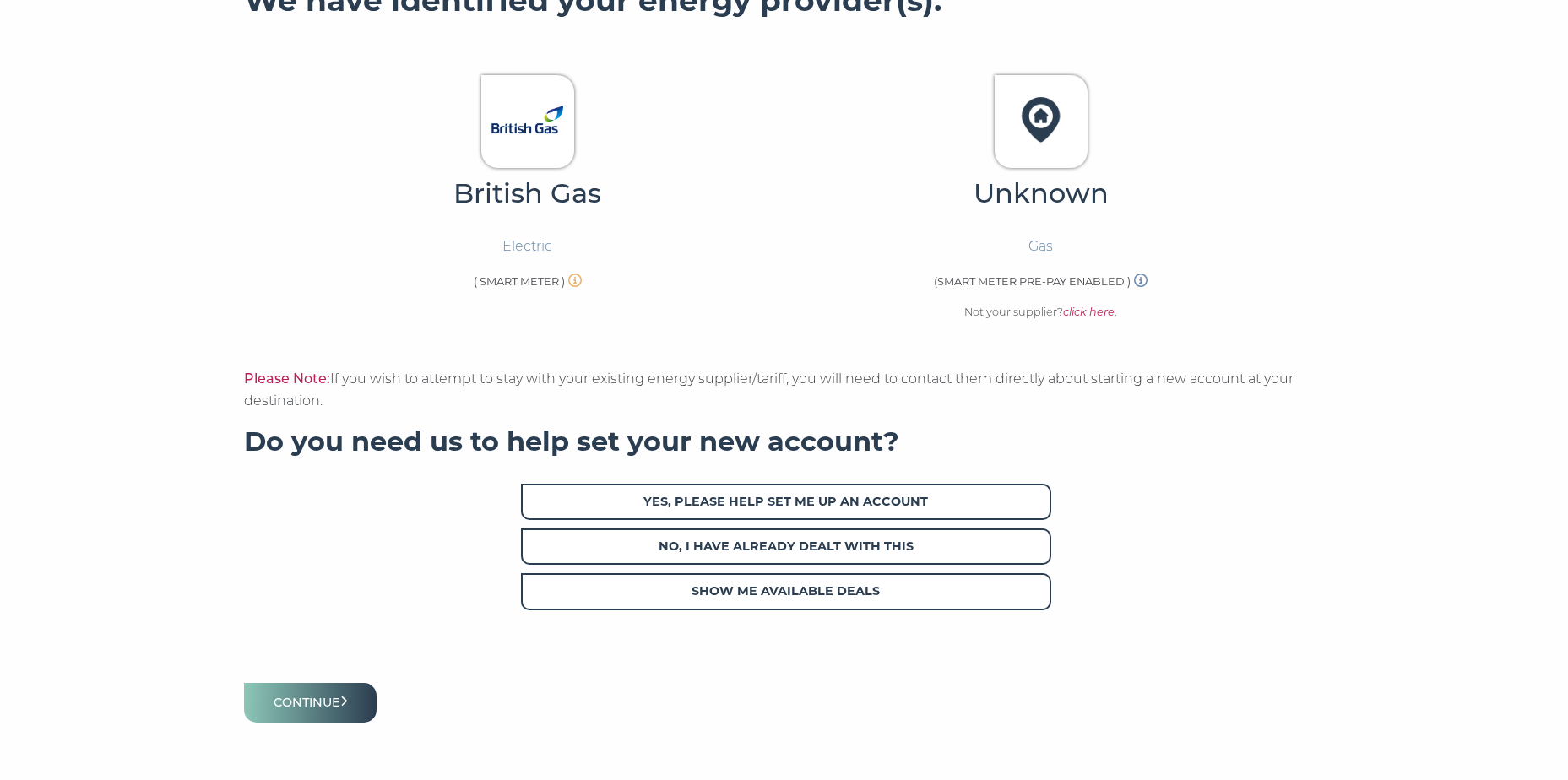
scroll to position [623, 0]
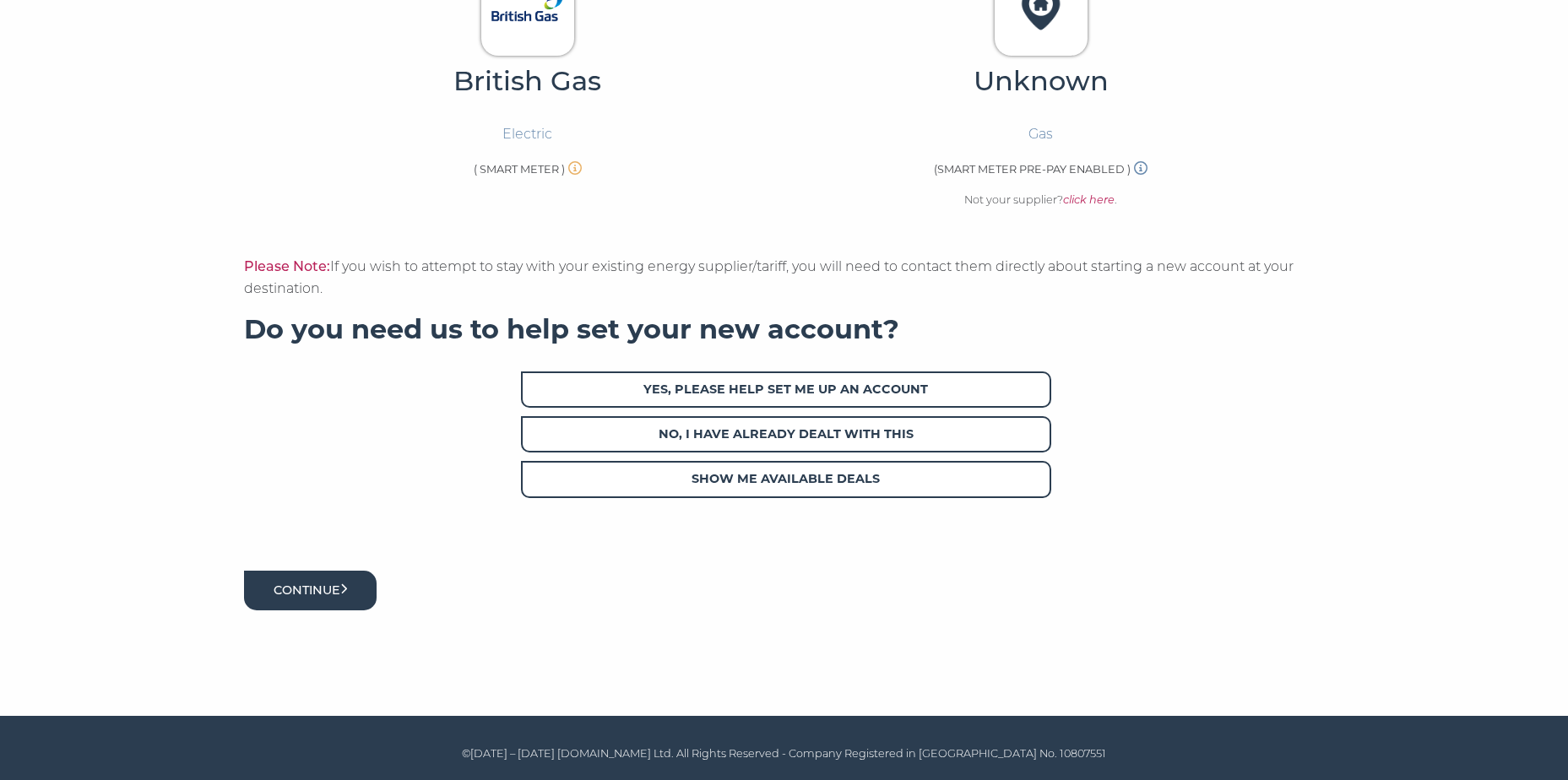
click at [331, 580] on button "Continue" at bounding box center [311, 590] width 134 height 40
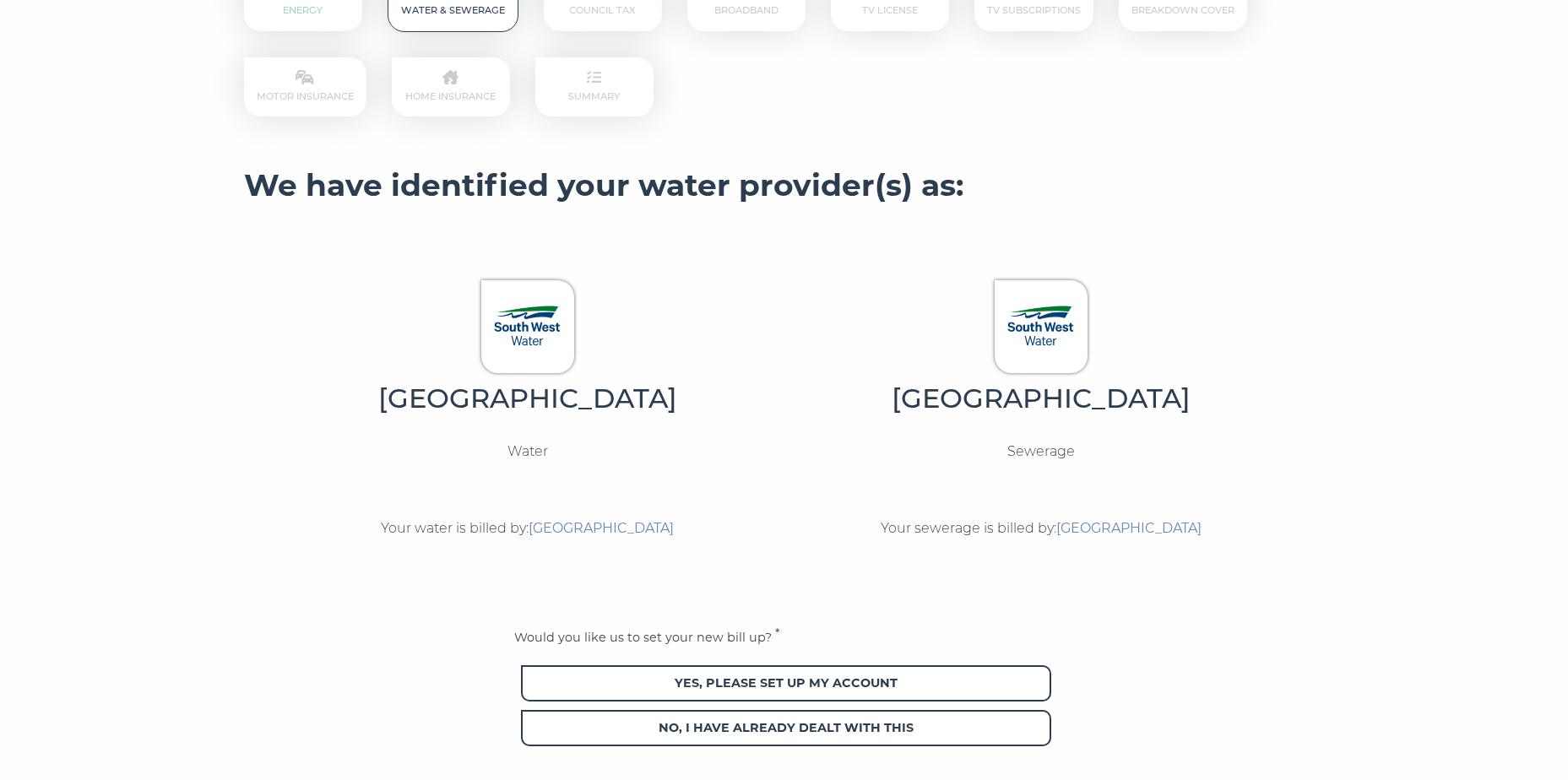
scroll to position [337, 0]
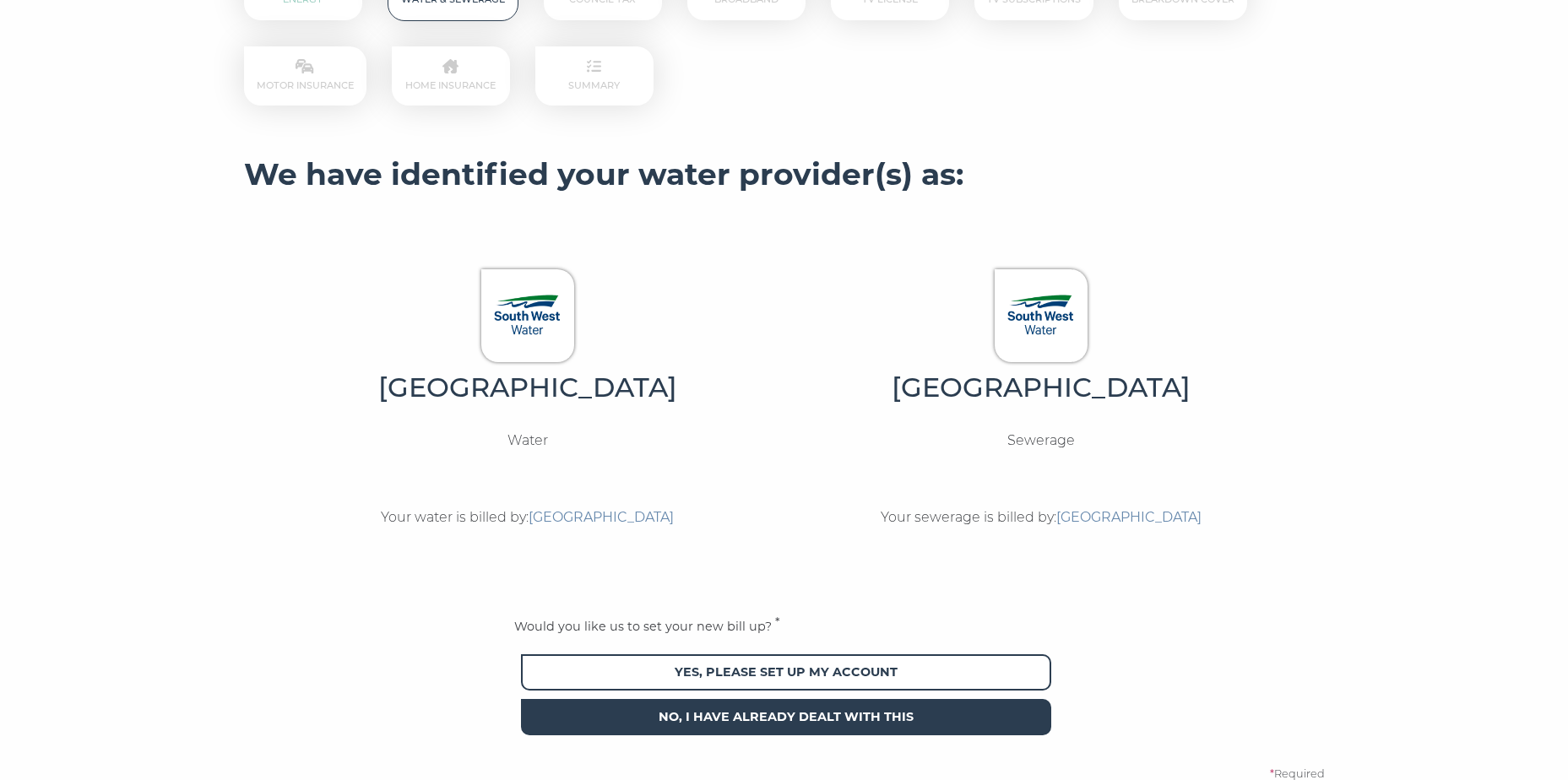
click at [834, 711] on span "No, I have already dealt with this" at bounding box center [786, 717] width 530 height 37
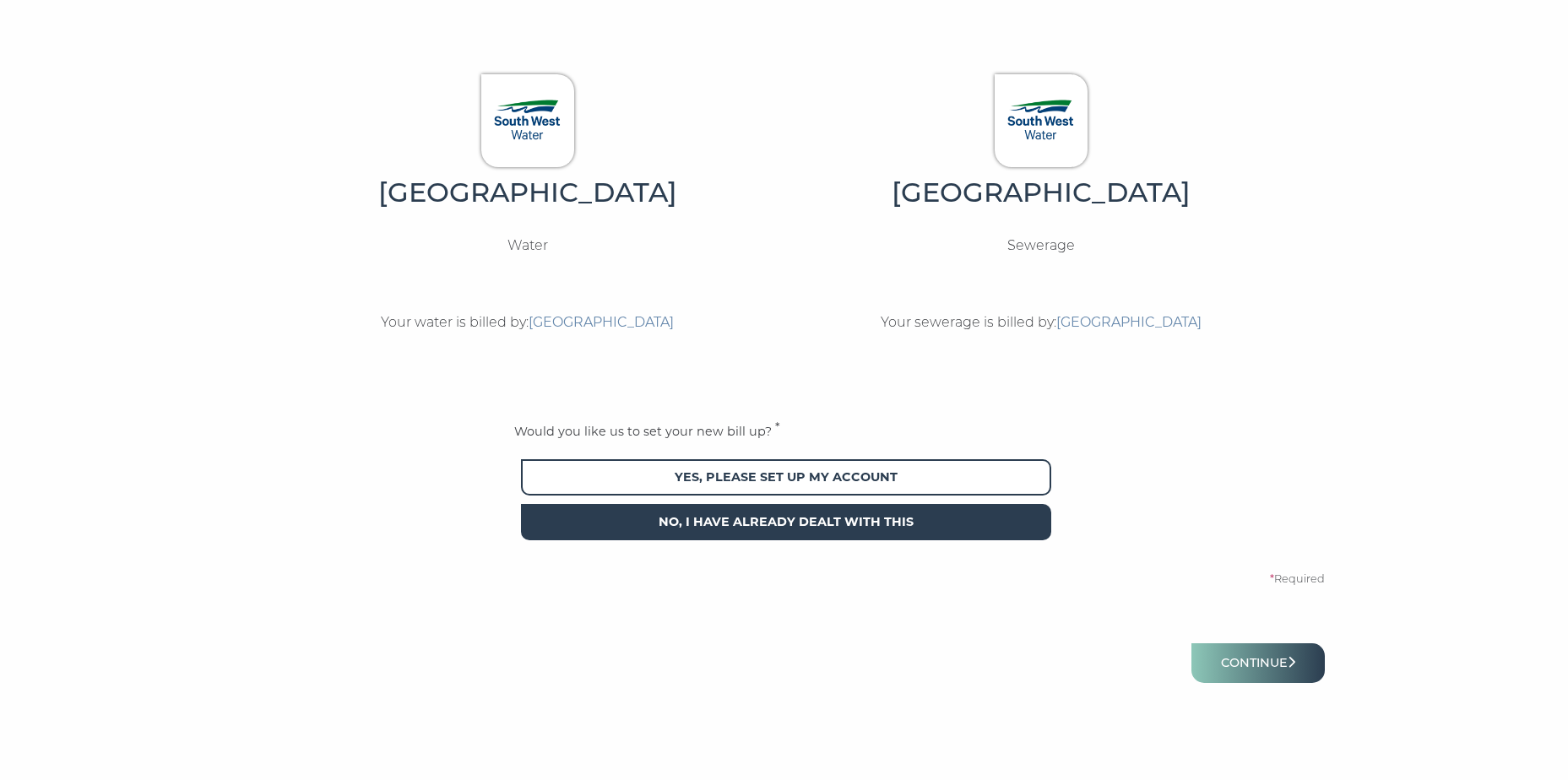
scroll to position [590, 0]
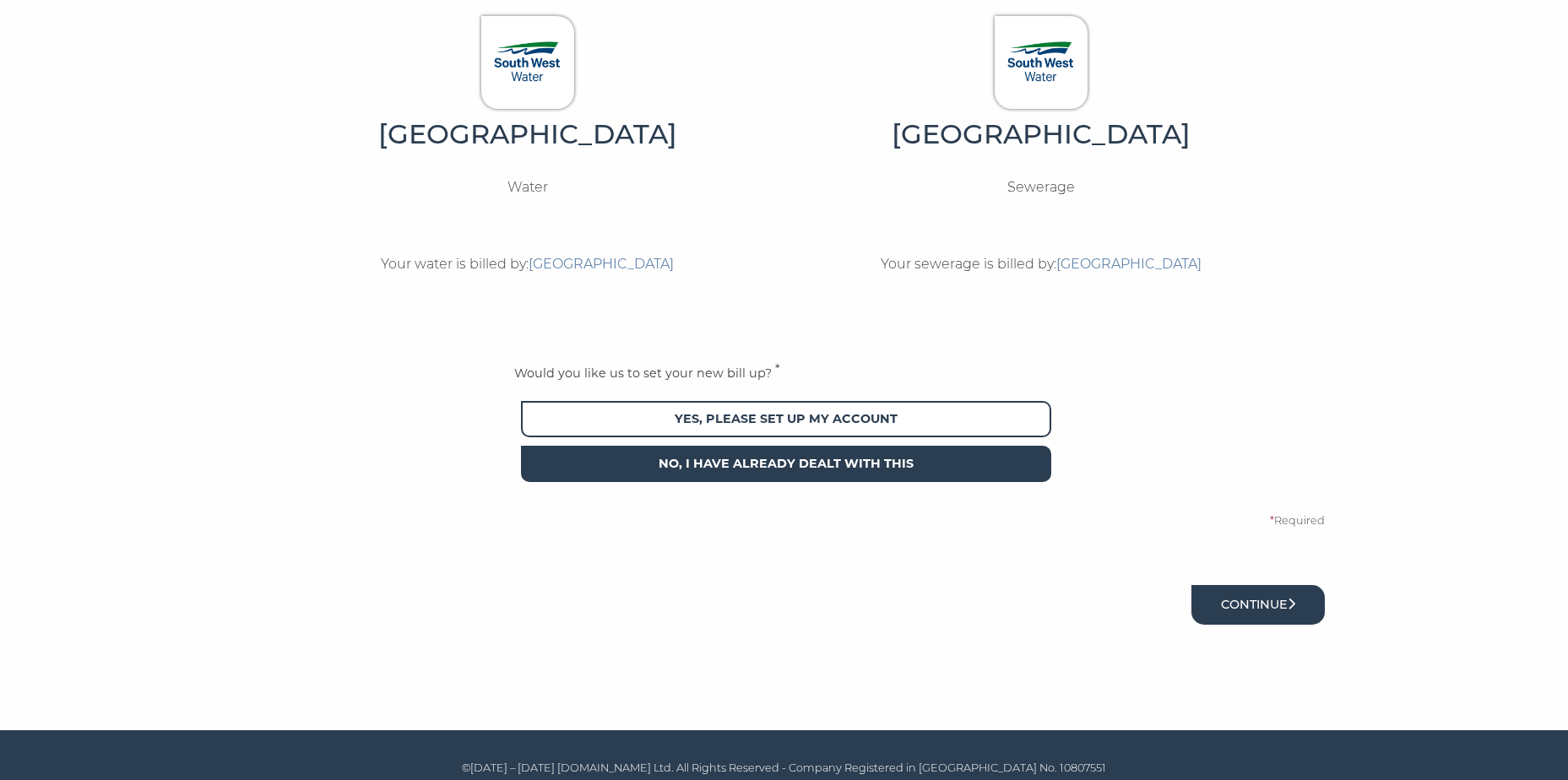
click at [1230, 613] on button "Continue" at bounding box center [1258, 605] width 134 height 40
click at [1237, 605] on button "Continue" at bounding box center [1258, 605] width 134 height 40
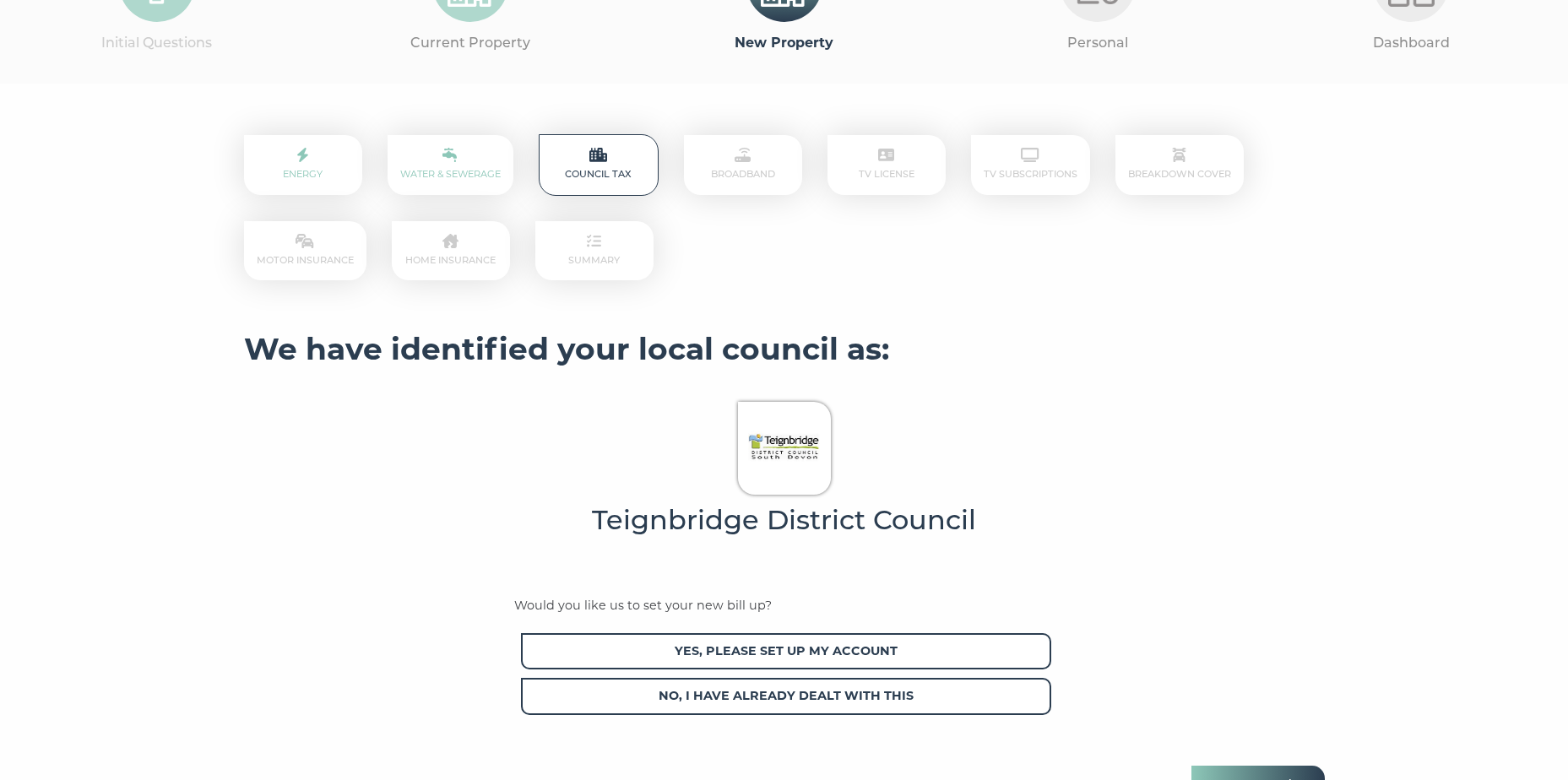
scroll to position [253, 0]
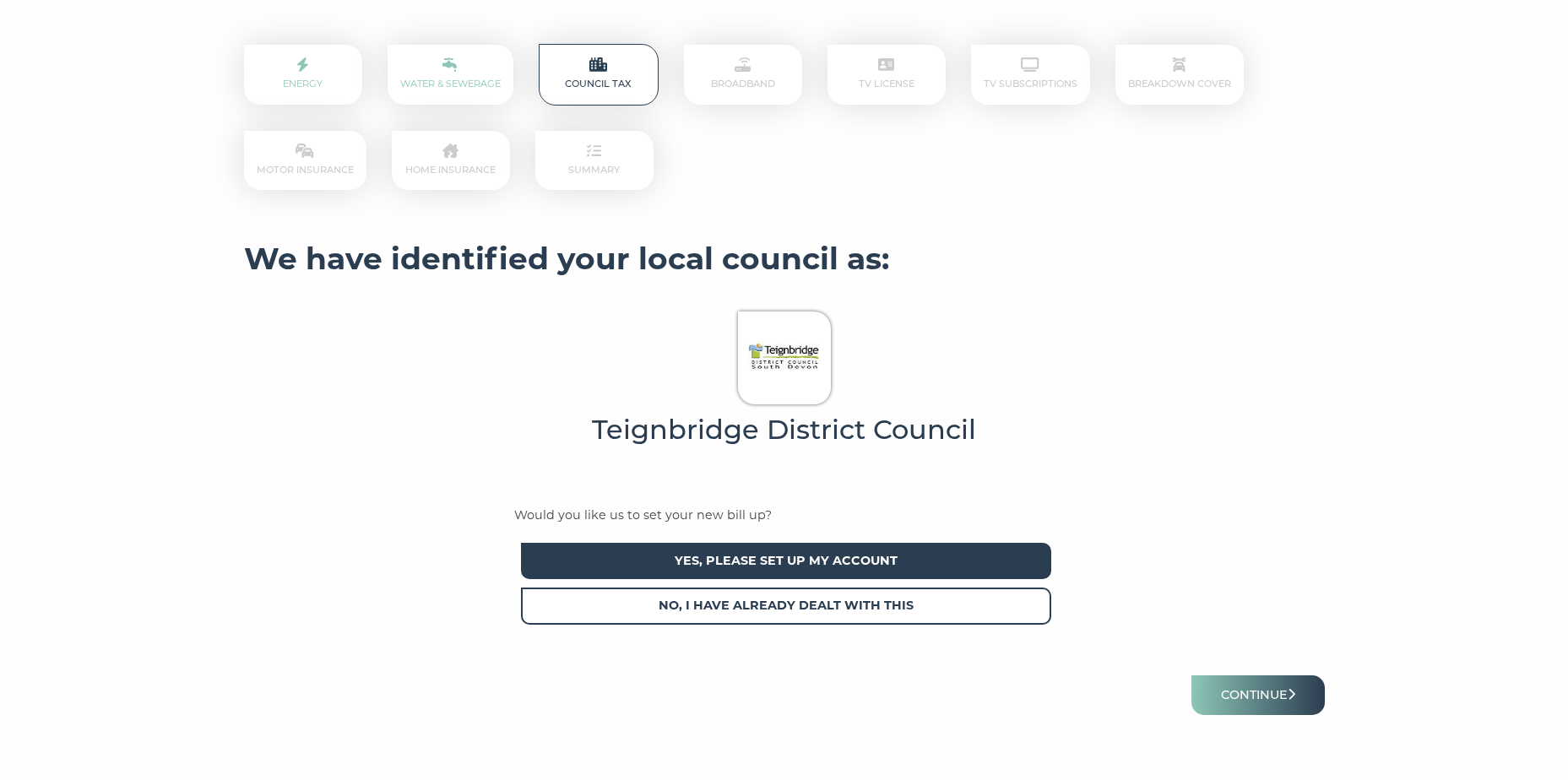
click at [960, 570] on span "Yes, please set up my account" at bounding box center [786, 560] width 530 height 37
click at [1259, 700] on button "Continue" at bounding box center [1258, 695] width 134 height 40
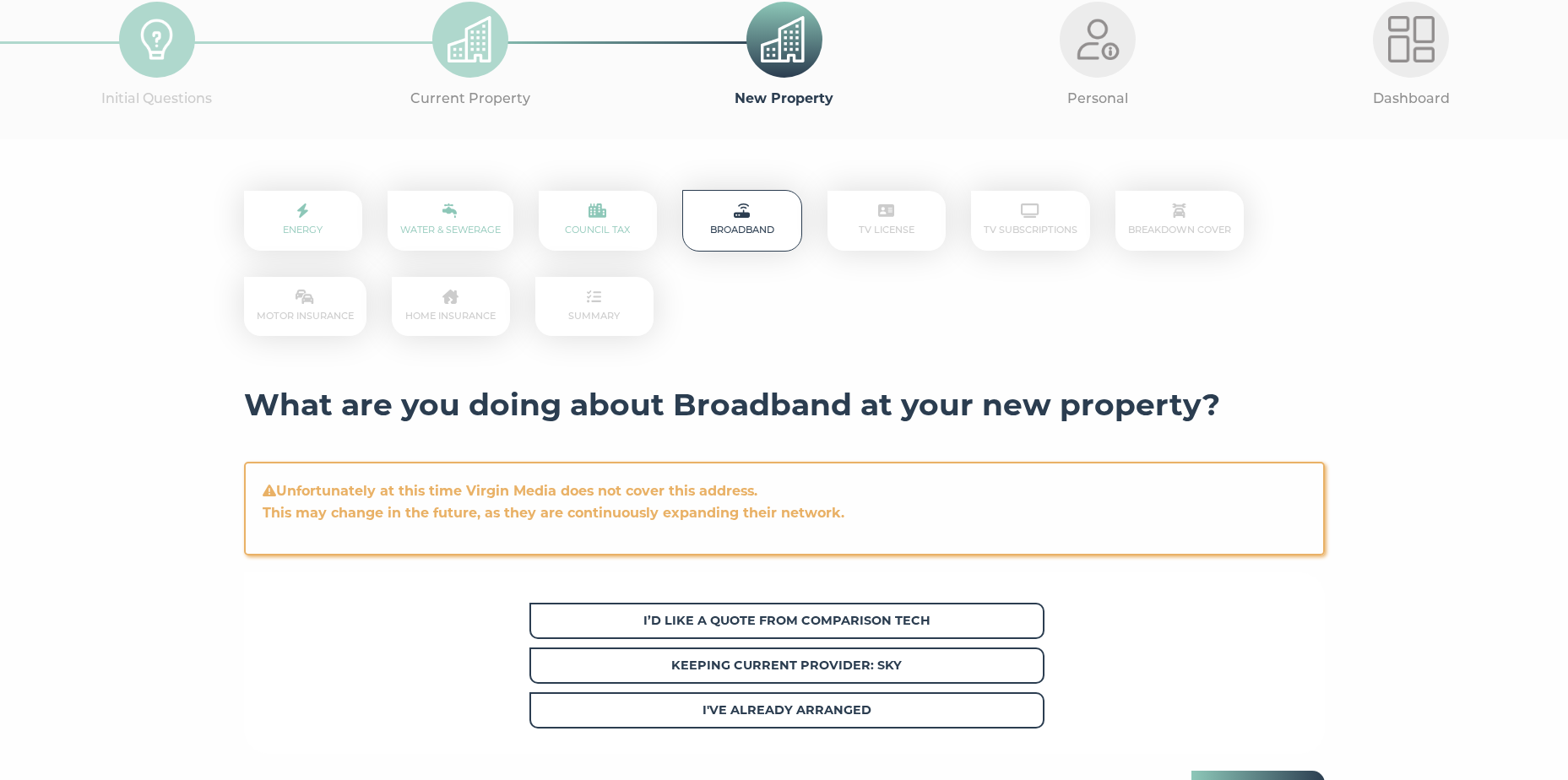
scroll to position [169, 0]
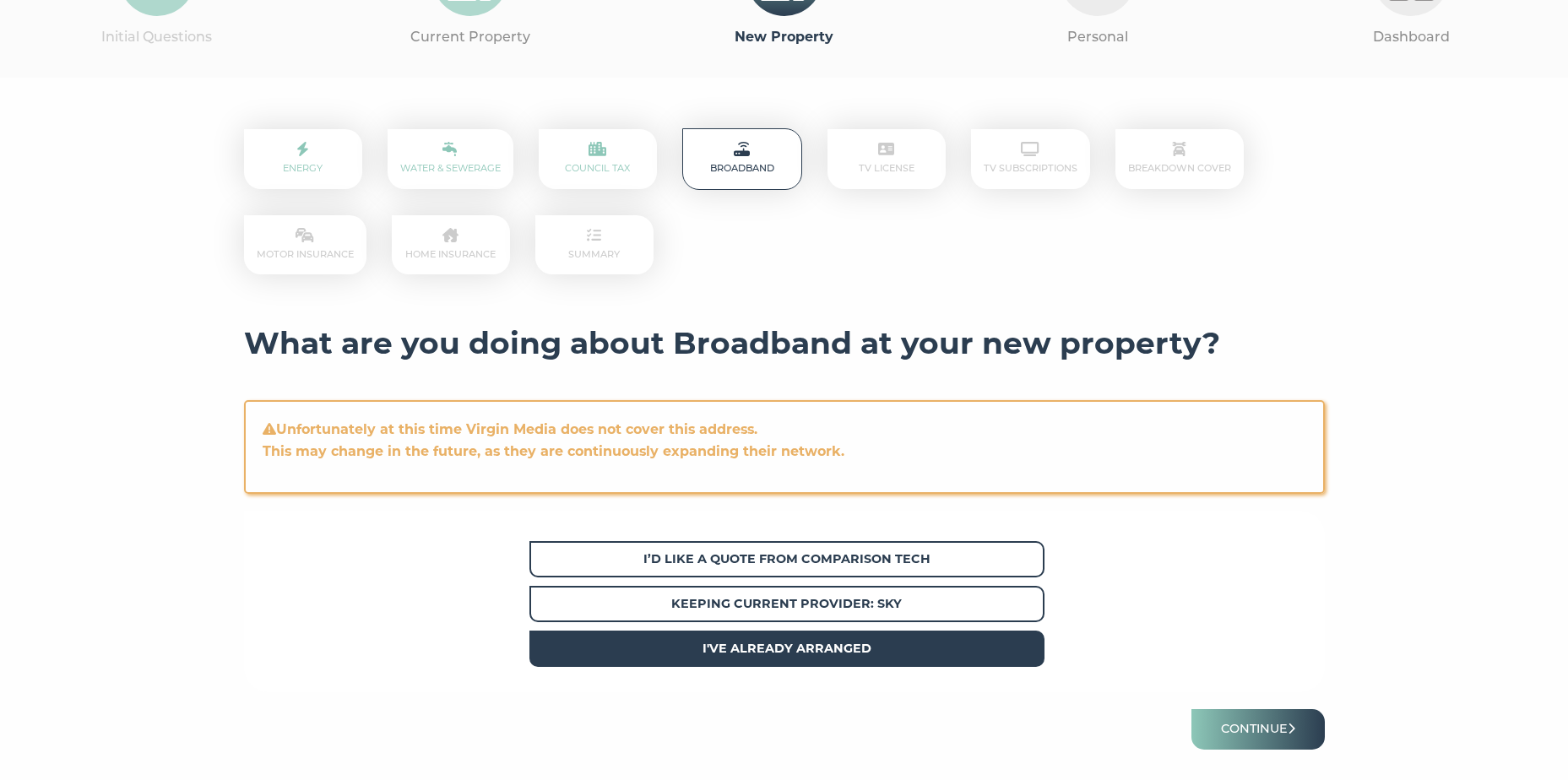
click at [888, 646] on span "I've already arranged" at bounding box center [787, 648] width 515 height 37
click at [1253, 728] on button "Continue" at bounding box center [1258, 728] width 134 height 40
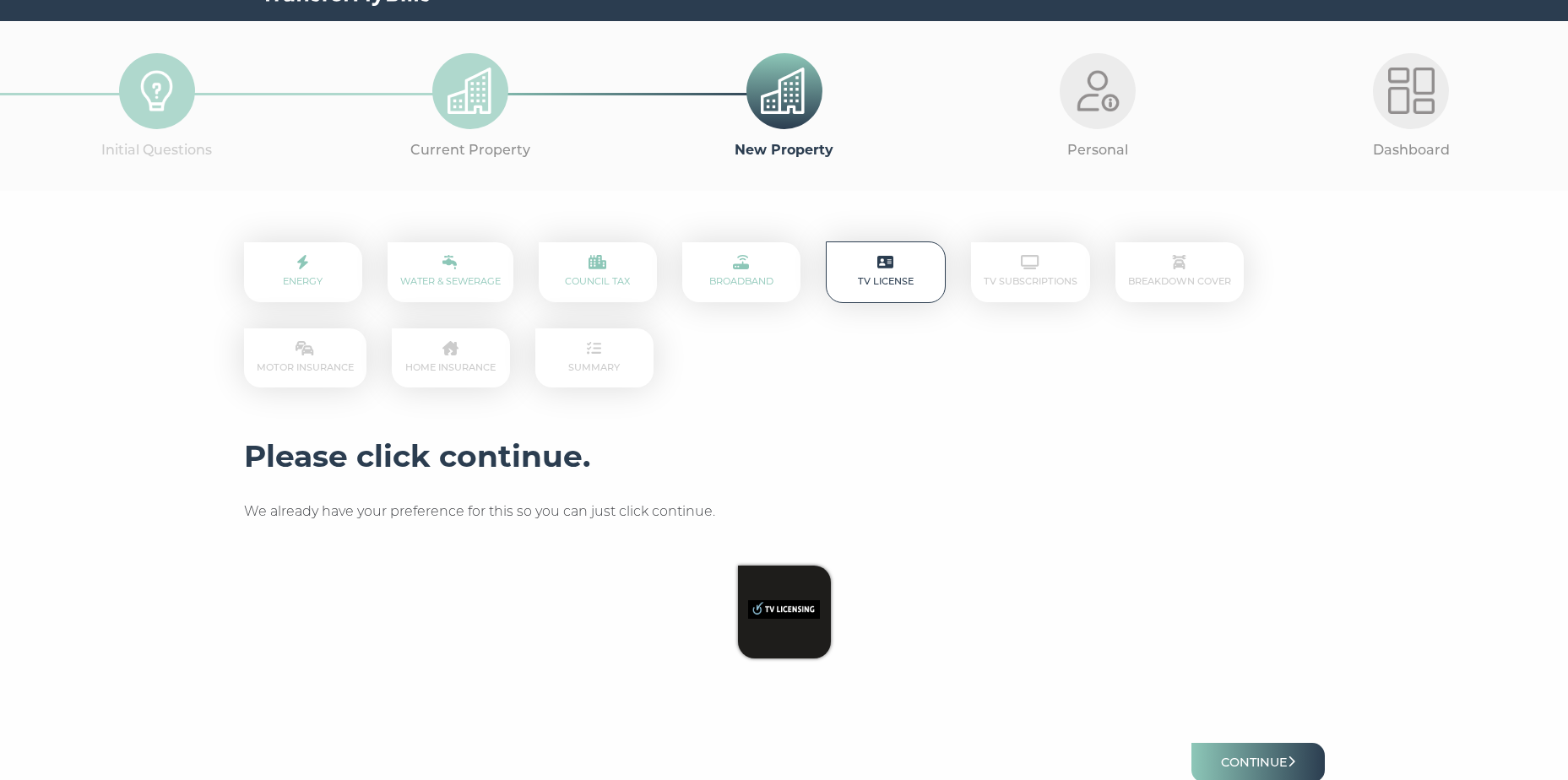
scroll to position [85, 0]
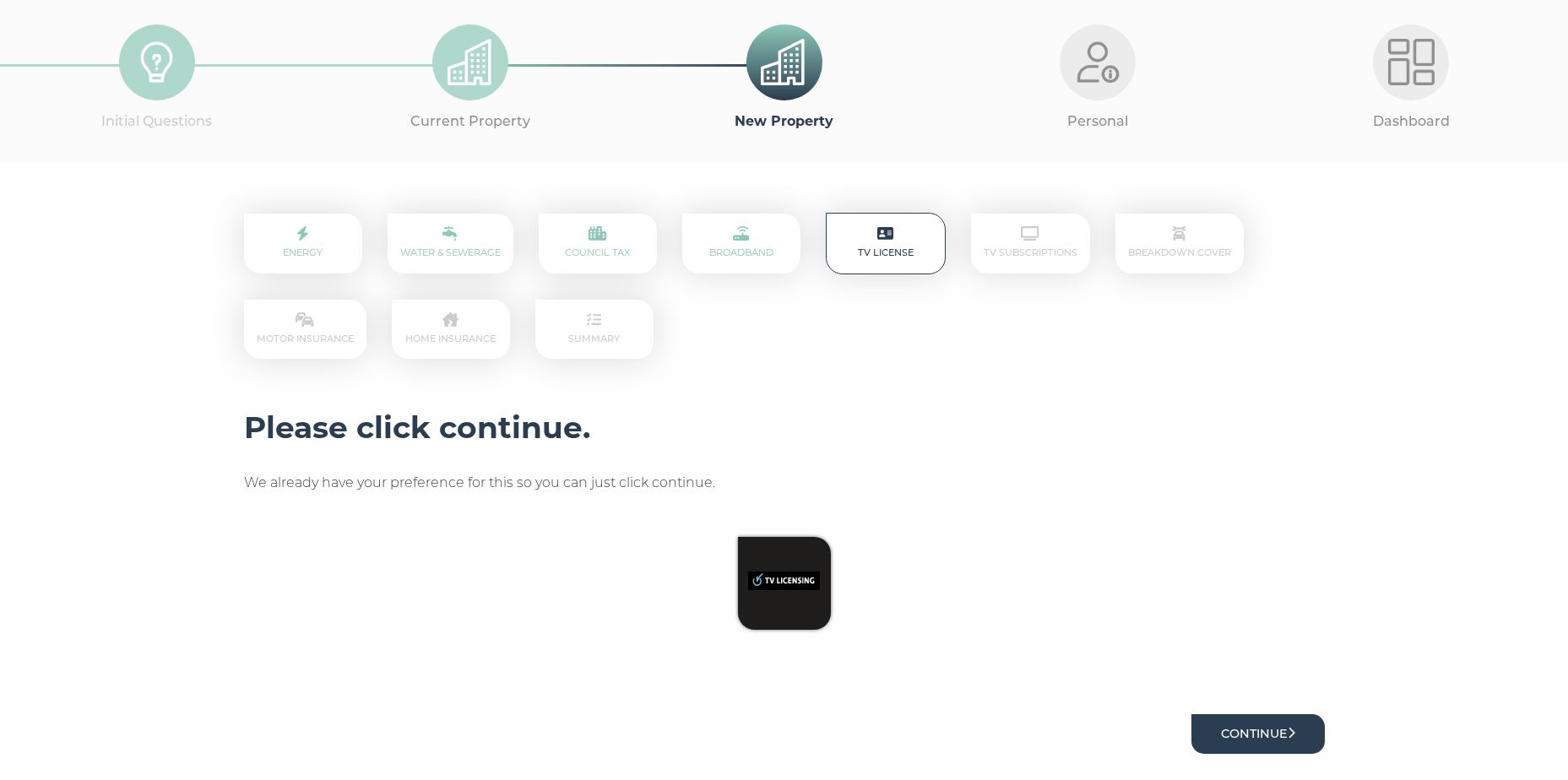
click at [1243, 735] on button "Continue" at bounding box center [1258, 734] width 134 height 40
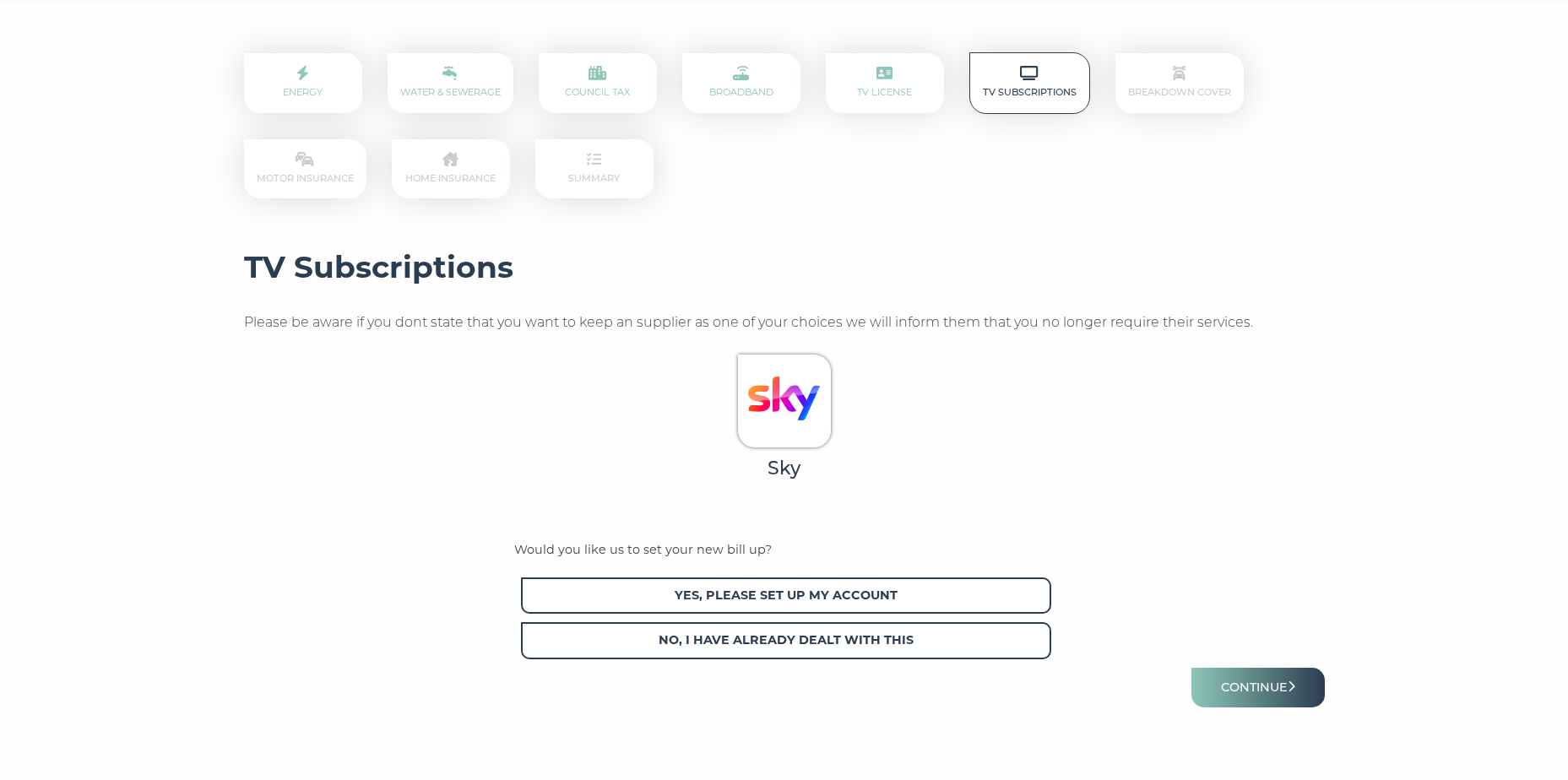
scroll to position [253, 0]
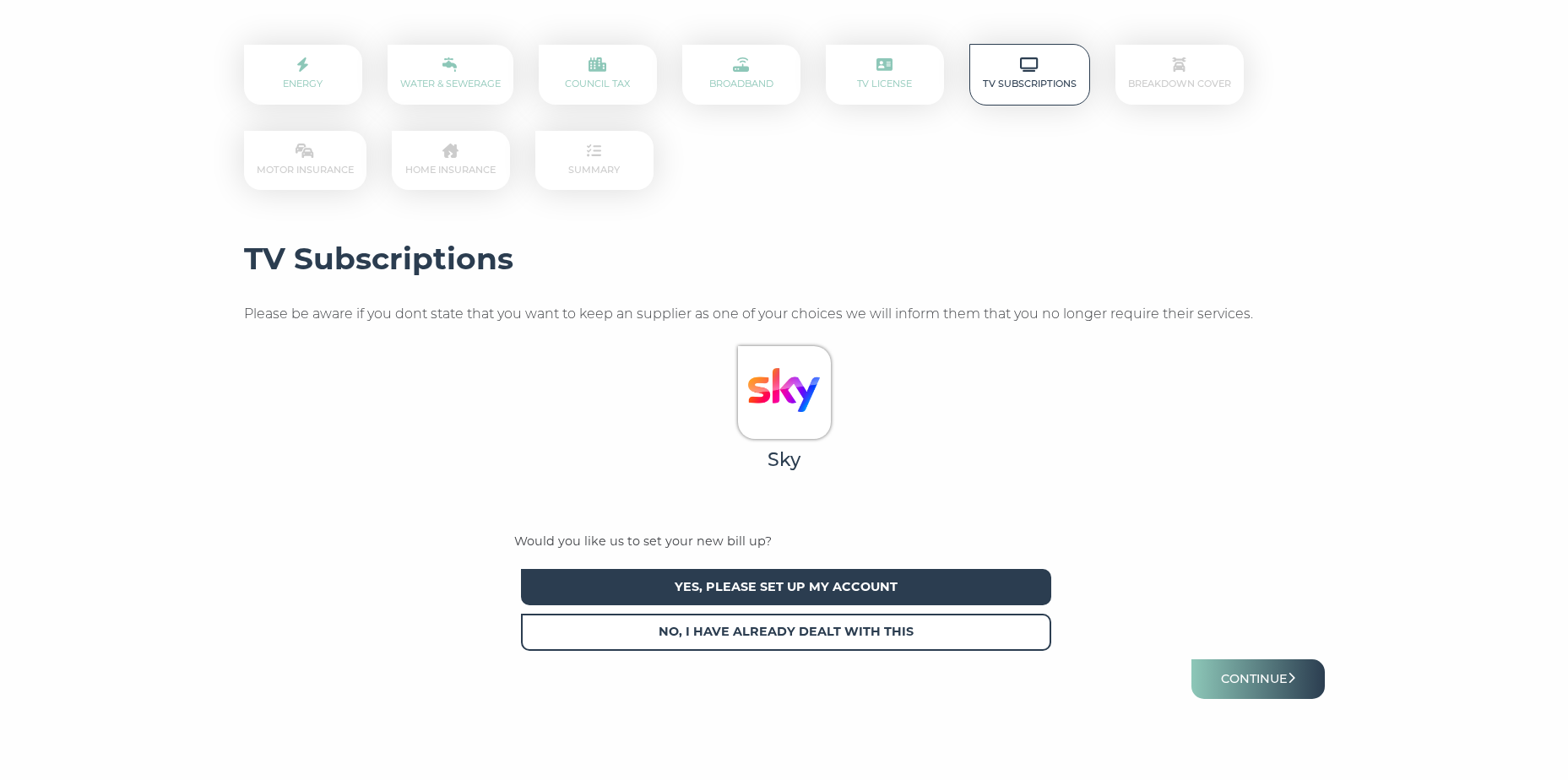
click at [906, 599] on span "Yes, please set up my account" at bounding box center [786, 587] width 530 height 37
click at [1254, 671] on button "Continue" at bounding box center [1258, 678] width 134 height 40
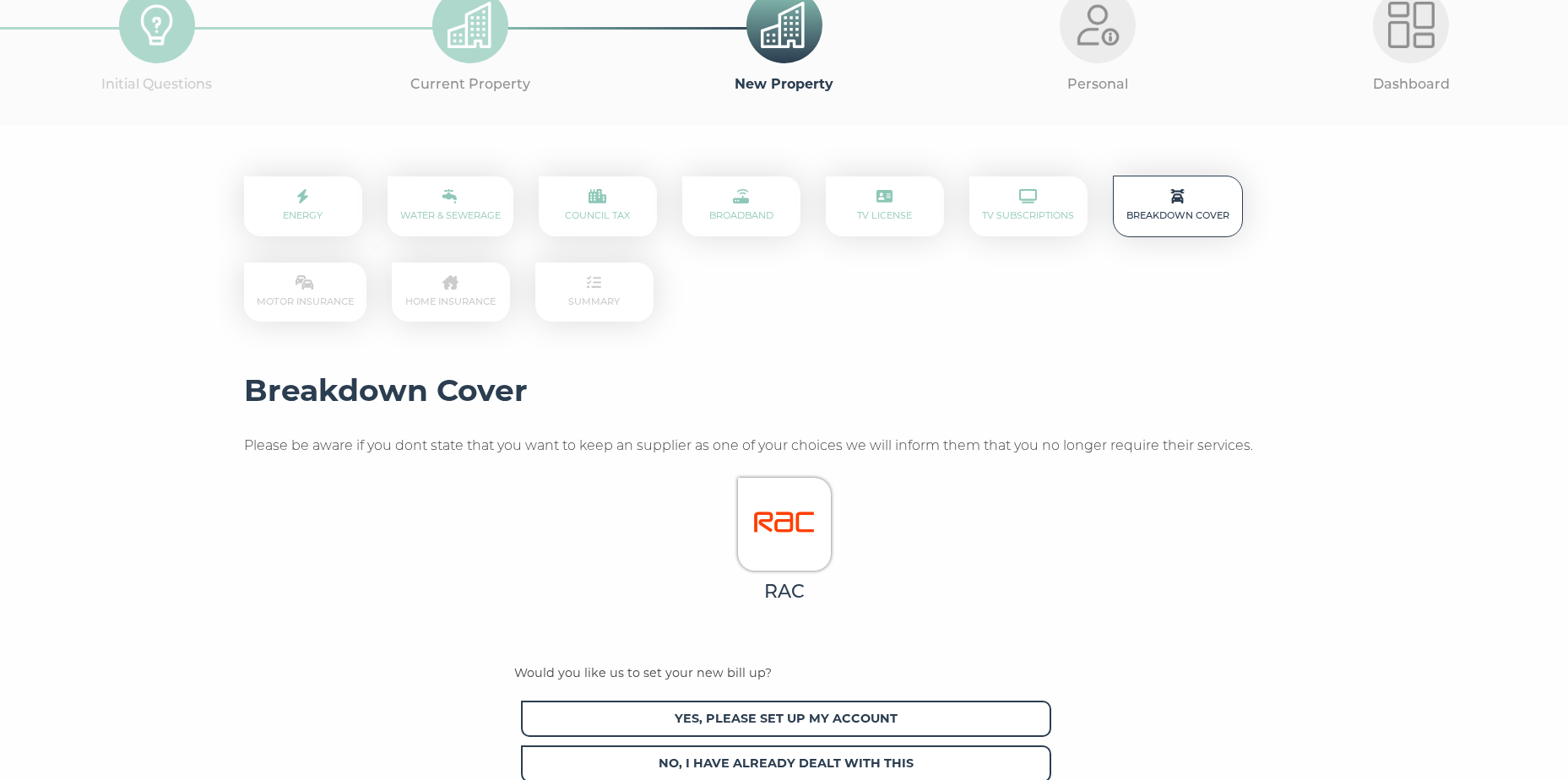
scroll to position [169, 0]
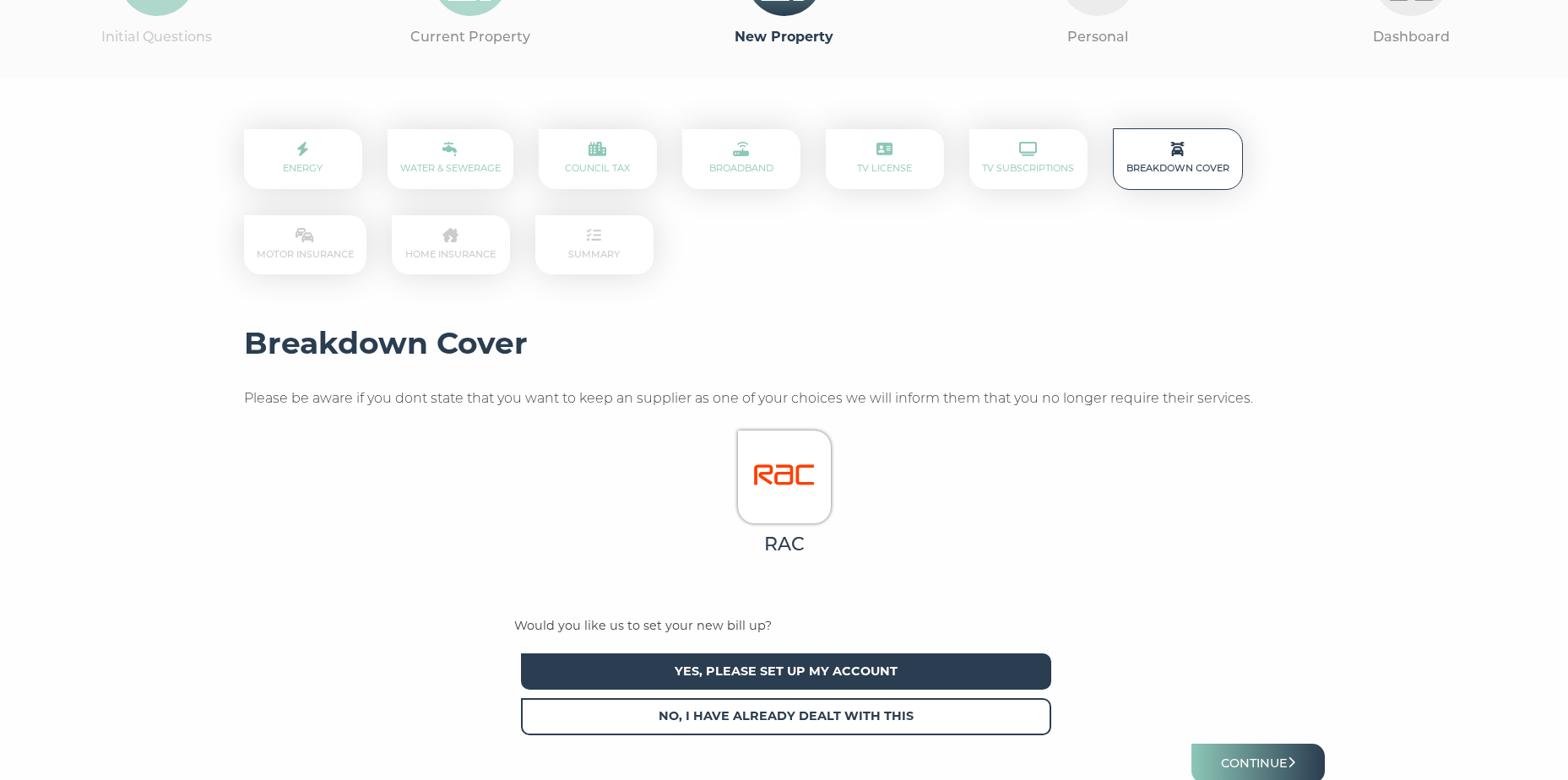
click at [951, 675] on span "Yes, please set up my account" at bounding box center [786, 671] width 530 height 37
click at [1250, 771] on button "Continue" at bounding box center [1258, 763] width 134 height 40
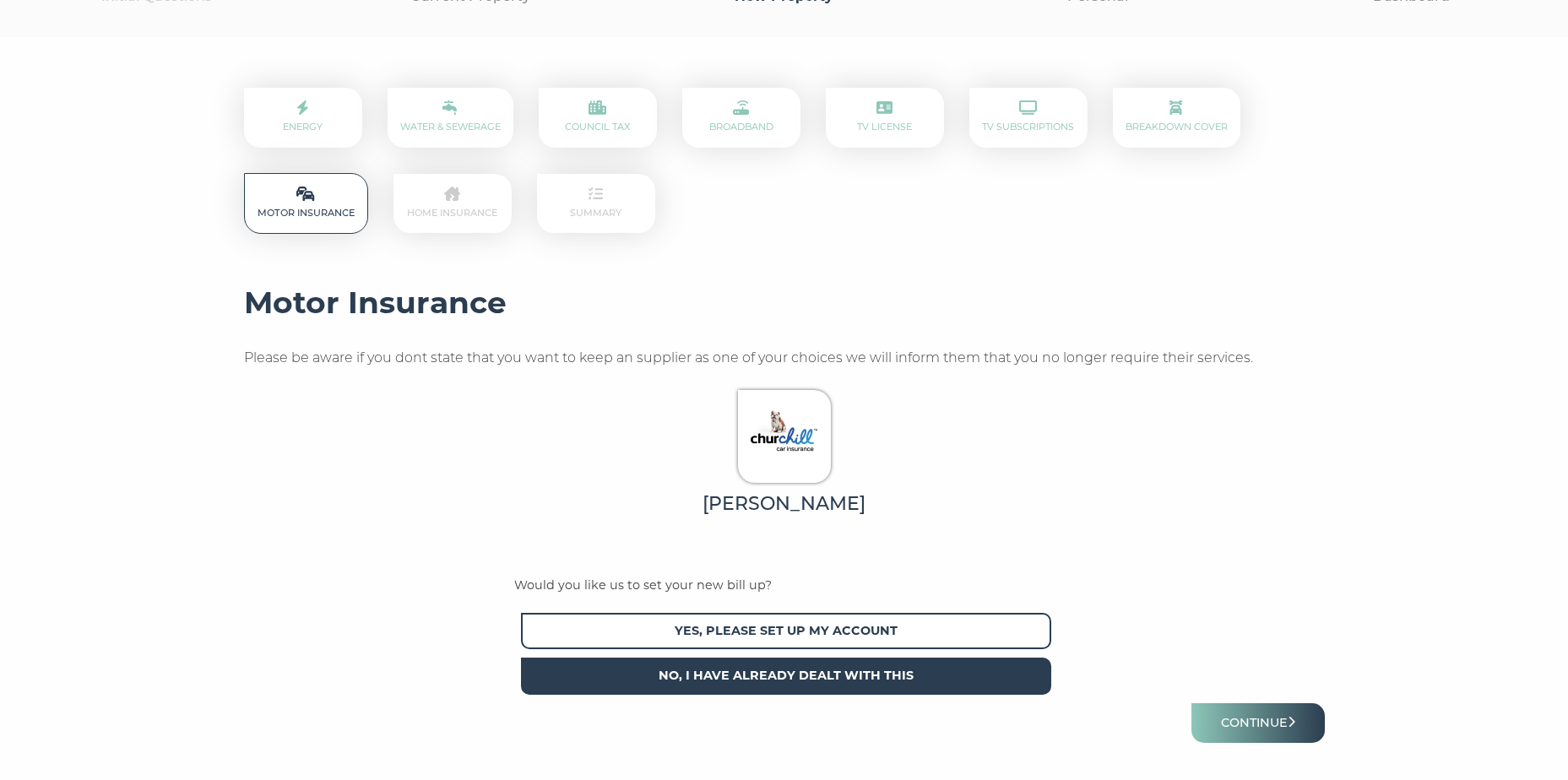
scroll to position [253, 0]
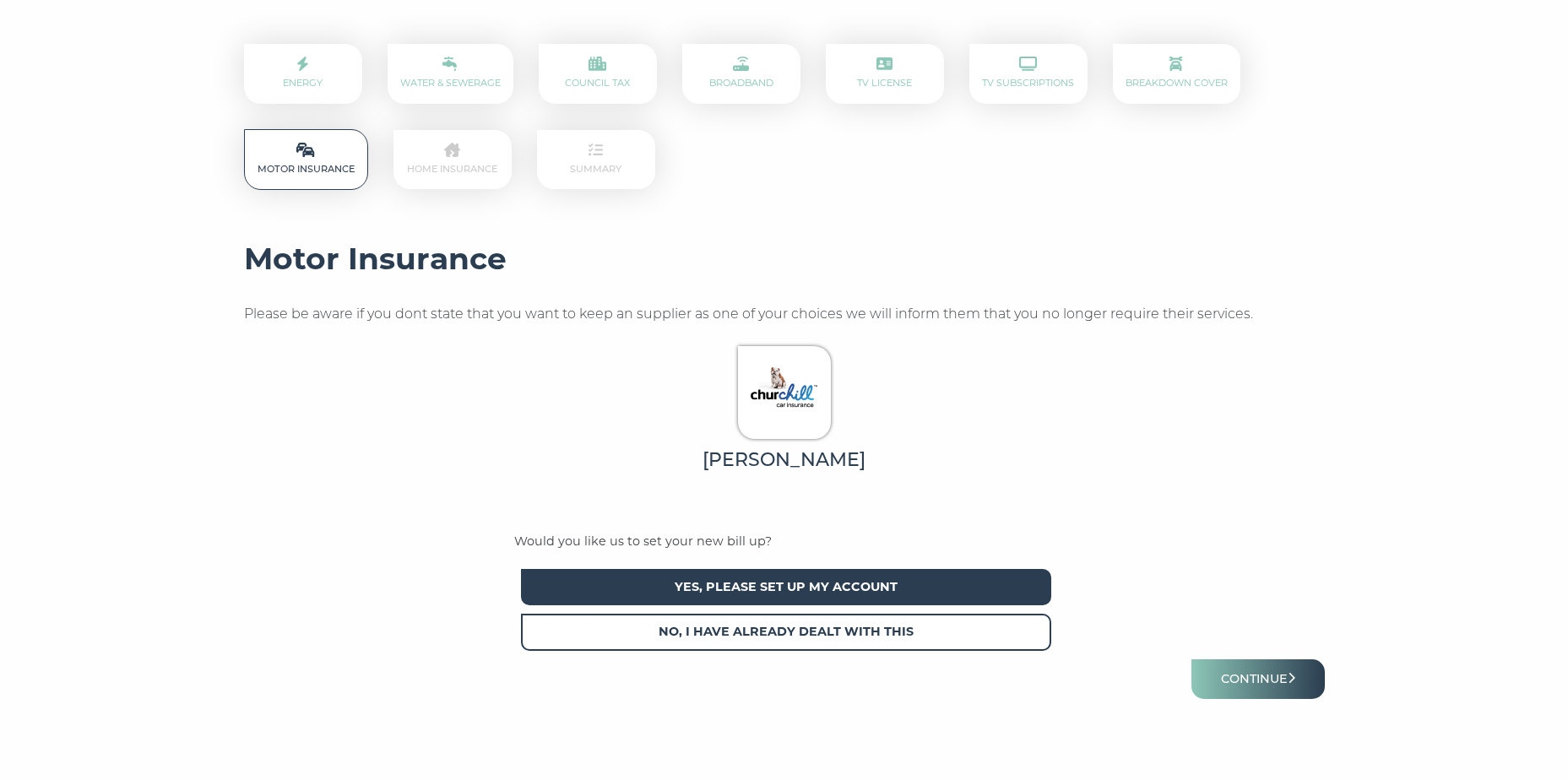
click at [862, 586] on span "Yes, please set up my account" at bounding box center [786, 587] width 530 height 37
click at [1273, 680] on button "Continue" at bounding box center [1258, 678] width 134 height 40
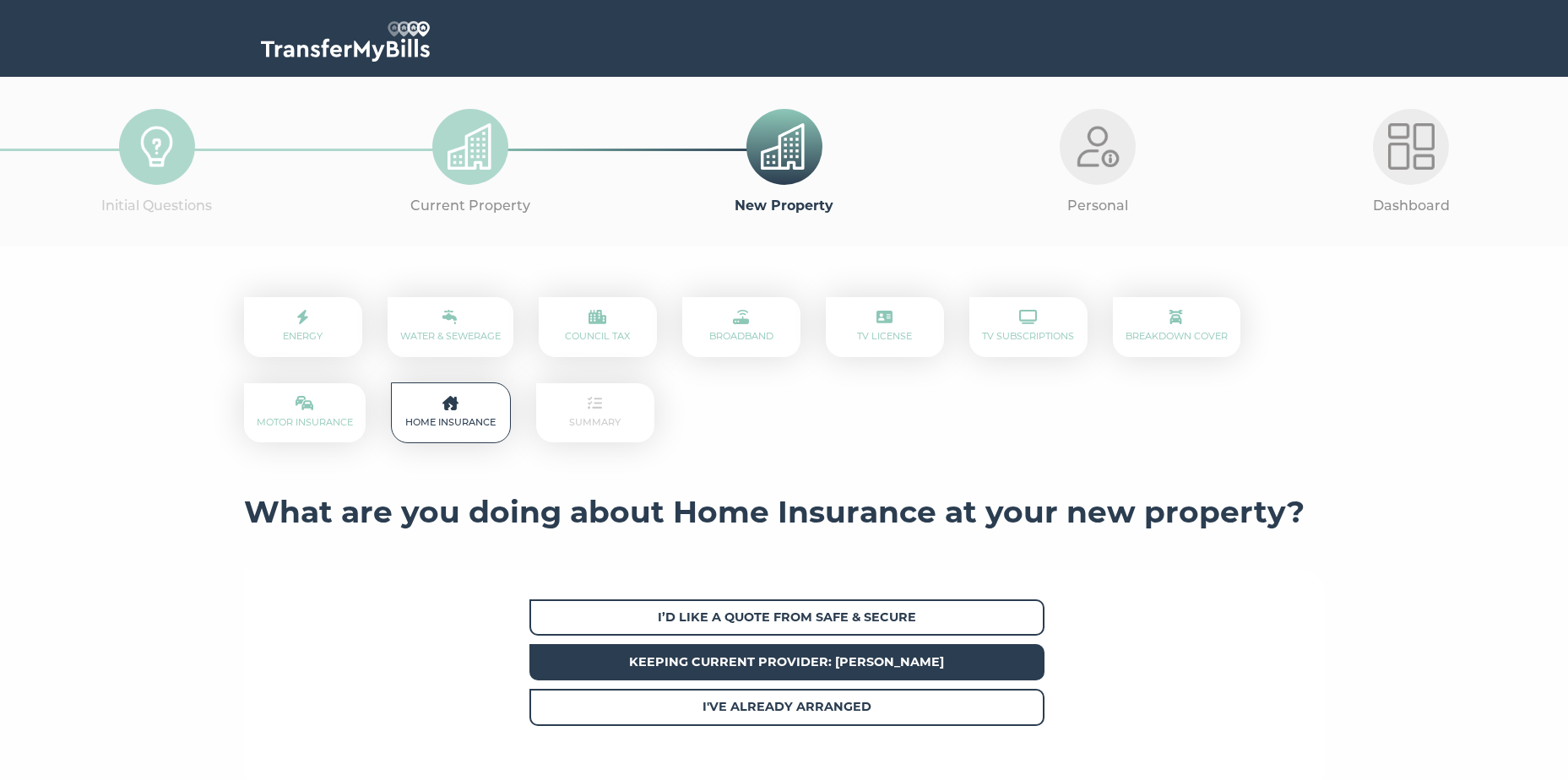
click at [975, 658] on span "Keeping current provider: [PERSON_NAME]" at bounding box center [787, 662] width 515 height 37
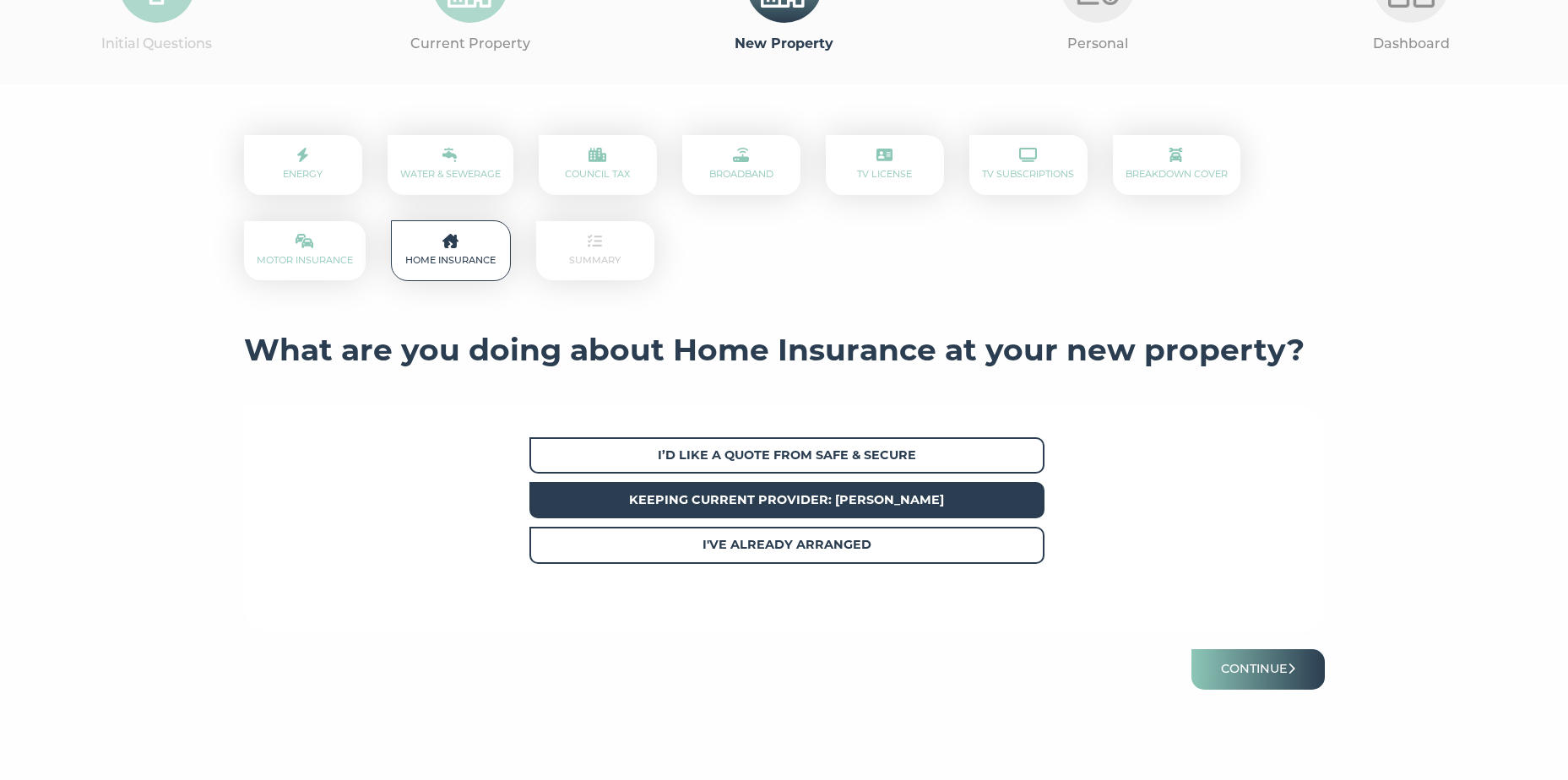
scroll to position [169, 0]
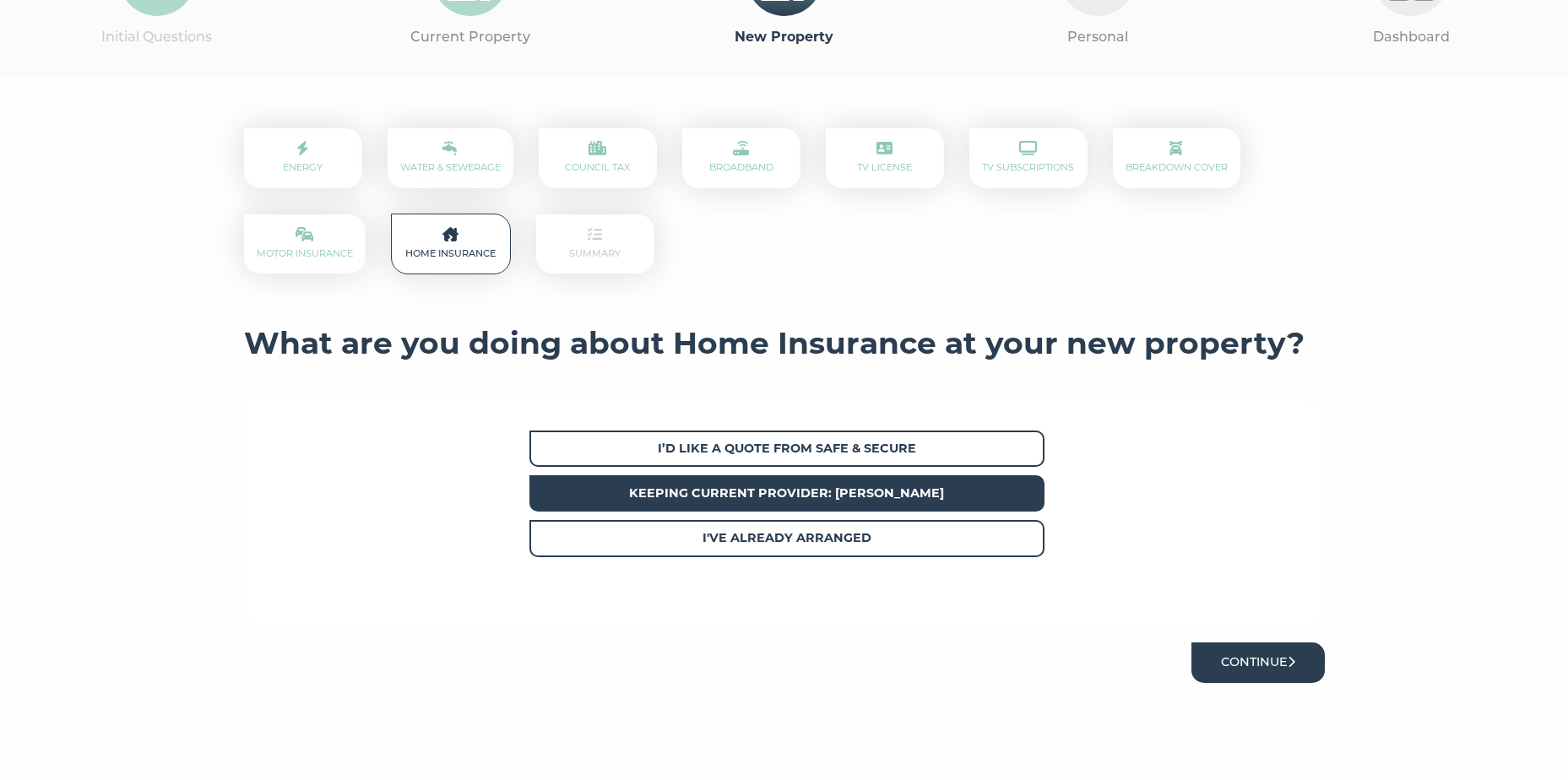
click at [1270, 655] on button "Continue" at bounding box center [1258, 662] width 134 height 40
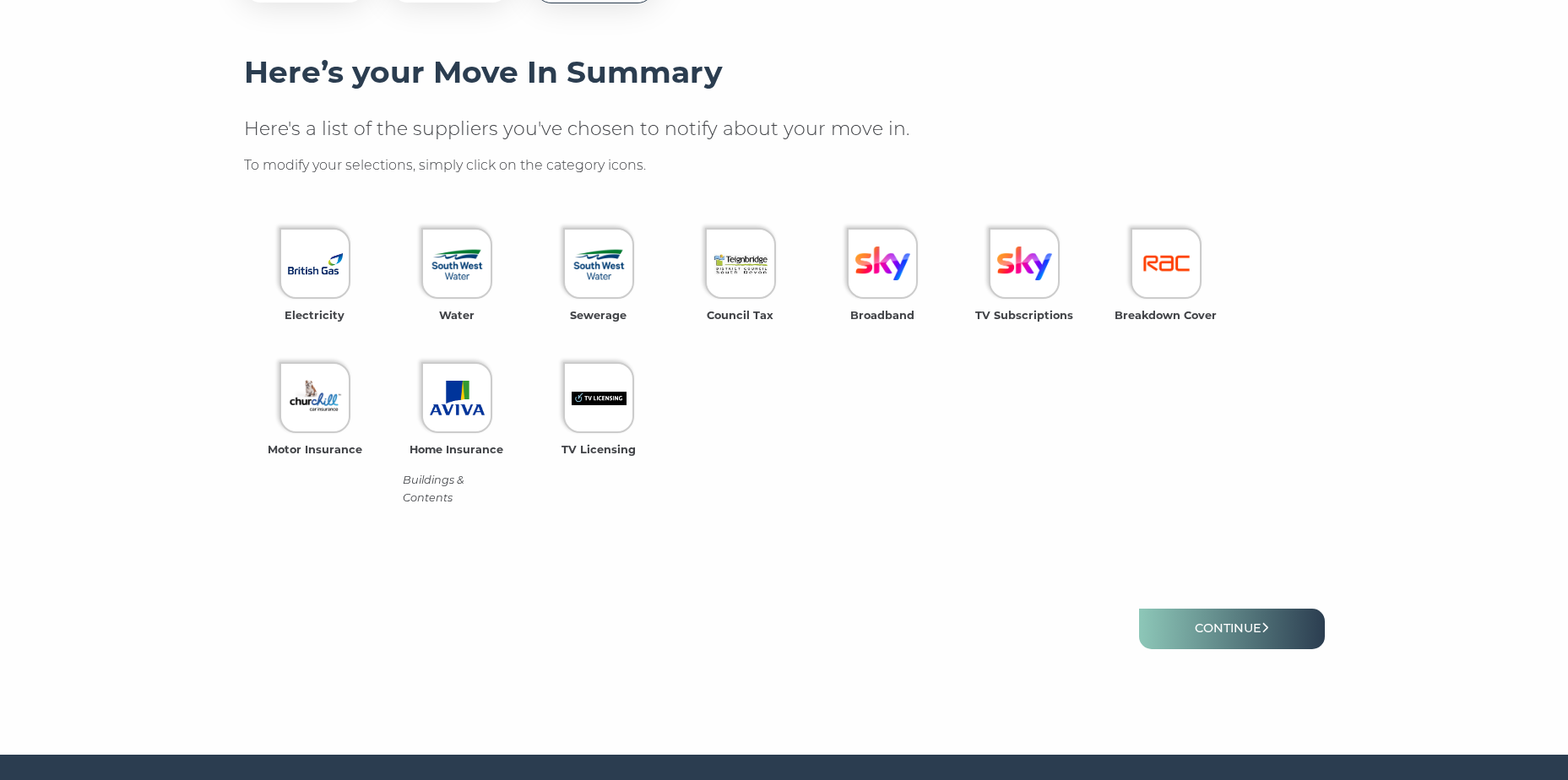
scroll to position [477, 0]
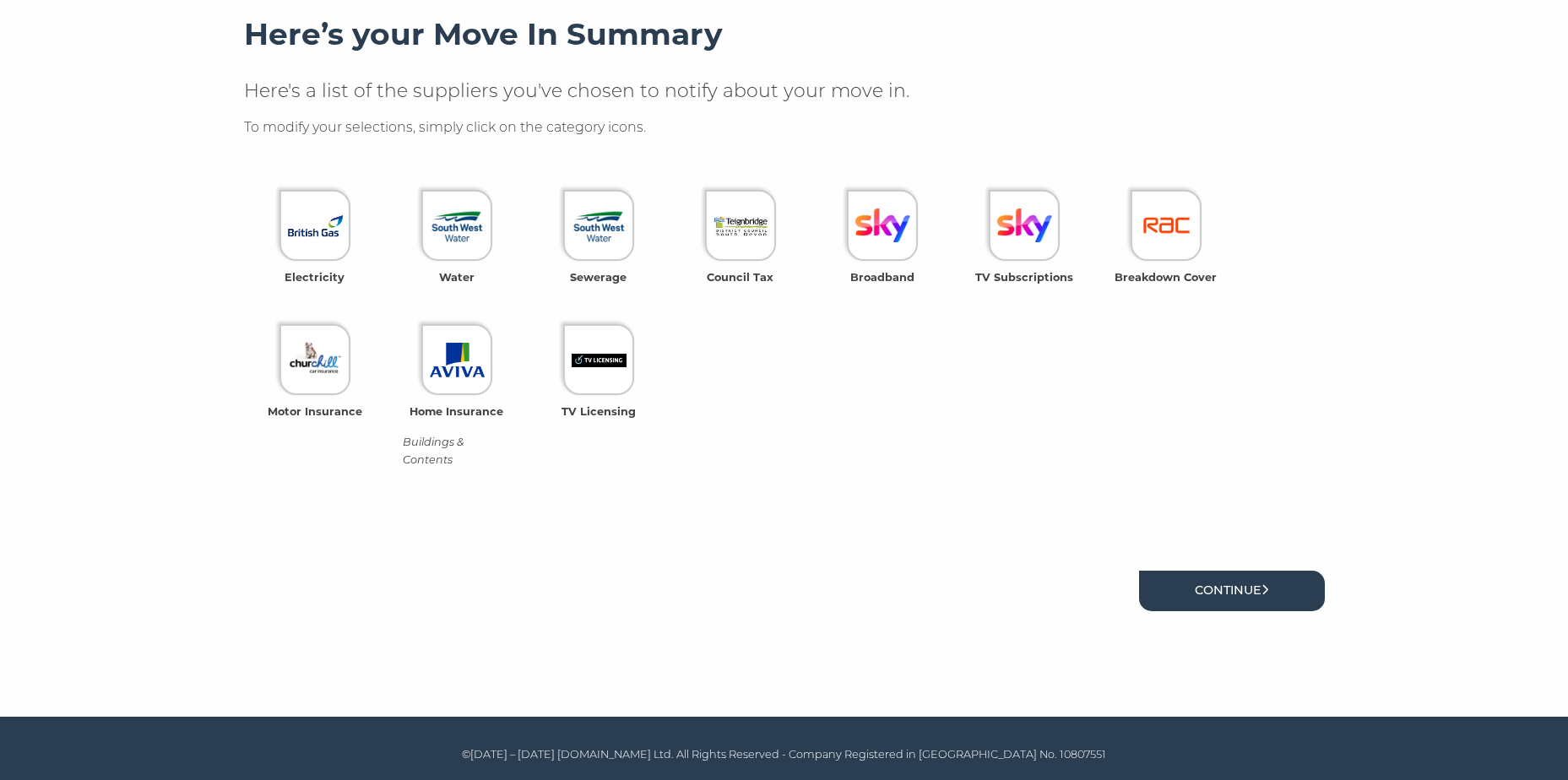
click at [1248, 600] on link "Continue" at bounding box center [1232, 590] width 186 height 40
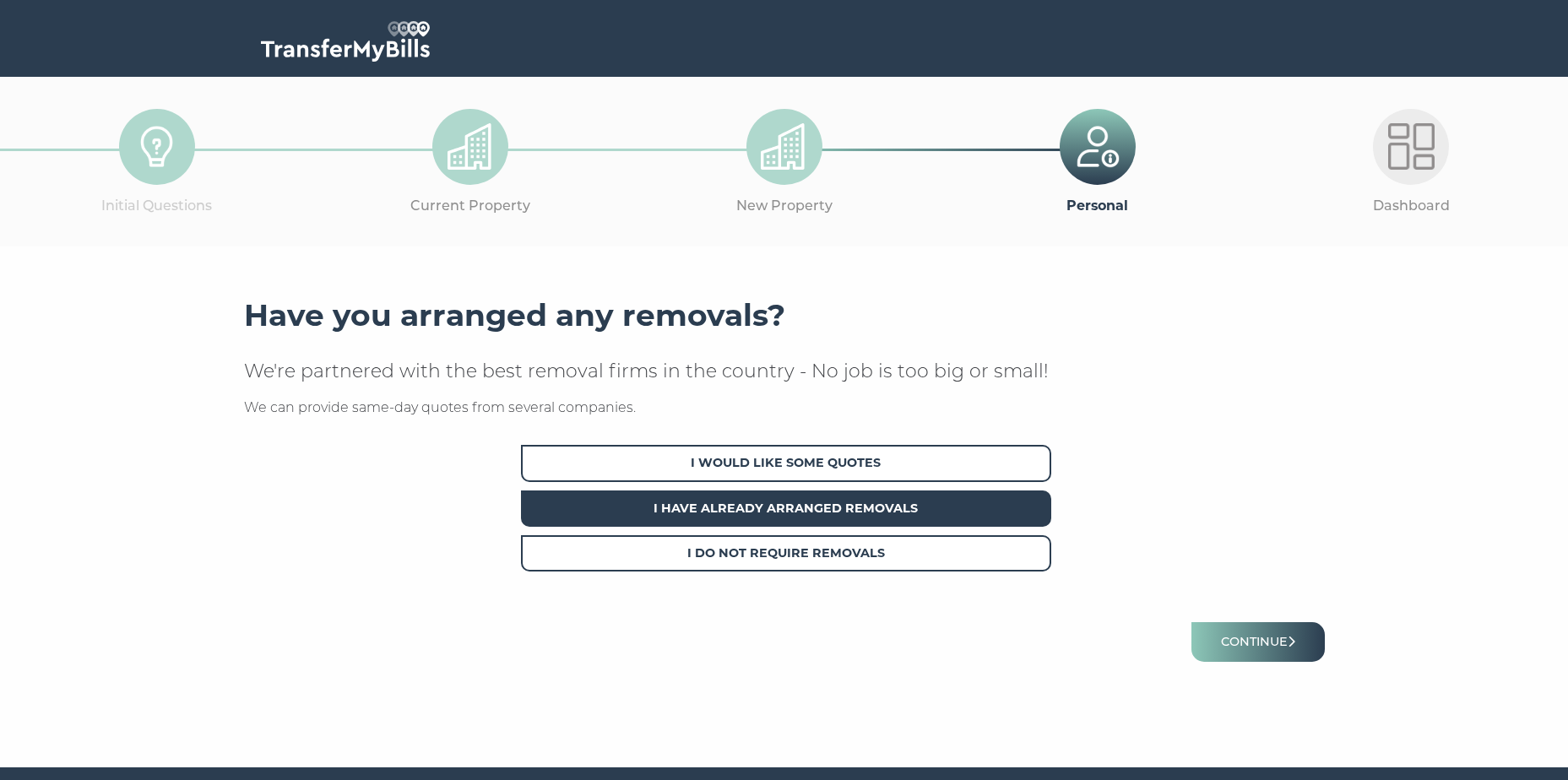
click at [928, 500] on span "I Have Already Arranged Removals" at bounding box center [786, 508] width 530 height 37
click at [1254, 639] on button "Continue" at bounding box center [1258, 642] width 134 height 40
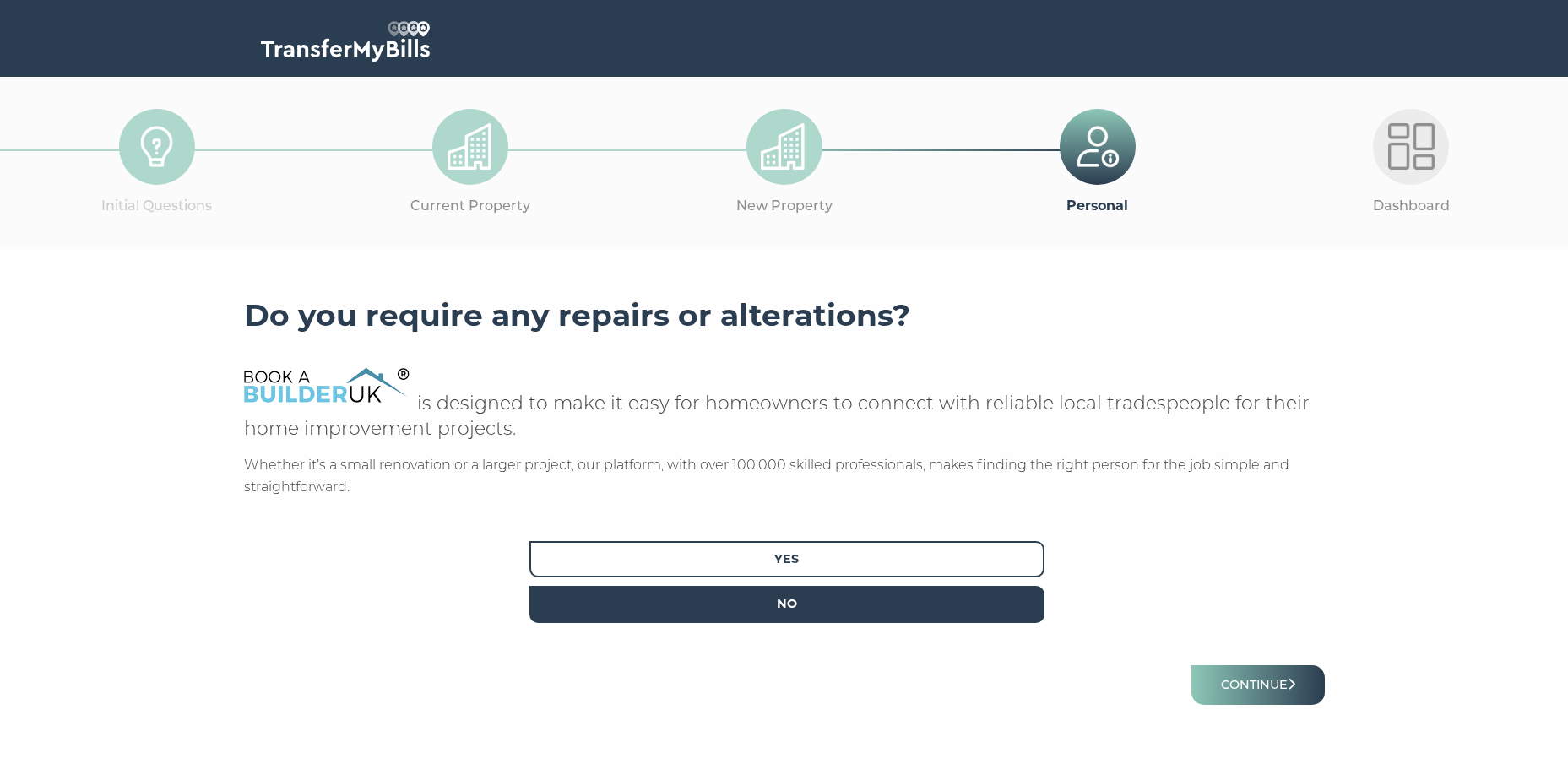
click at [960, 599] on span "No" at bounding box center [787, 604] width 515 height 37
click at [1271, 679] on button "Continue" at bounding box center [1258, 685] width 134 height 40
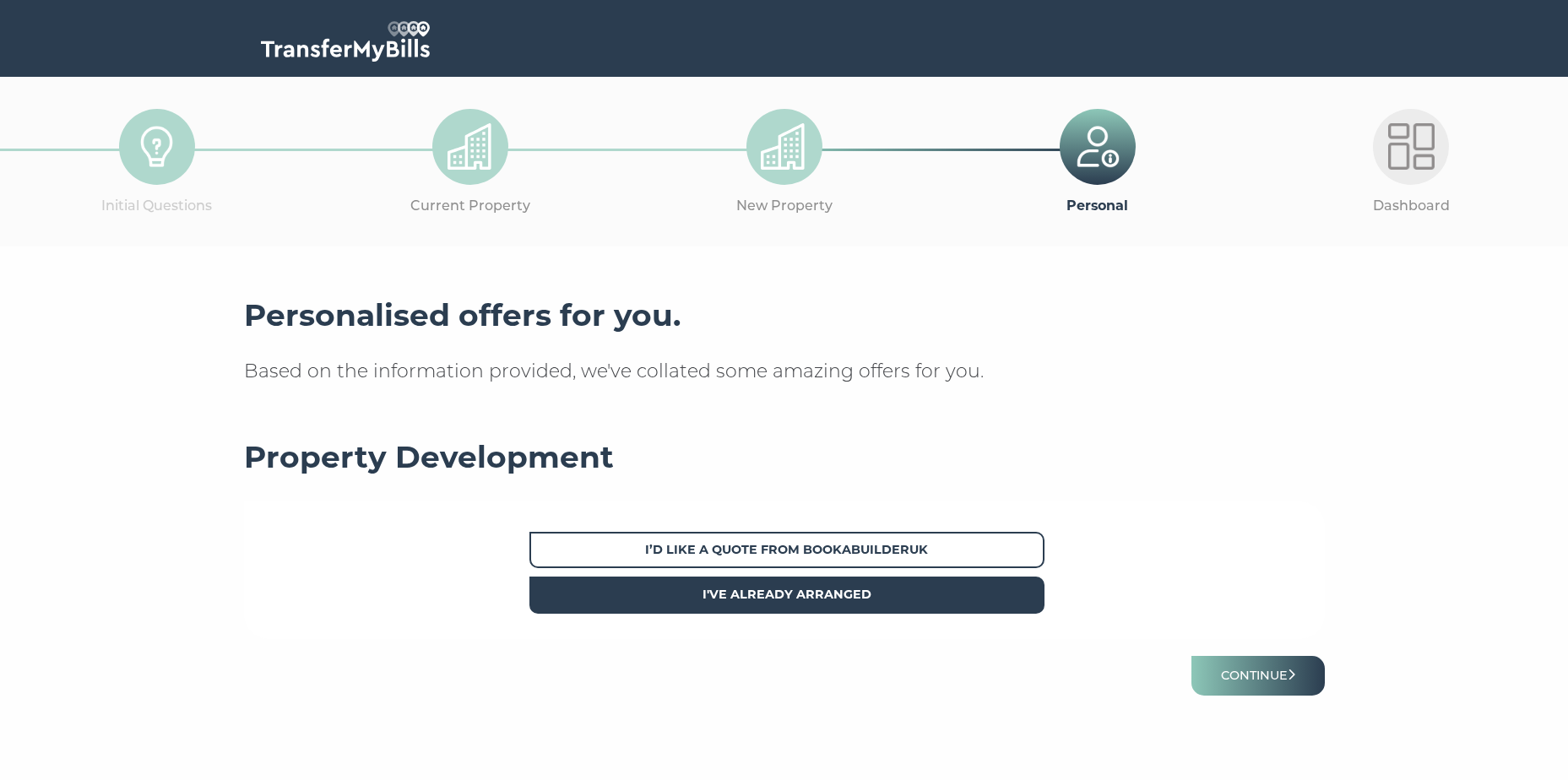
click at [971, 600] on span "I've already arranged" at bounding box center [787, 594] width 515 height 37
click at [1248, 663] on button "Continue" at bounding box center [1258, 675] width 134 height 40
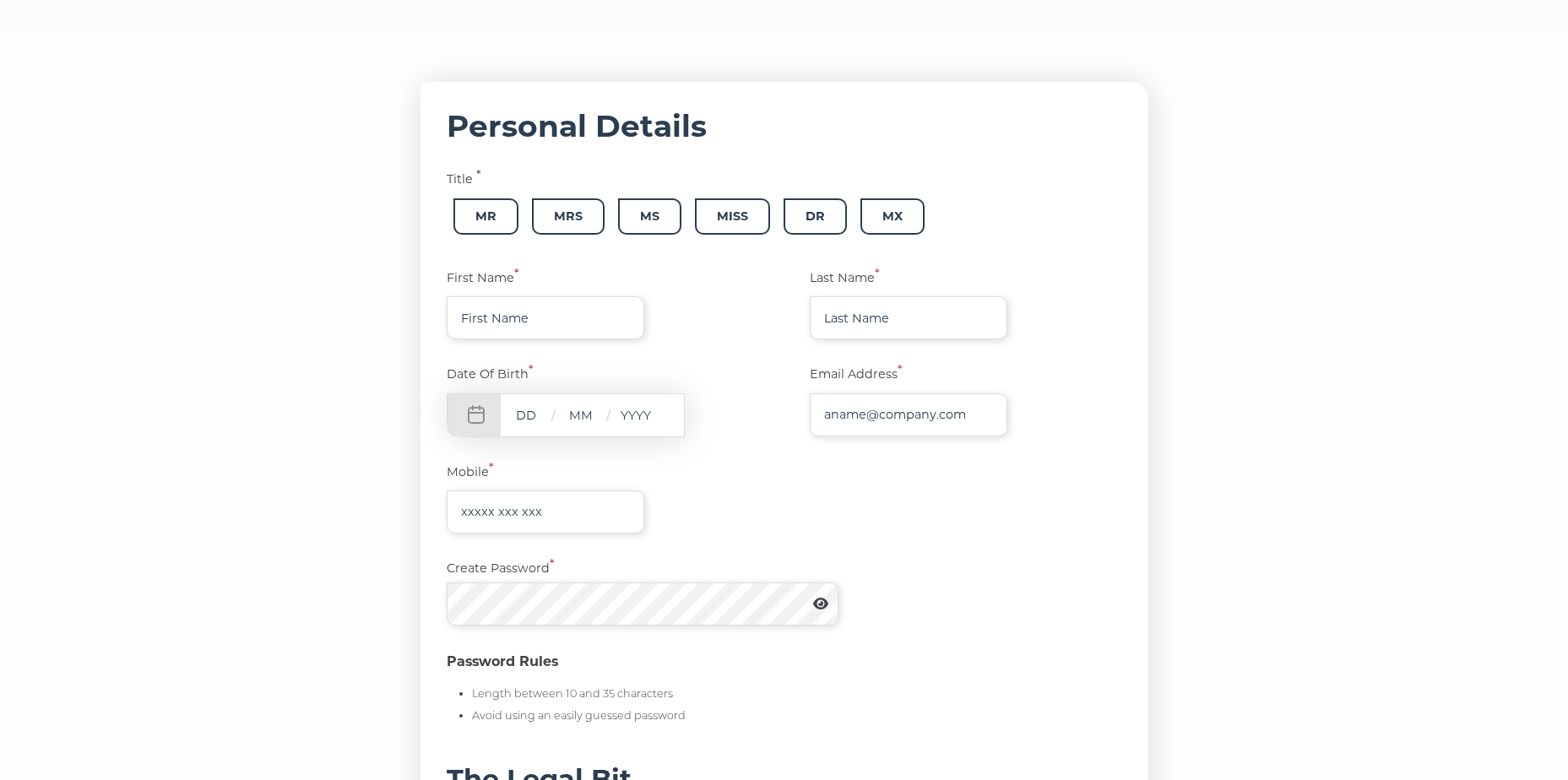
scroll to position [191, 0]
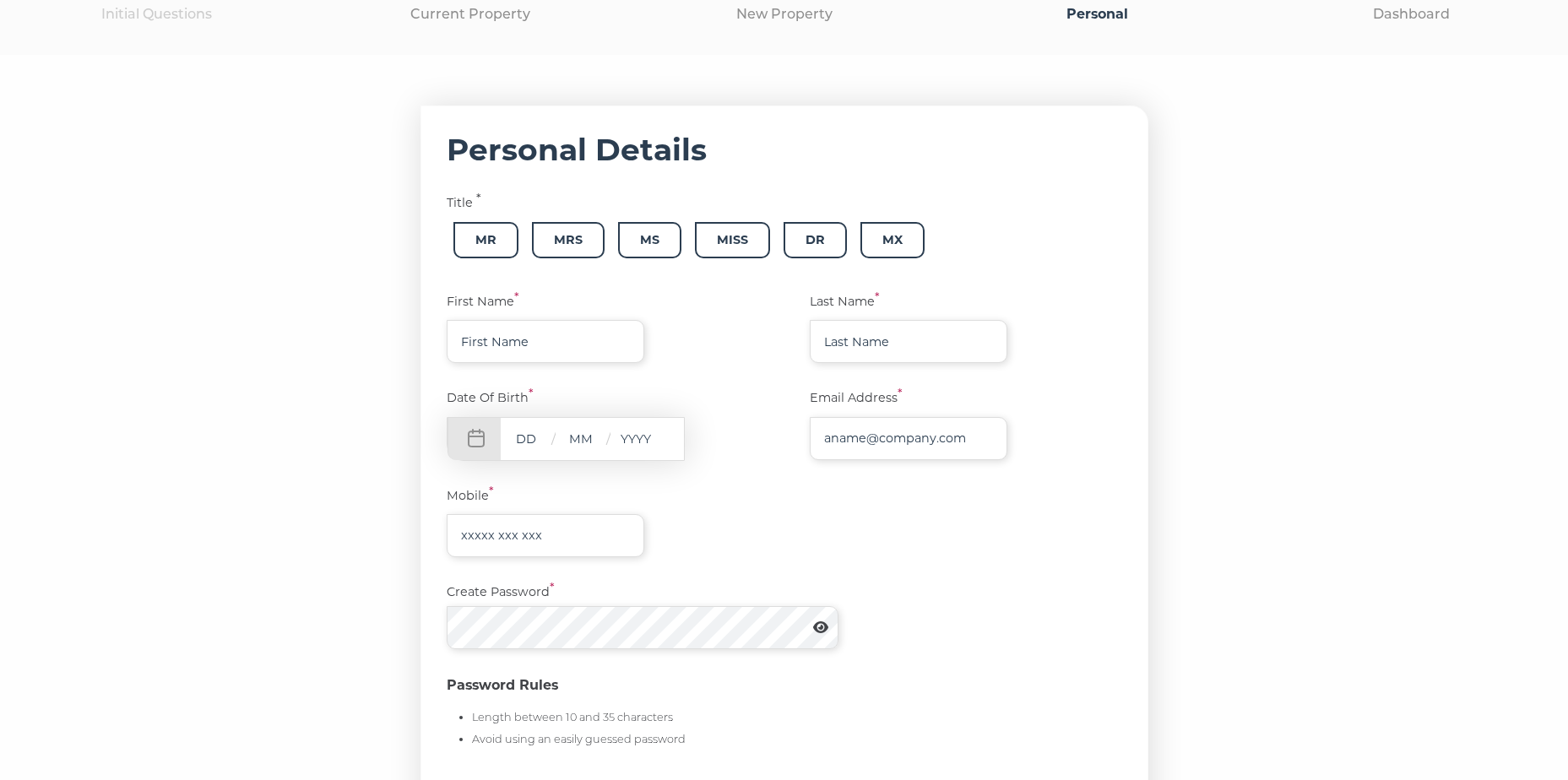
drag, startPoint x: 573, startPoint y: 237, endPoint x: 543, endPoint y: 297, distance: 67.1
click at [573, 237] on span "Mrs" at bounding box center [568, 240] width 73 height 37
click at [543, 339] on input "text" at bounding box center [545, 341] width 198 height 43
type input "[PERSON_NAME]"
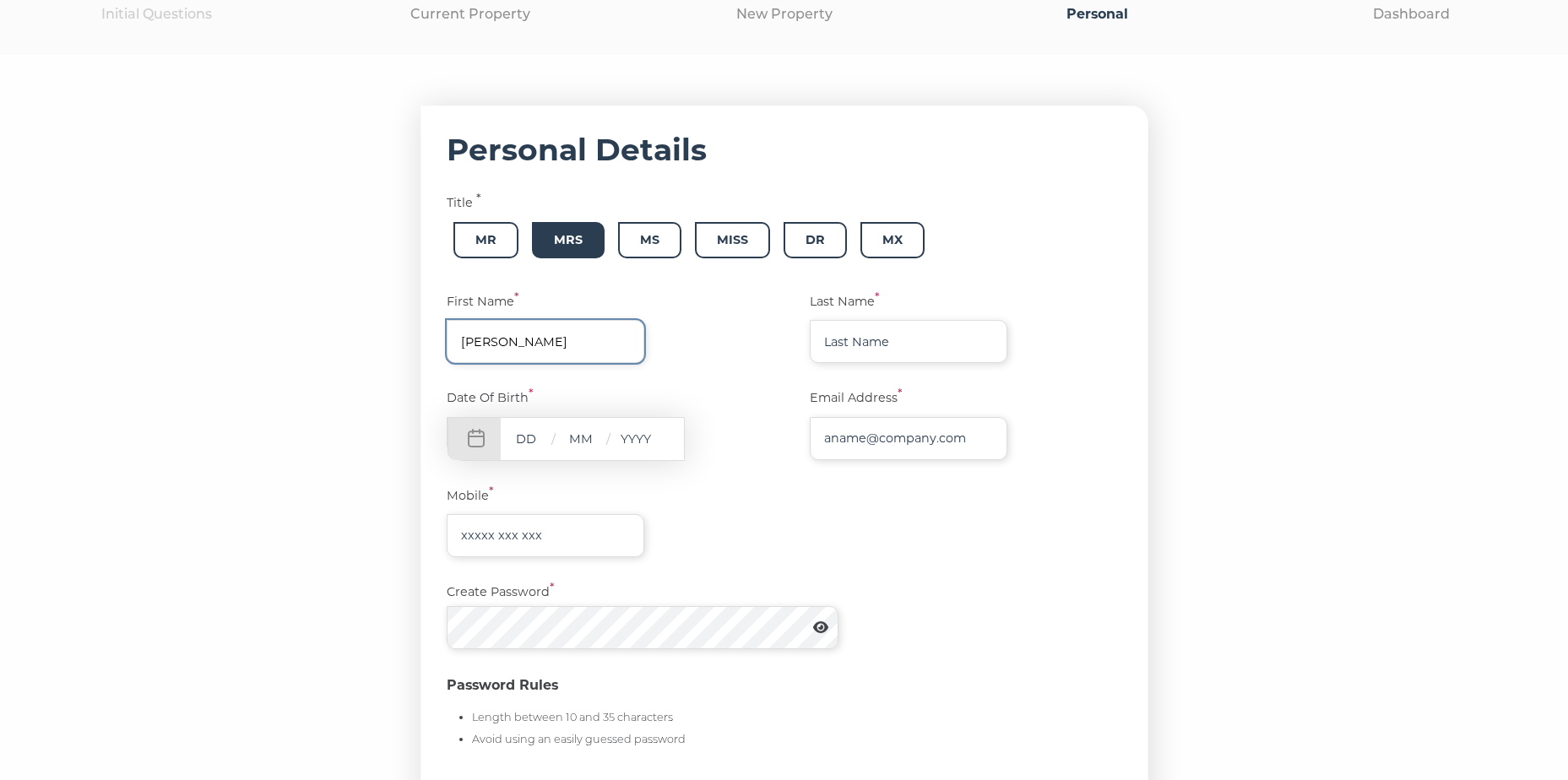
type input "[PERSON_NAME][EMAIL_ADDRESS][DOMAIN_NAME]"
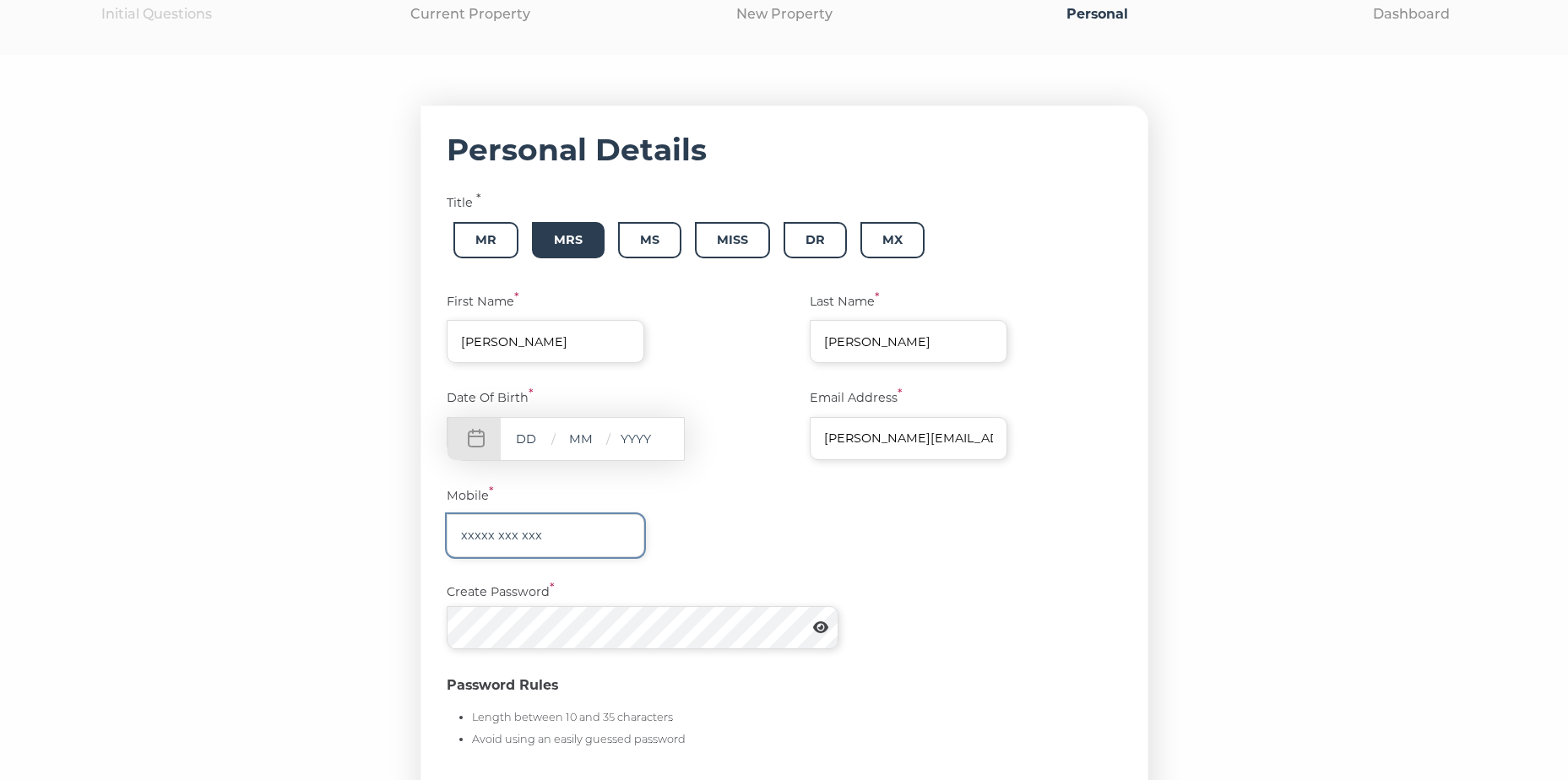
type input "07714473085"
click at [522, 436] on input "text" at bounding box center [526, 439] width 51 height 21
type input "20"
type input "01"
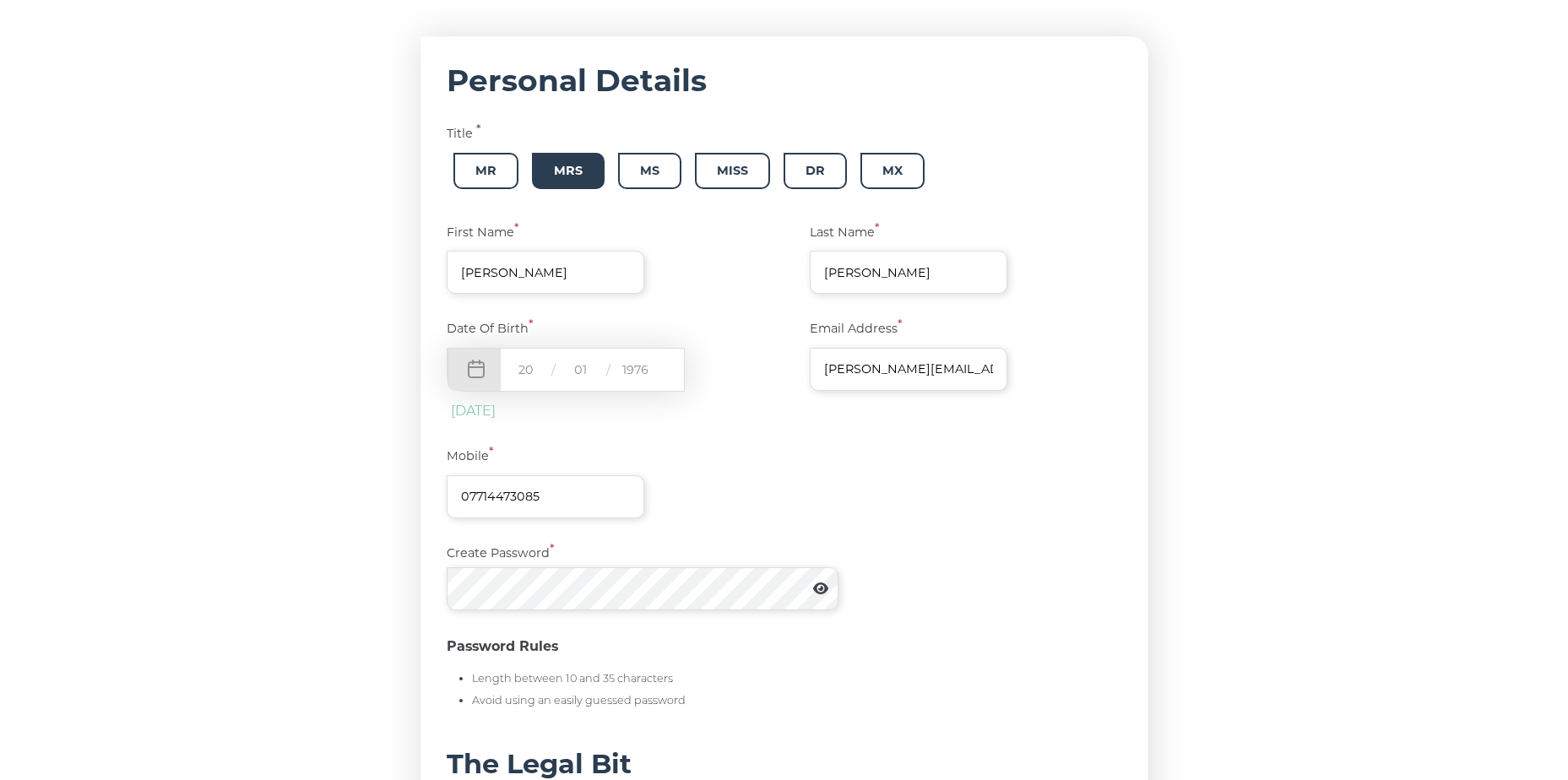
scroll to position [445, 0]
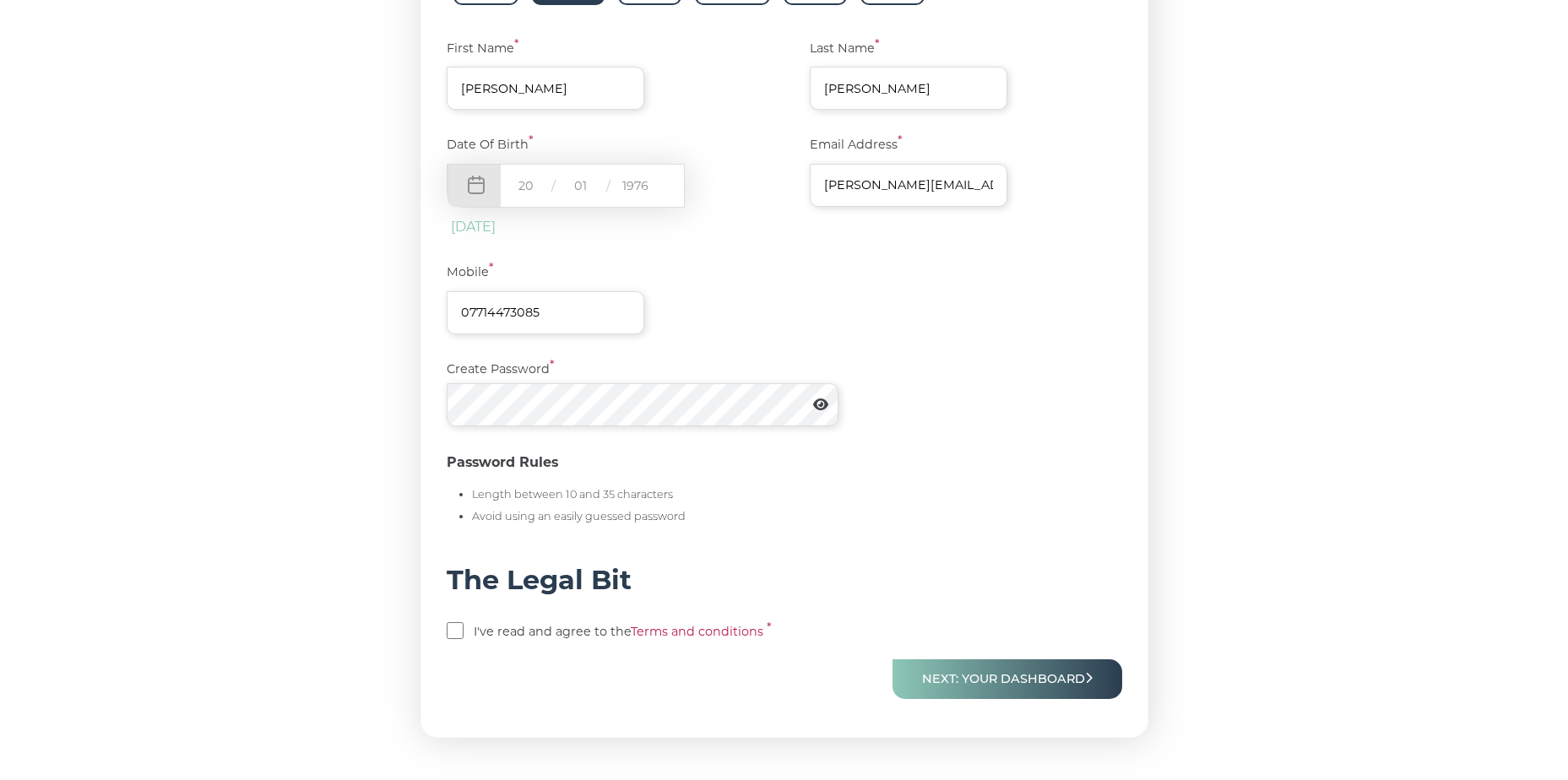
type input "1976"
click at [456, 635] on input "checkbox" at bounding box center [454, 630] width 17 height 17
checkbox input "true"
click at [1037, 687] on button "Next: Your Dashboard" at bounding box center [1008, 678] width 230 height 40
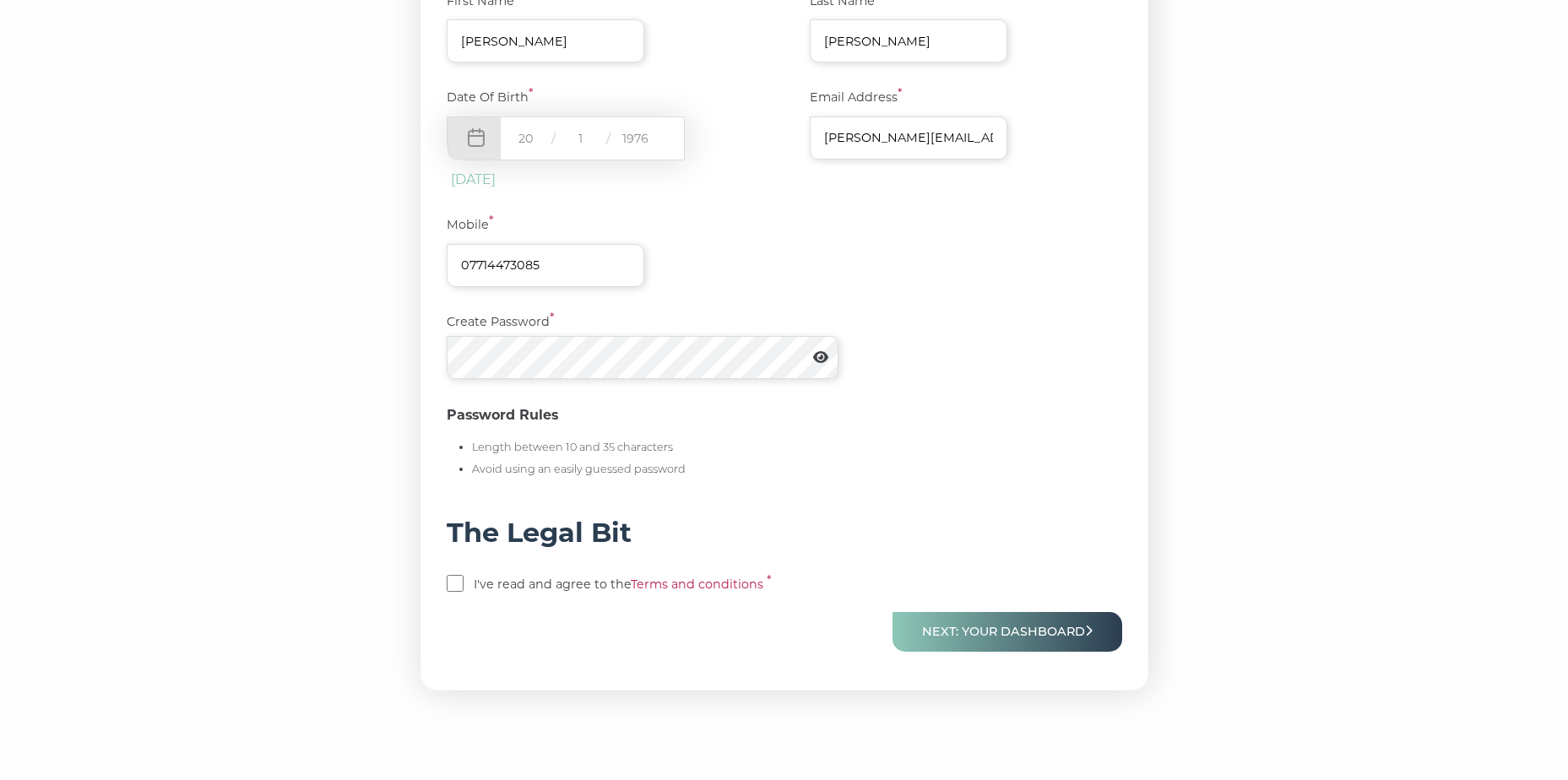
scroll to position [507, 0]
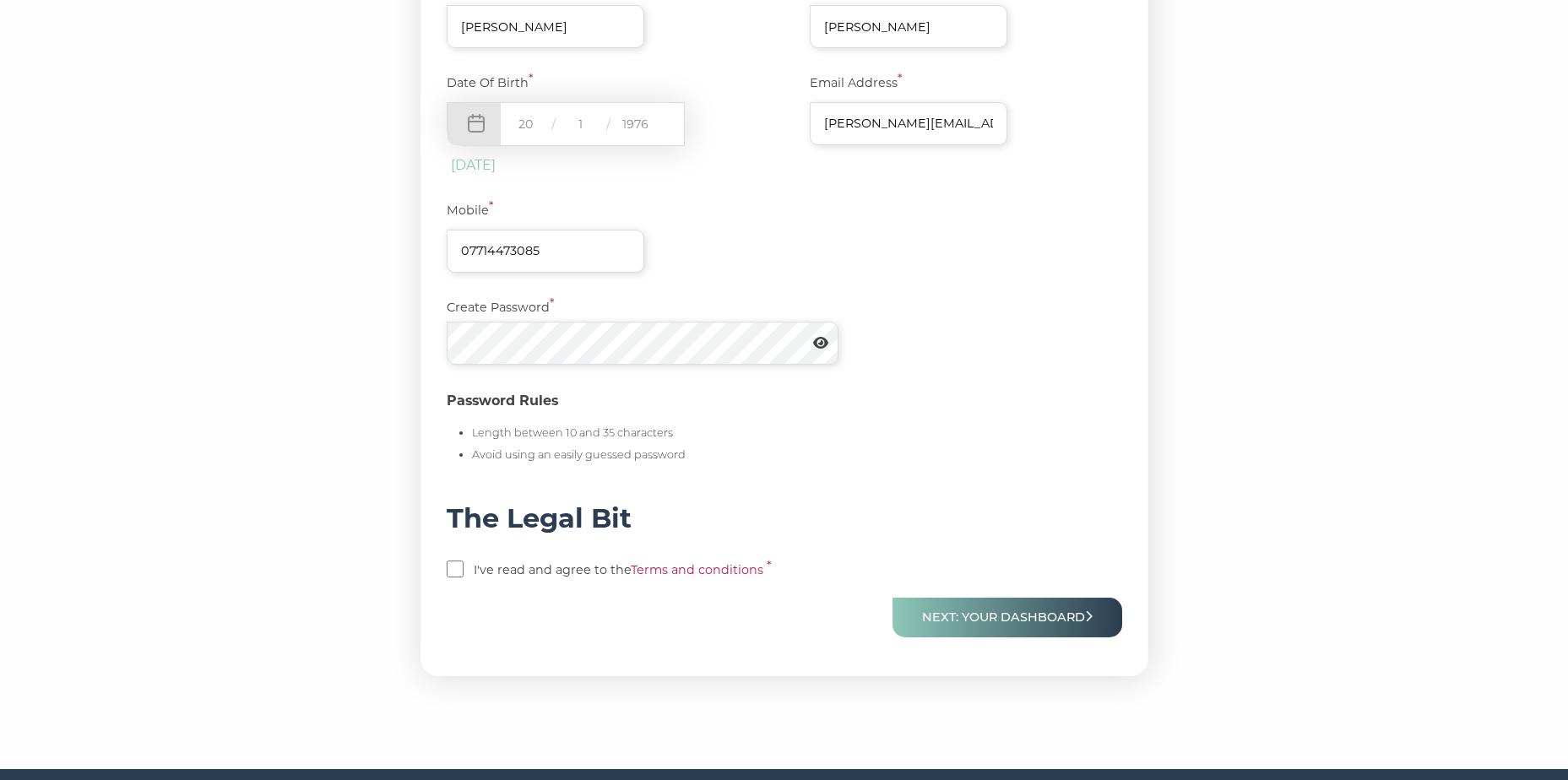
click at [463, 567] on input "checkbox" at bounding box center [454, 568] width 17 height 17
checkbox input "true"
click at [972, 613] on button "Next: Your Dashboard" at bounding box center [1008, 617] width 230 height 40
